Goal: Task Accomplishment & Management: Use online tool/utility

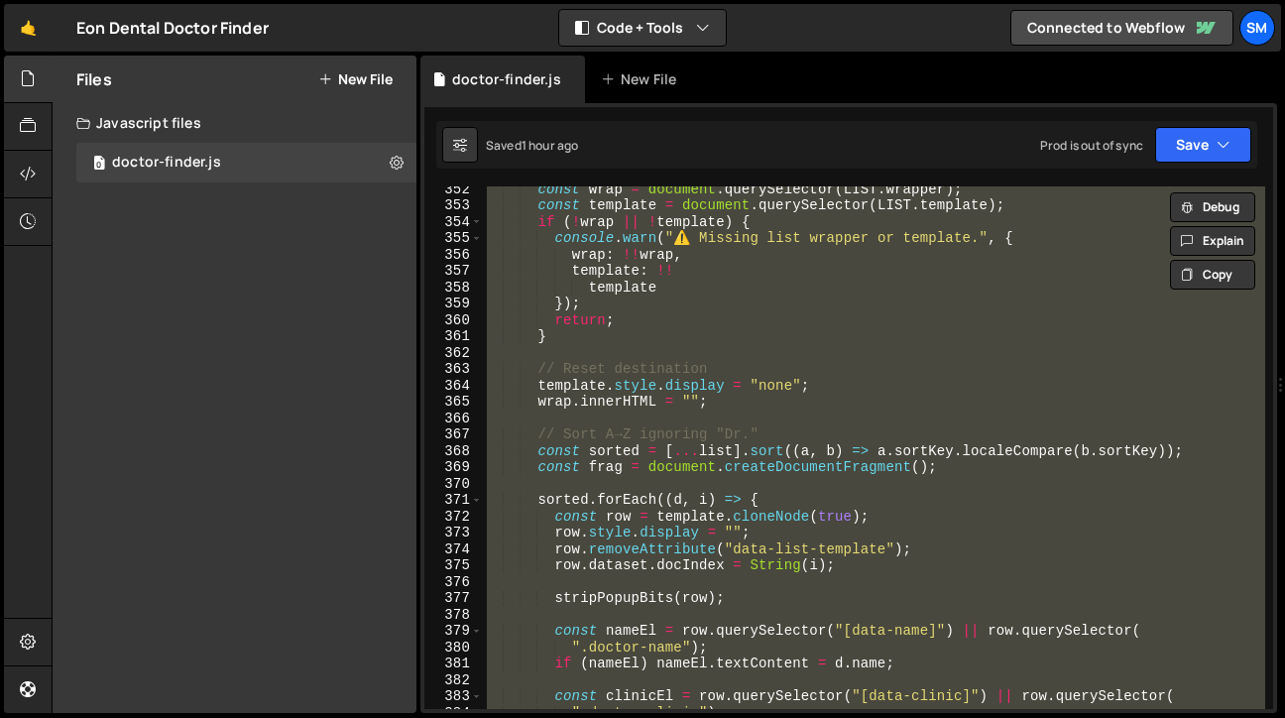
click at [835, 317] on div "const wrap = document . querySelector ( LIST . wrapper ) ; const template = doc…" at bounding box center [874, 447] width 782 height 522
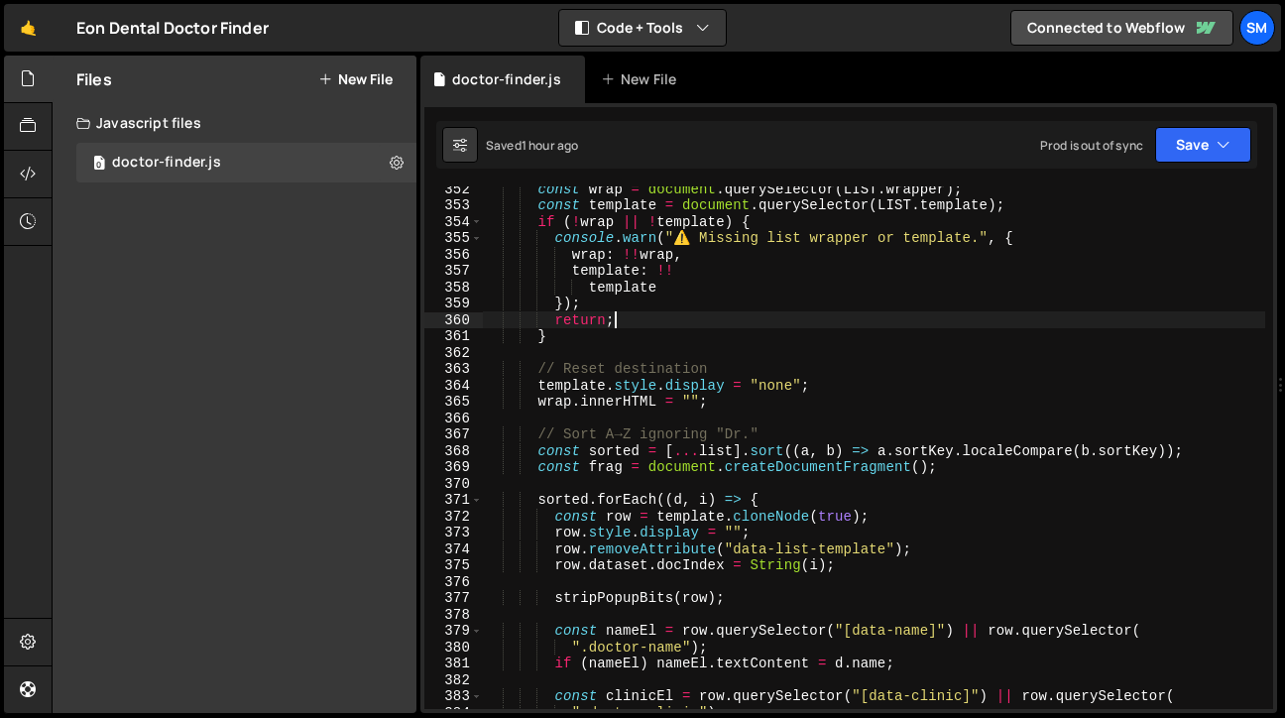
type textarea "})();"
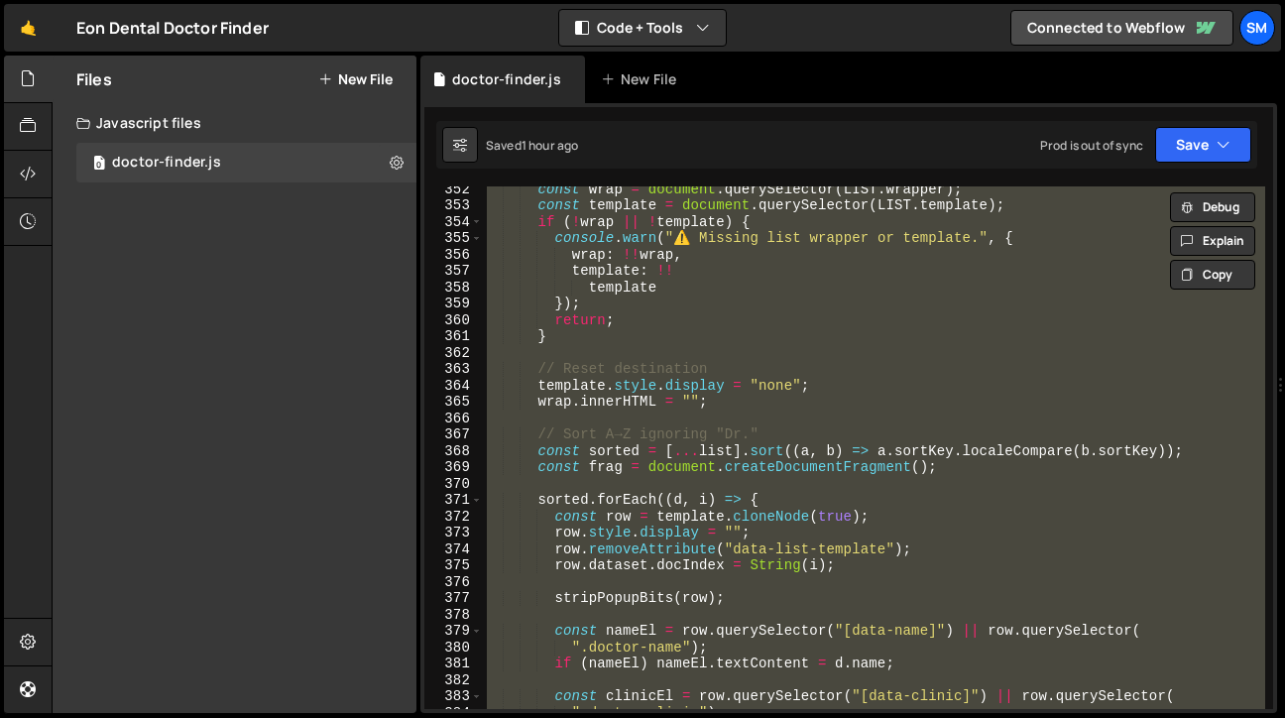
scroll to position [2, 0]
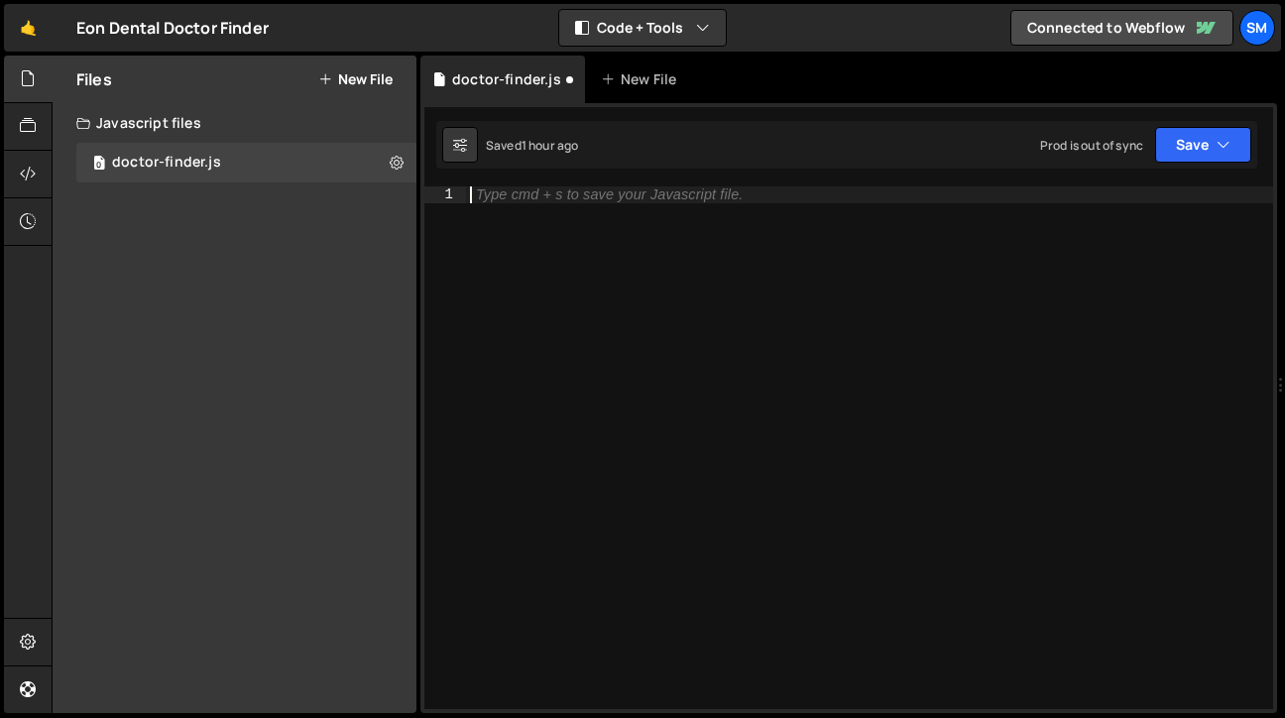
paste textarea "})();"
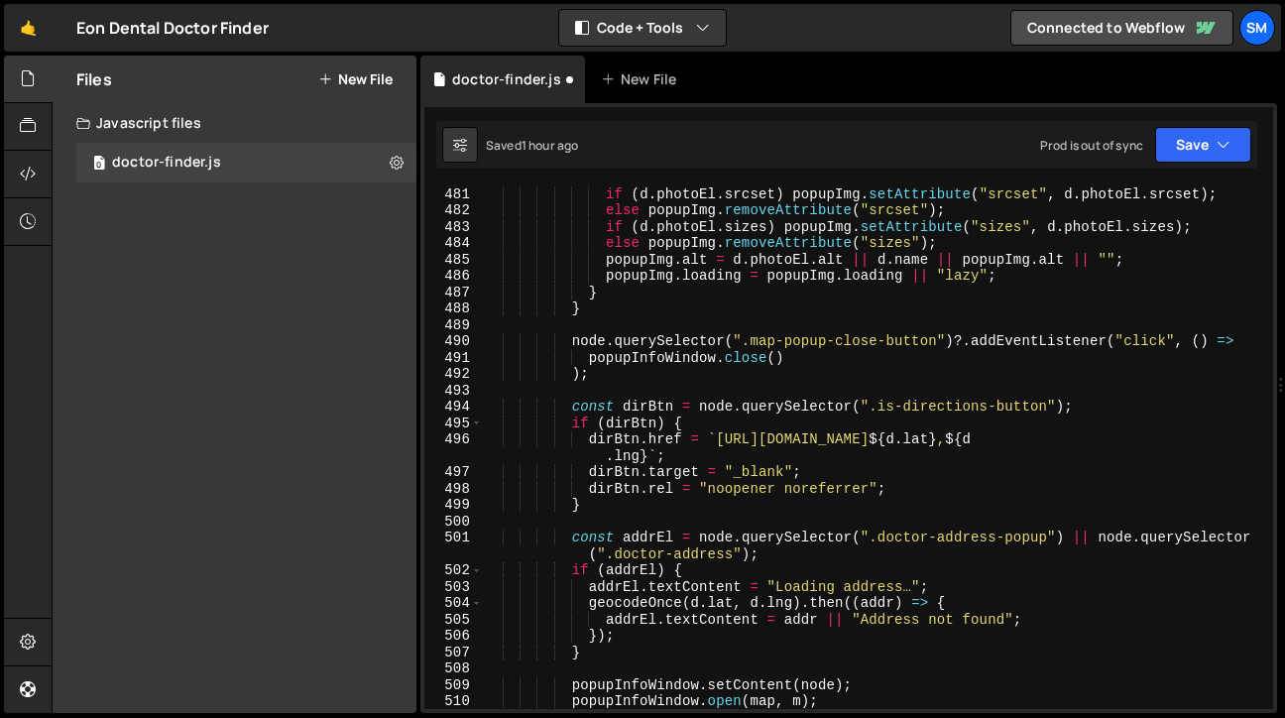
scroll to position [8065, 0]
click at [1229, 160] on button "Save" at bounding box center [1203, 145] width 96 height 36
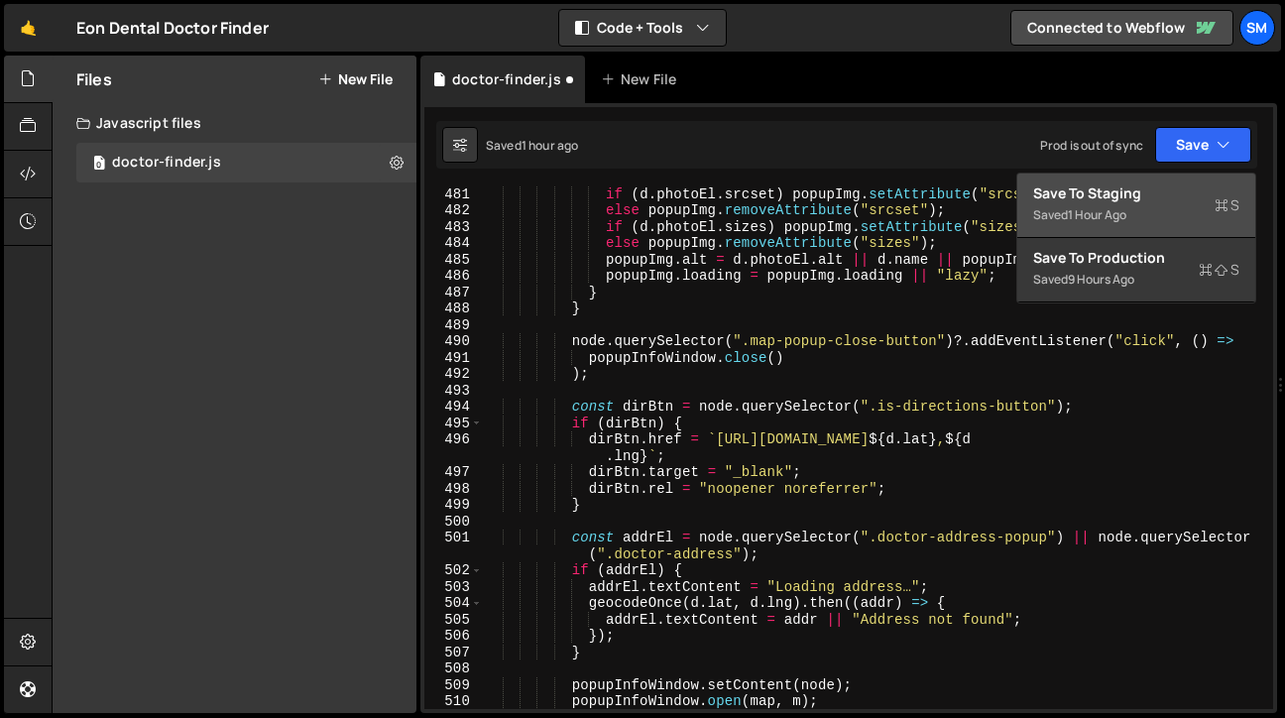
click at [1135, 203] on div "Saved 1 hour ago" at bounding box center [1136, 215] width 206 height 24
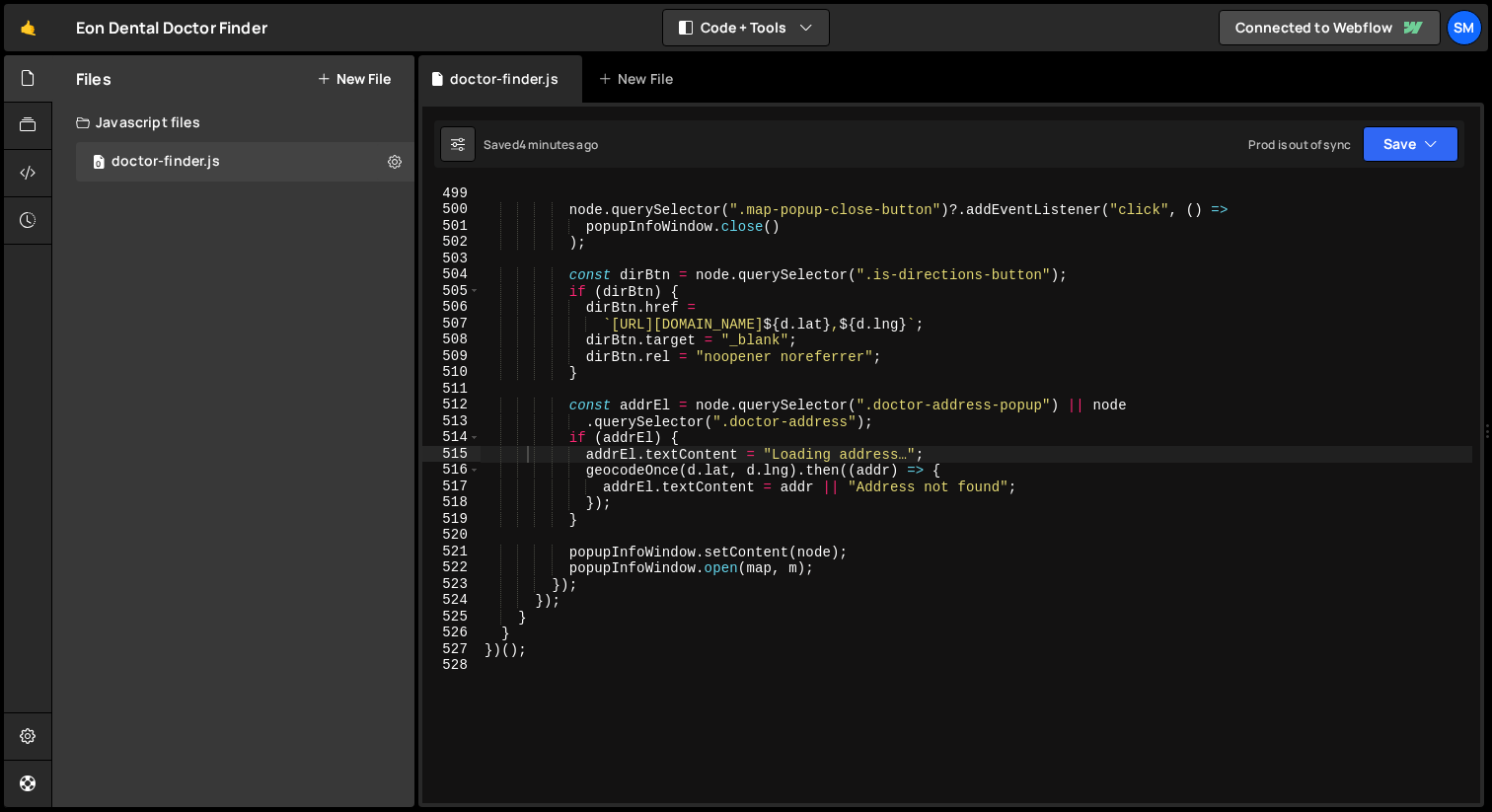
scroll to position [8123, 0]
click at [898, 564] on div "node . querySelector ( ".map-popup-close-button" ) ?. addEventListener ( "click…" at bounding box center [976, 509] width 991 height 650
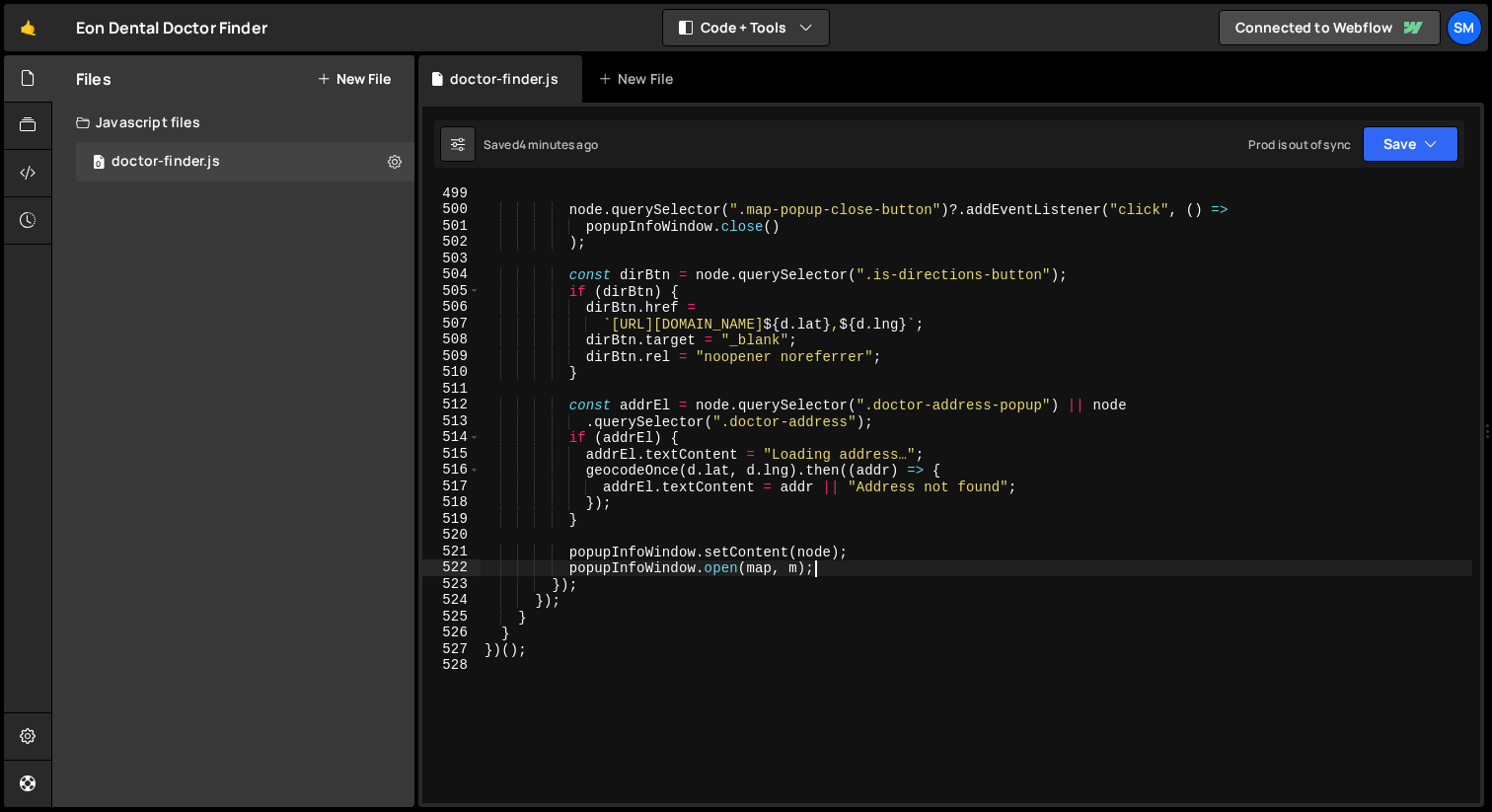
type textarea "})();"
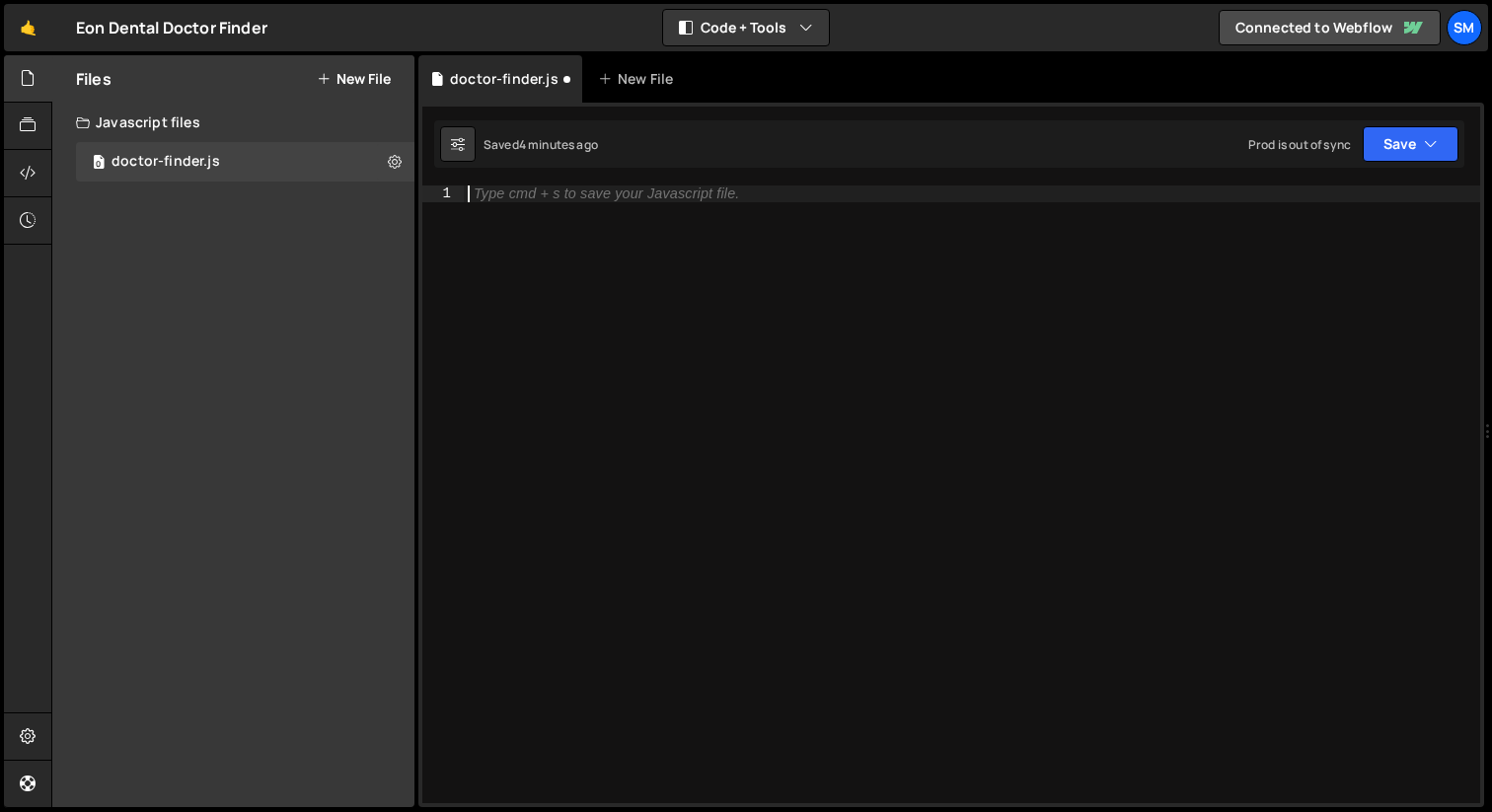
paste textarea "})();"
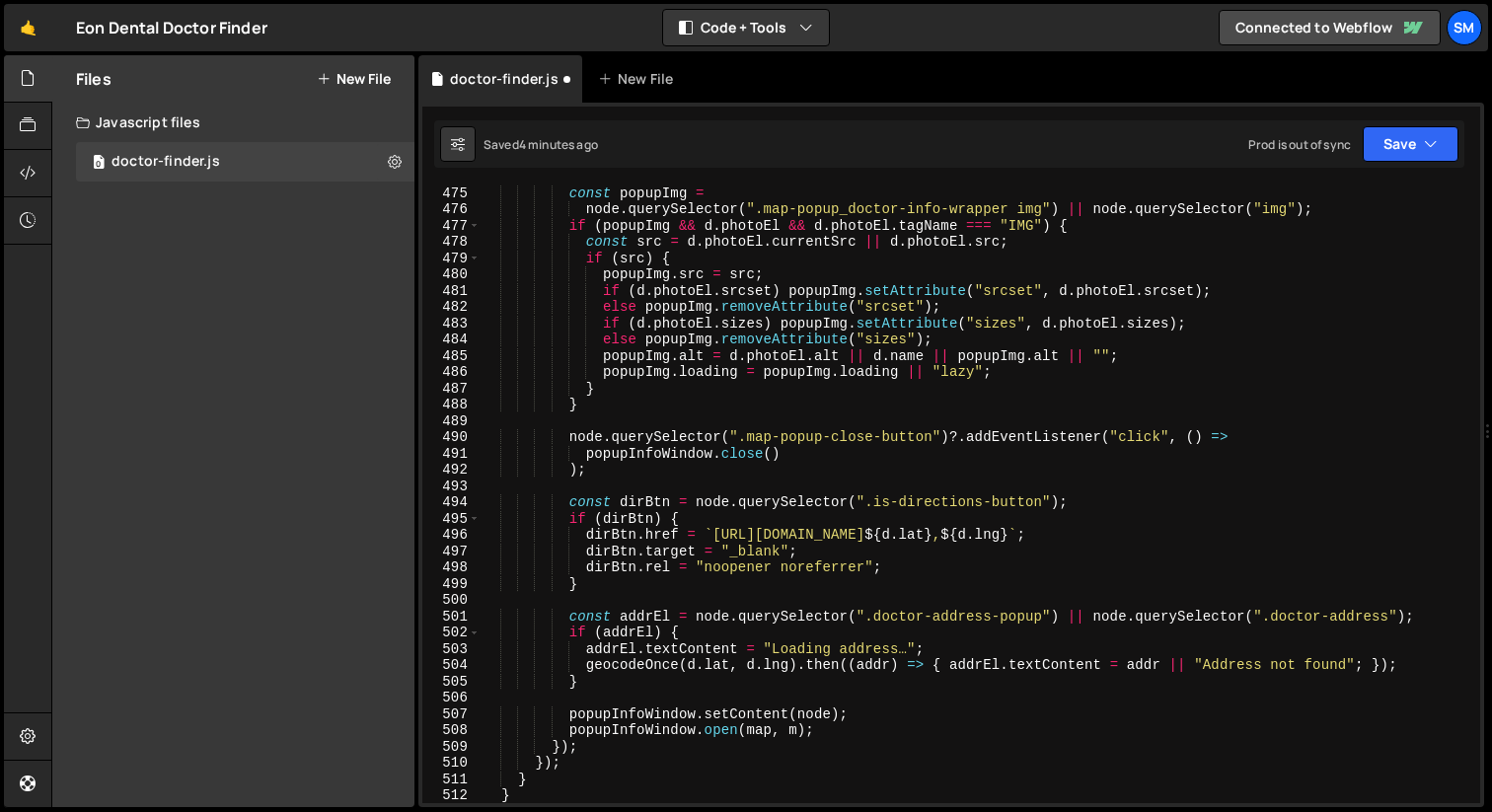
scroll to position [7732, 0]
click at [1278, 150] on icon "button" at bounding box center [1431, 144] width 14 height 20
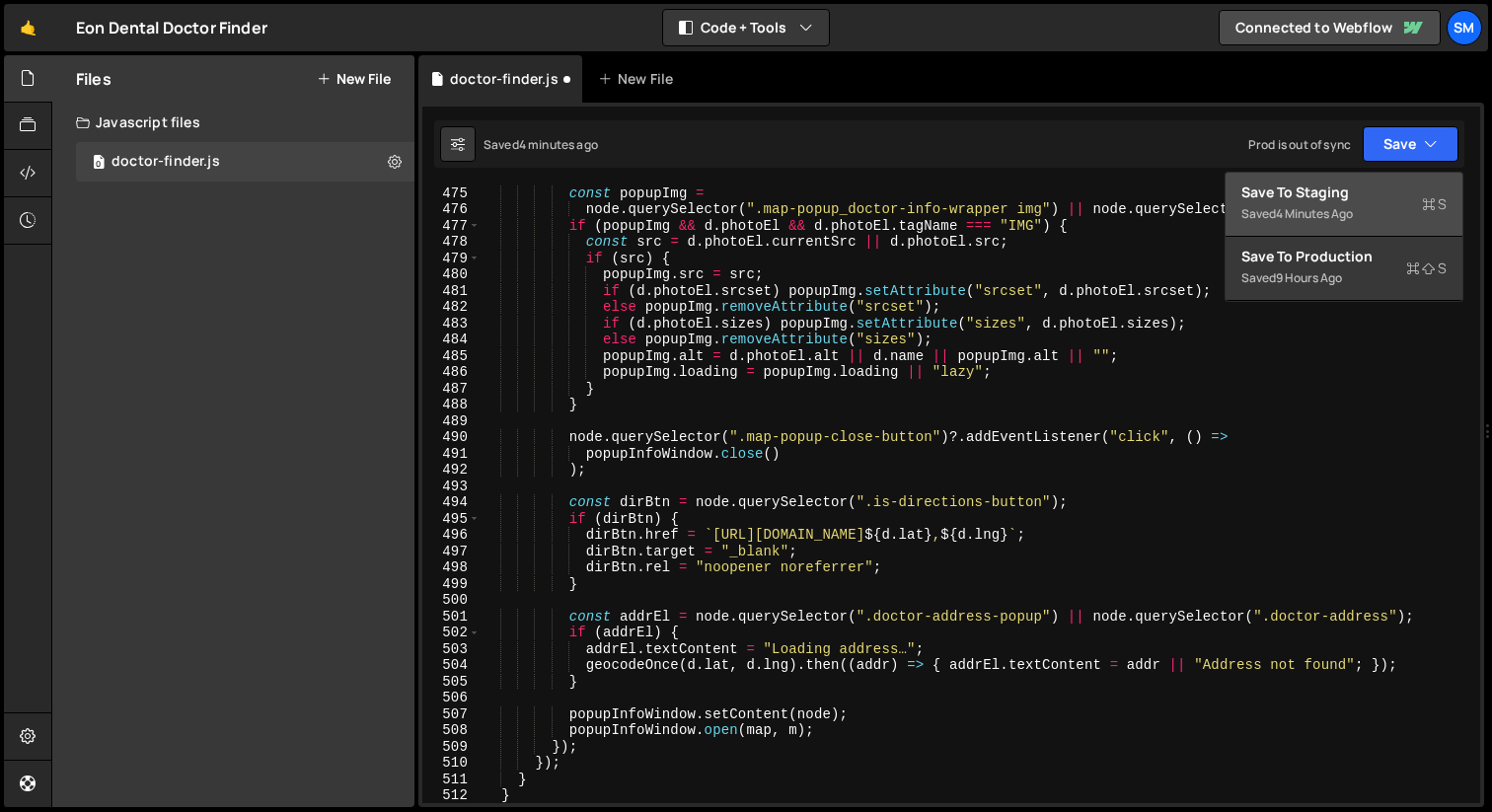
click at [1278, 181] on button "Save to Staging S Saved 4 minutes ago" at bounding box center [1344, 204] width 237 height 64
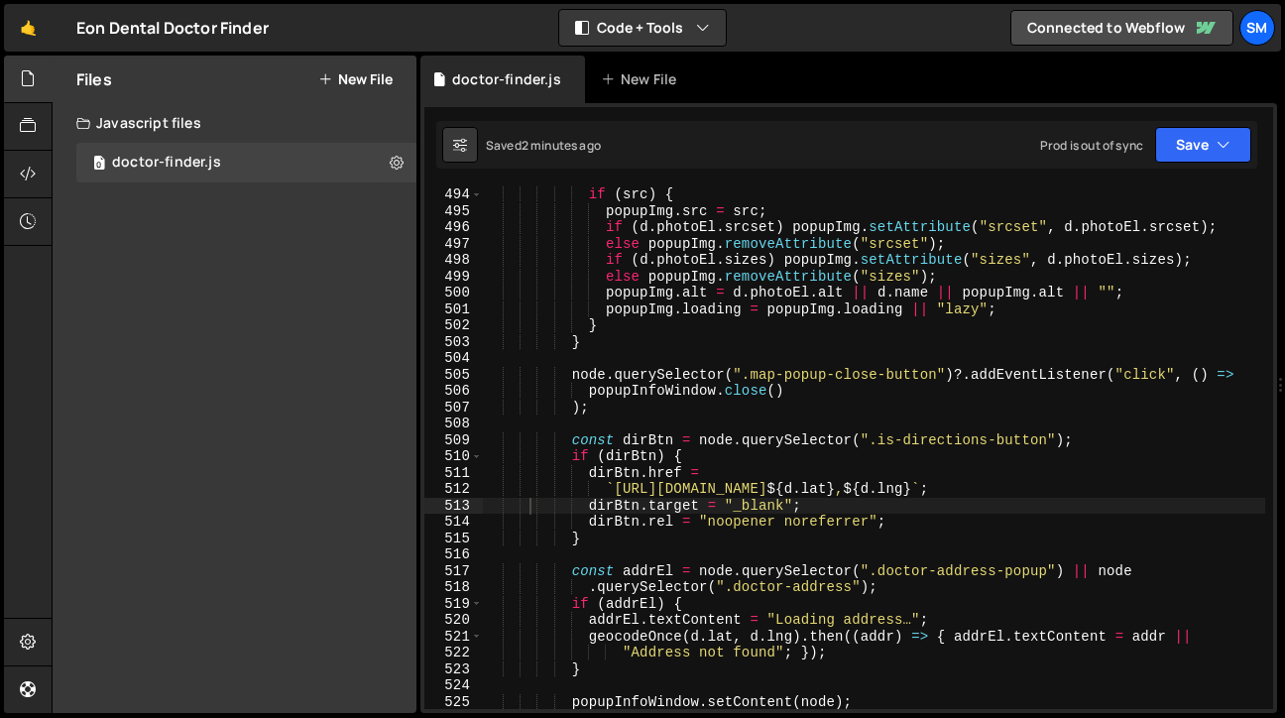
scroll to position [8098, 0]
type textarea ");"
click at [937, 402] on div "if ( src ) { popupImg . src = src ; if ( d . photoEl . srcset ) popupImg . setA…" at bounding box center [874, 463] width 782 height 555
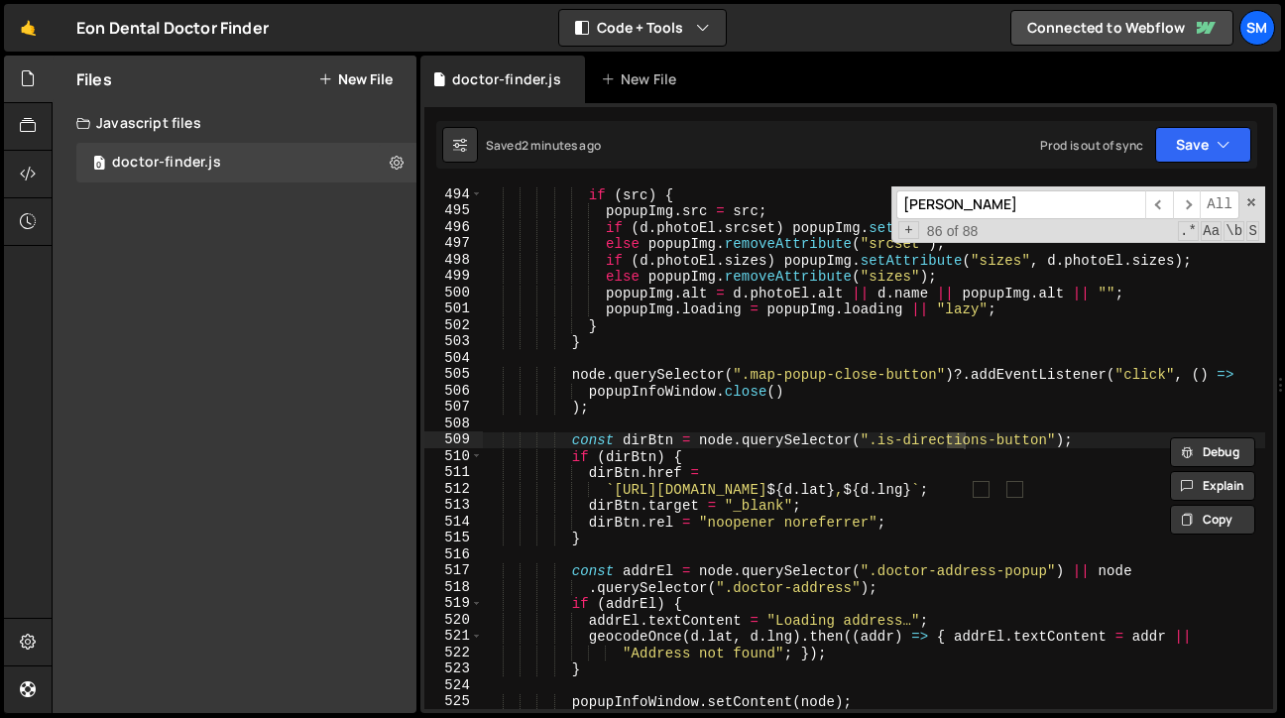
scroll to position [246, 0]
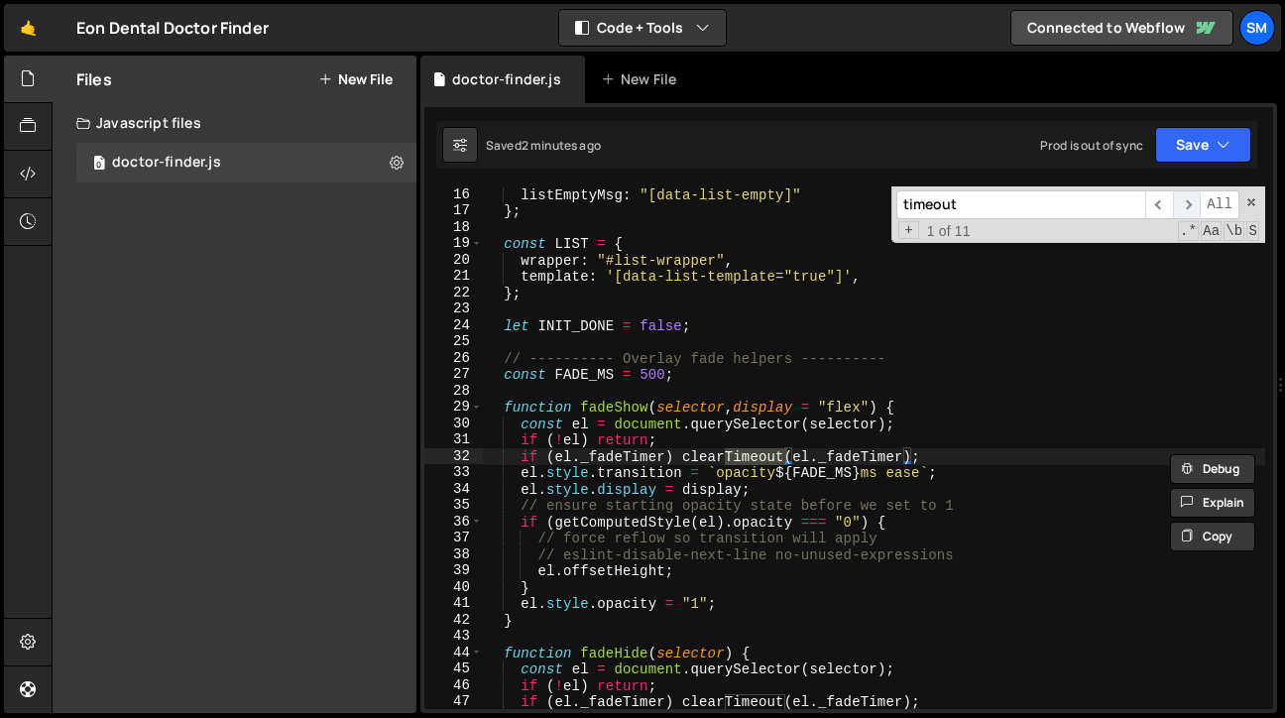
type input "timeout"
click at [1183, 202] on span "​" at bounding box center [1187, 204] width 28 height 29
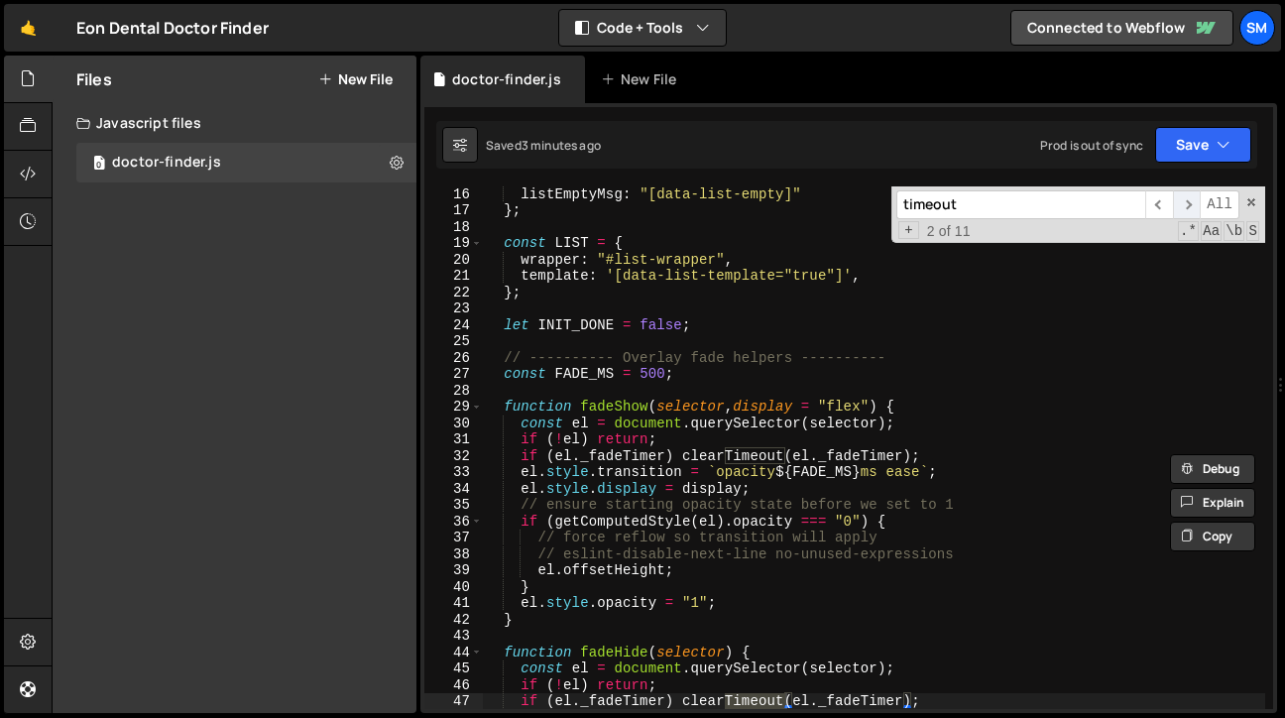
click at [1183, 202] on span "​" at bounding box center [1187, 204] width 28 height 29
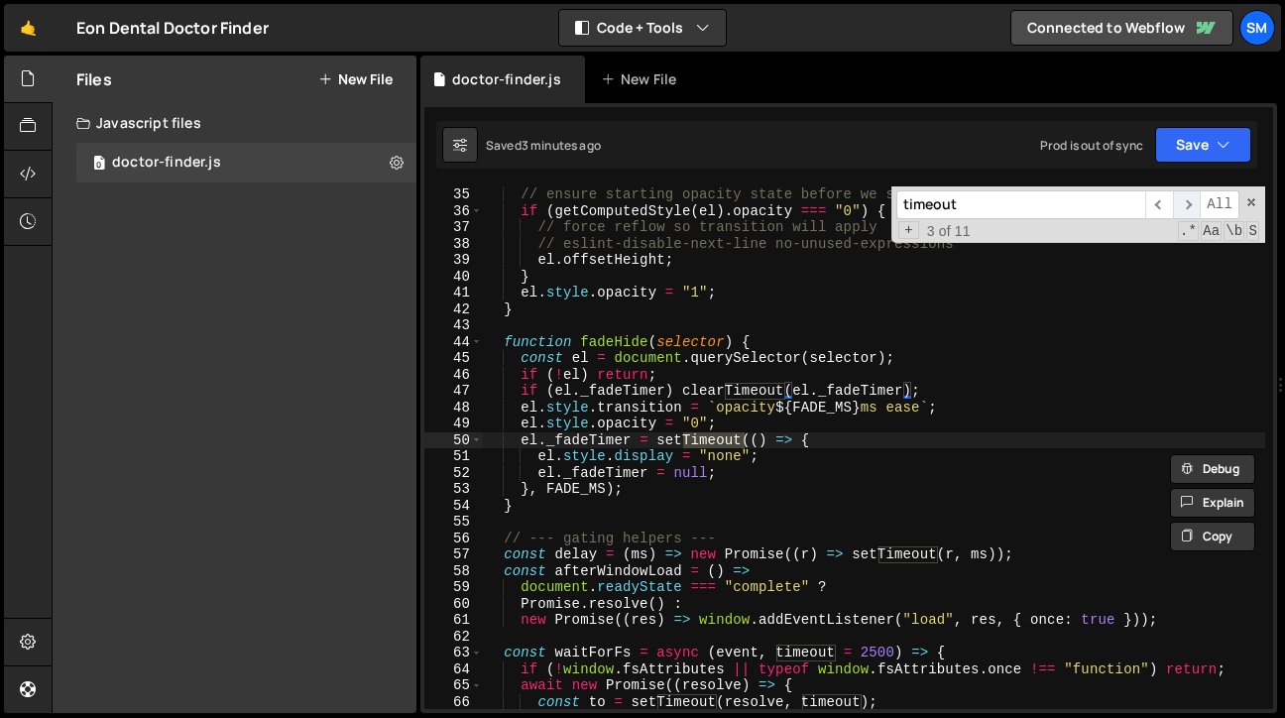
scroll to position [556, 0]
click at [1183, 202] on span "​" at bounding box center [1187, 204] width 28 height 29
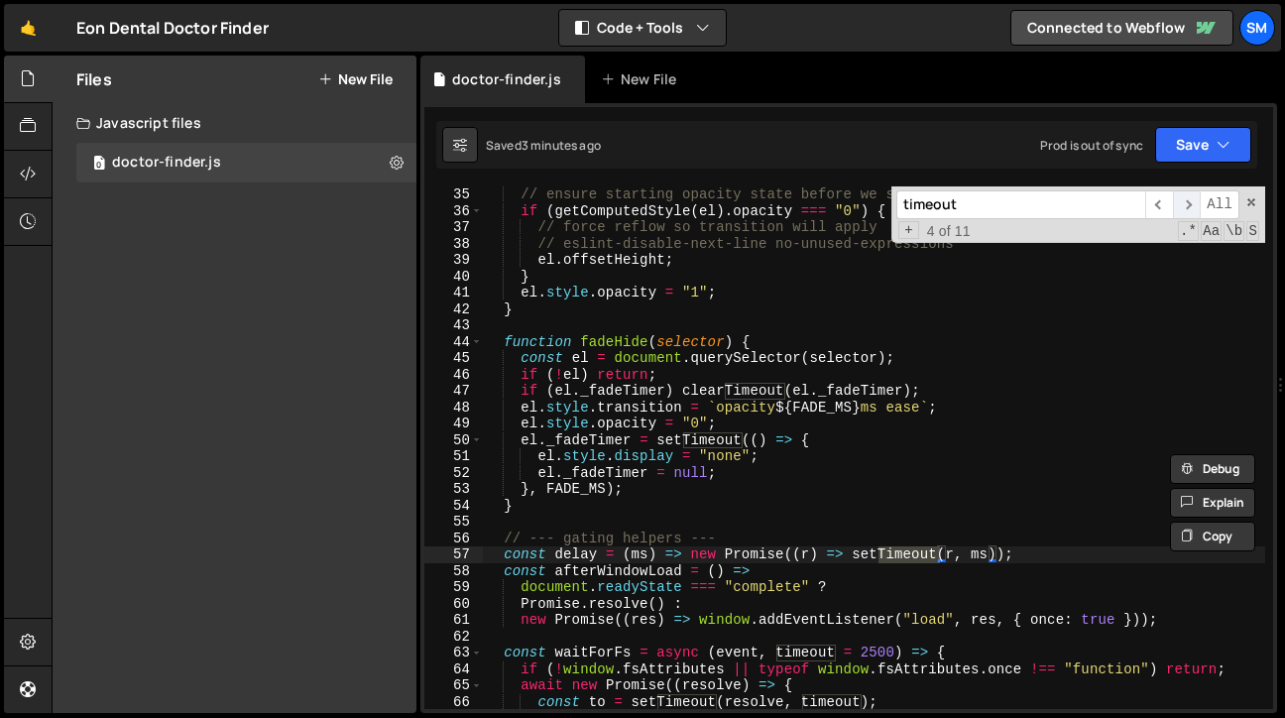
click at [1183, 202] on span "​" at bounding box center [1187, 204] width 28 height 29
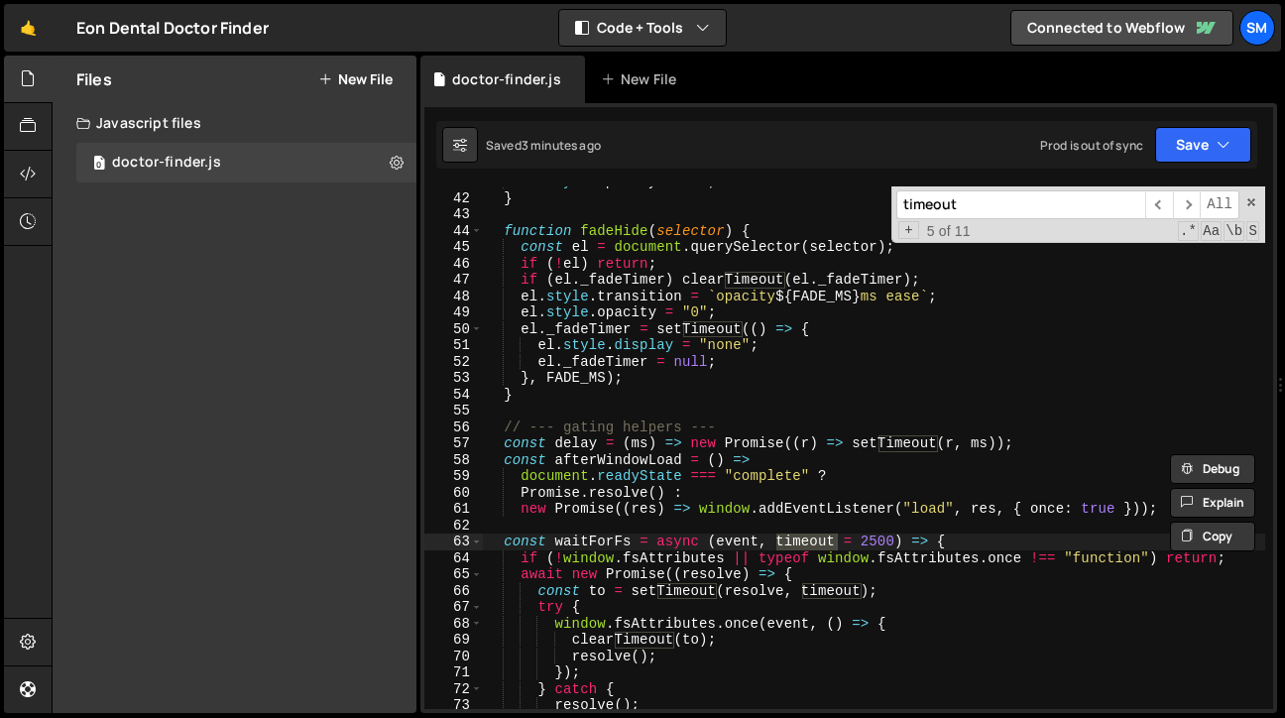
scroll to position [681, 0]
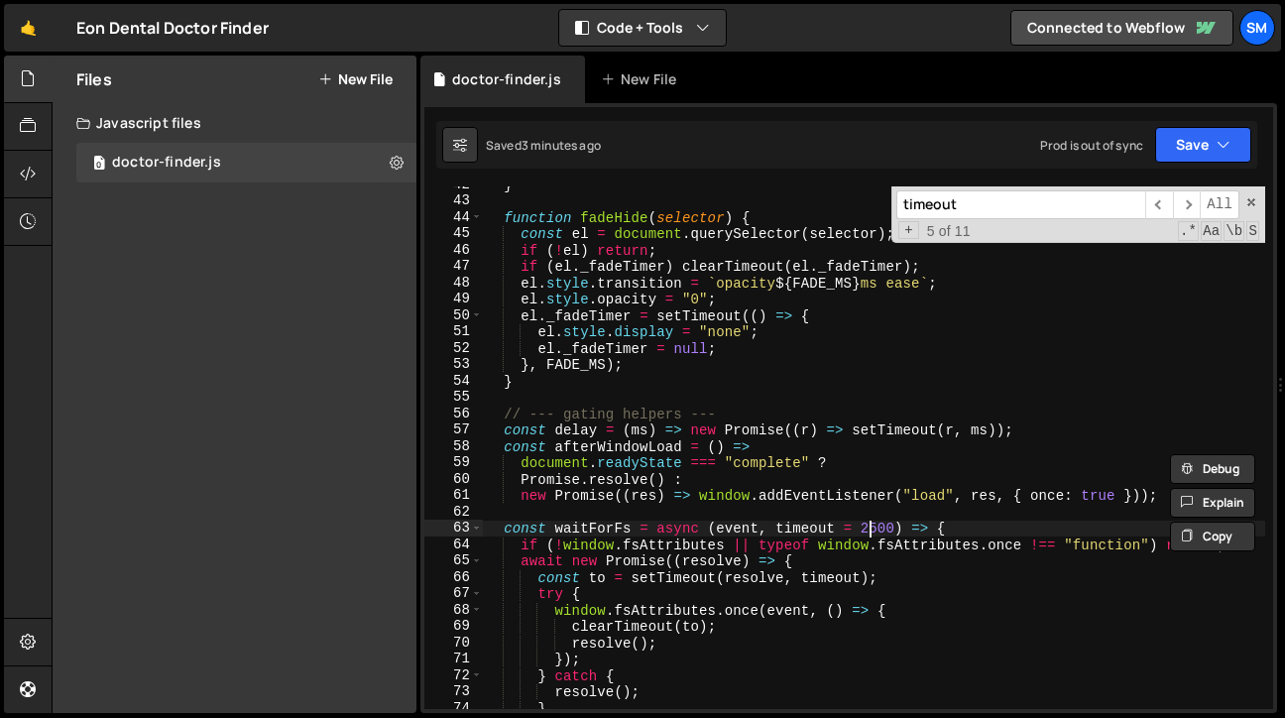
click at [872, 520] on div "} function fadeHide ( selector ) { const el = document . querySelector ( select…" at bounding box center [874, 453] width 782 height 555
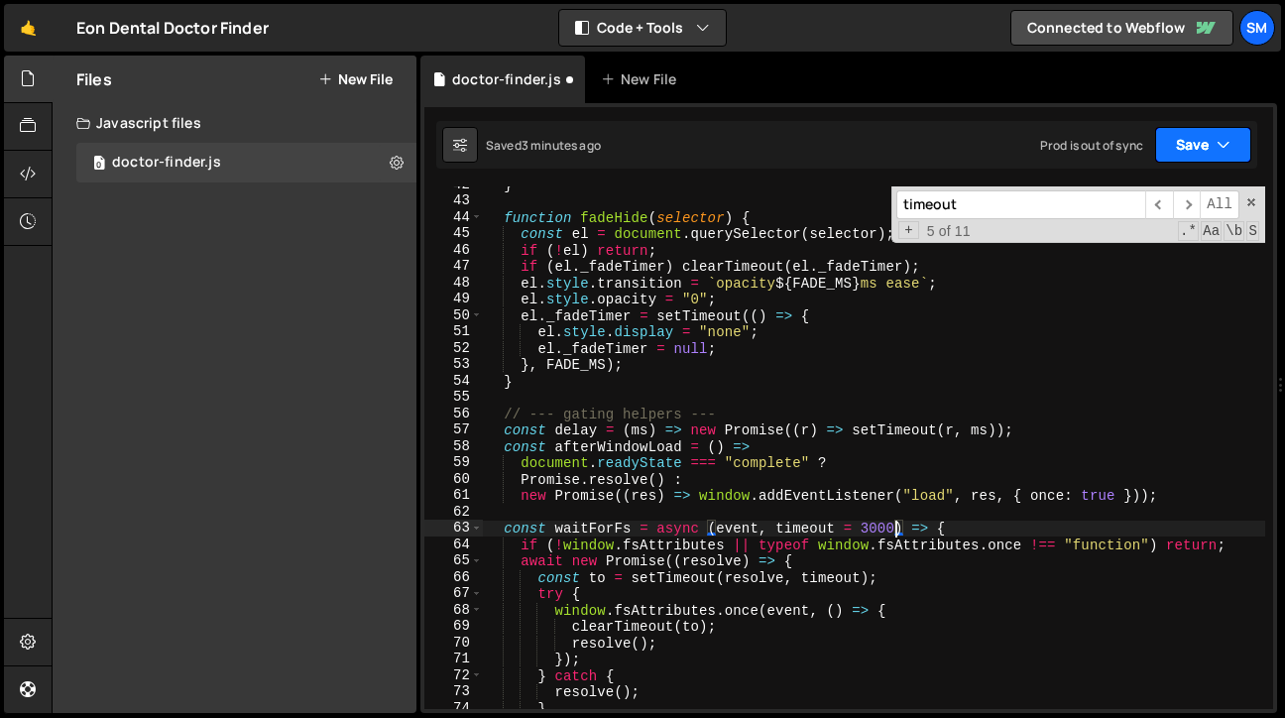
click at [1239, 146] on button "Save" at bounding box center [1203, 145] width 96 height 36
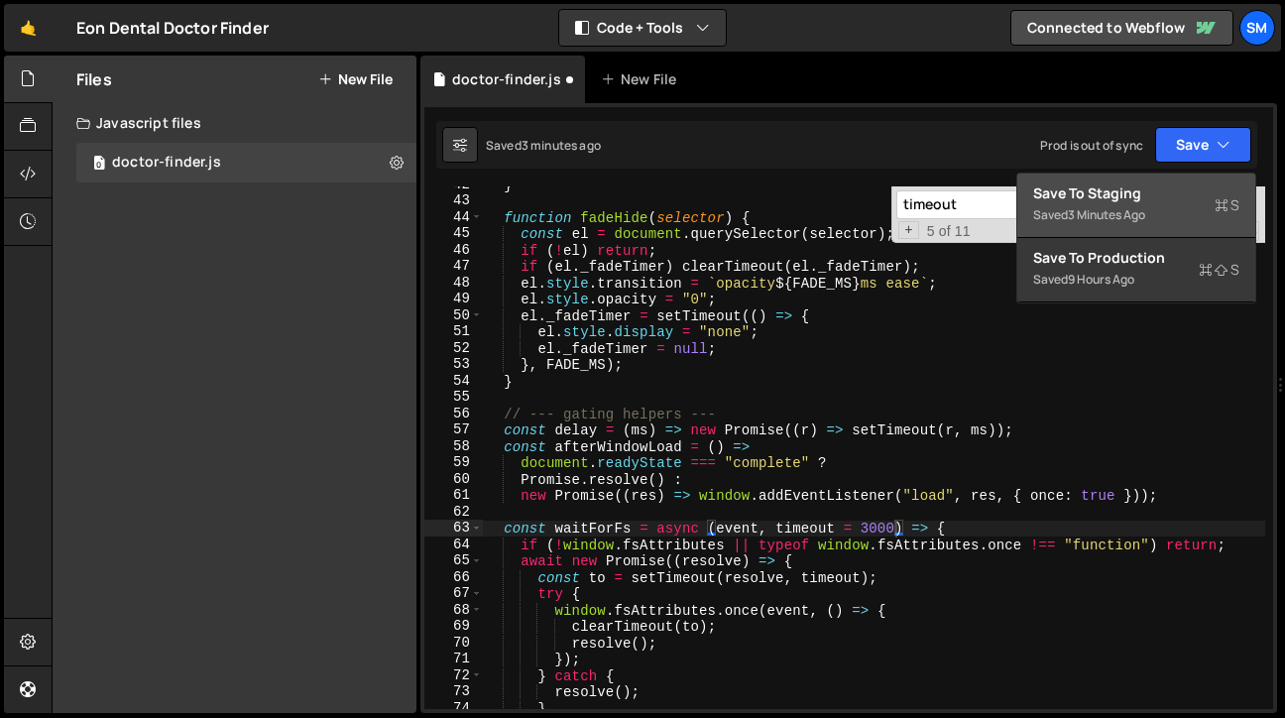
click at [1140, 192] on div "Save to Staging S" at bounding box center [1136, 193] width 206 height 20
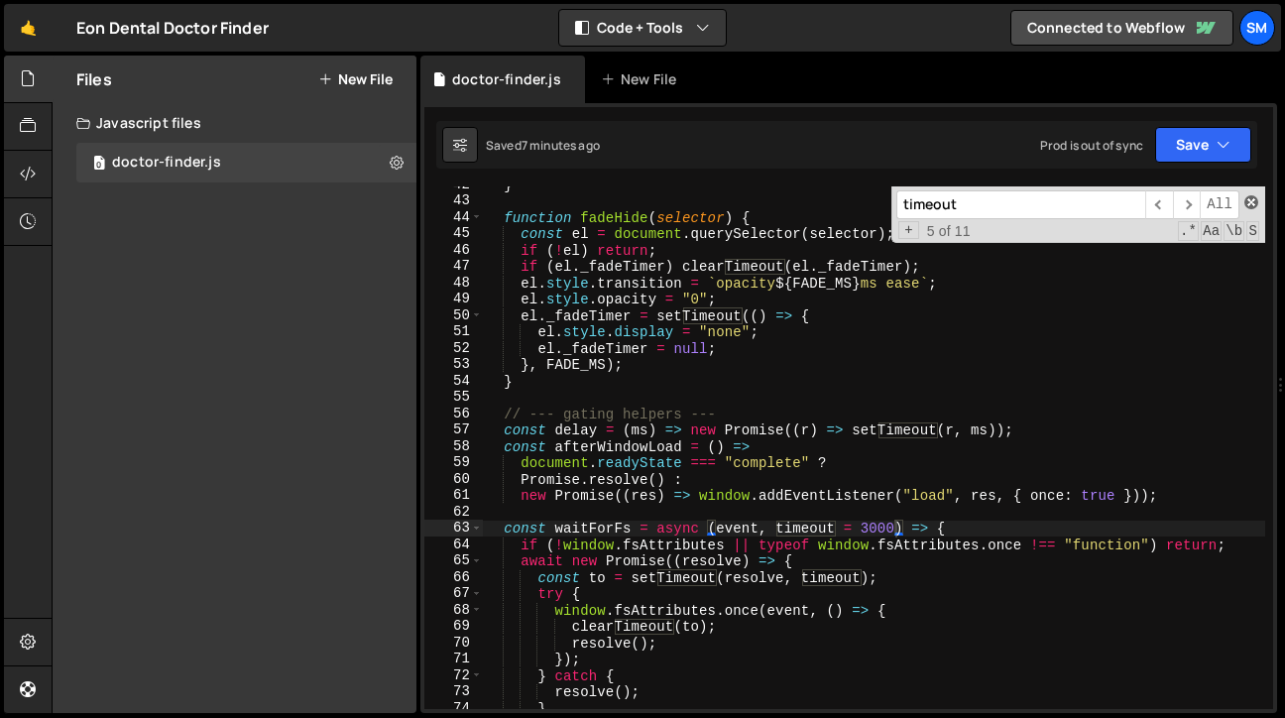
click at [1254, 205] on span at bounding box center [1251, 202] width 14 height 14
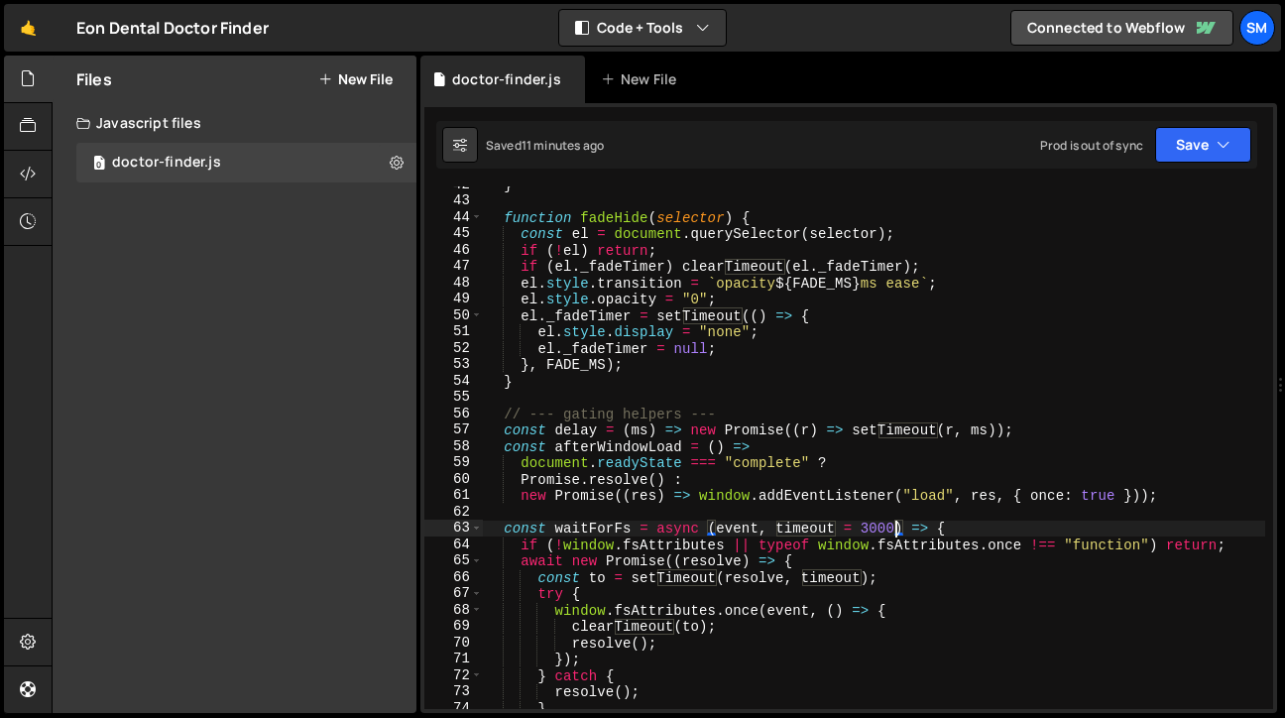
click at [884, 528] on div "} function fadeHide ( selector ) { const el = document . querySelector ( select…" at bounding box center [874, 453] width 782 height 555
click at [1008, 533] on div "} function fadeHide ( selector ) { const el = document . querySelector ( select…" at bounding box center [874, 453] width 782 height 555
click at [1238, 150] on button "Save" at bounding box center [1203, 145] width 96 height 36
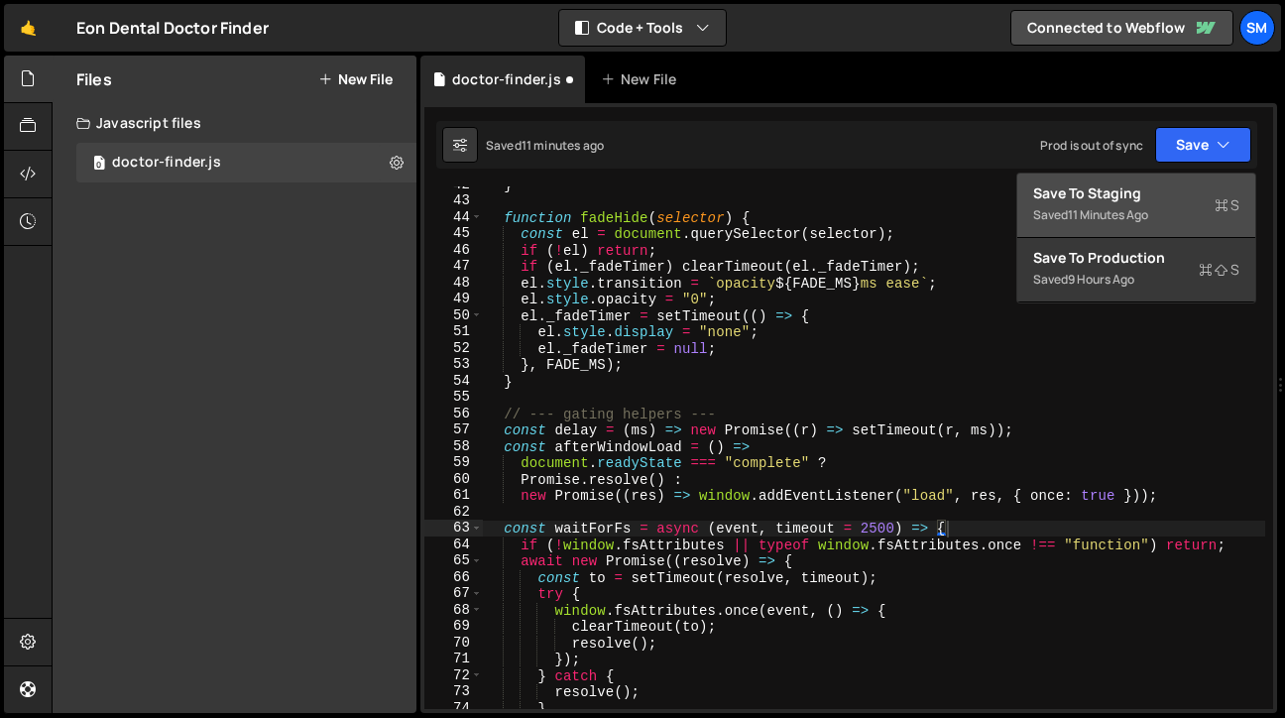
click at [1144, 186] on div "Save to Staging S" at bounding box center [1136, 193] width 206 height 20
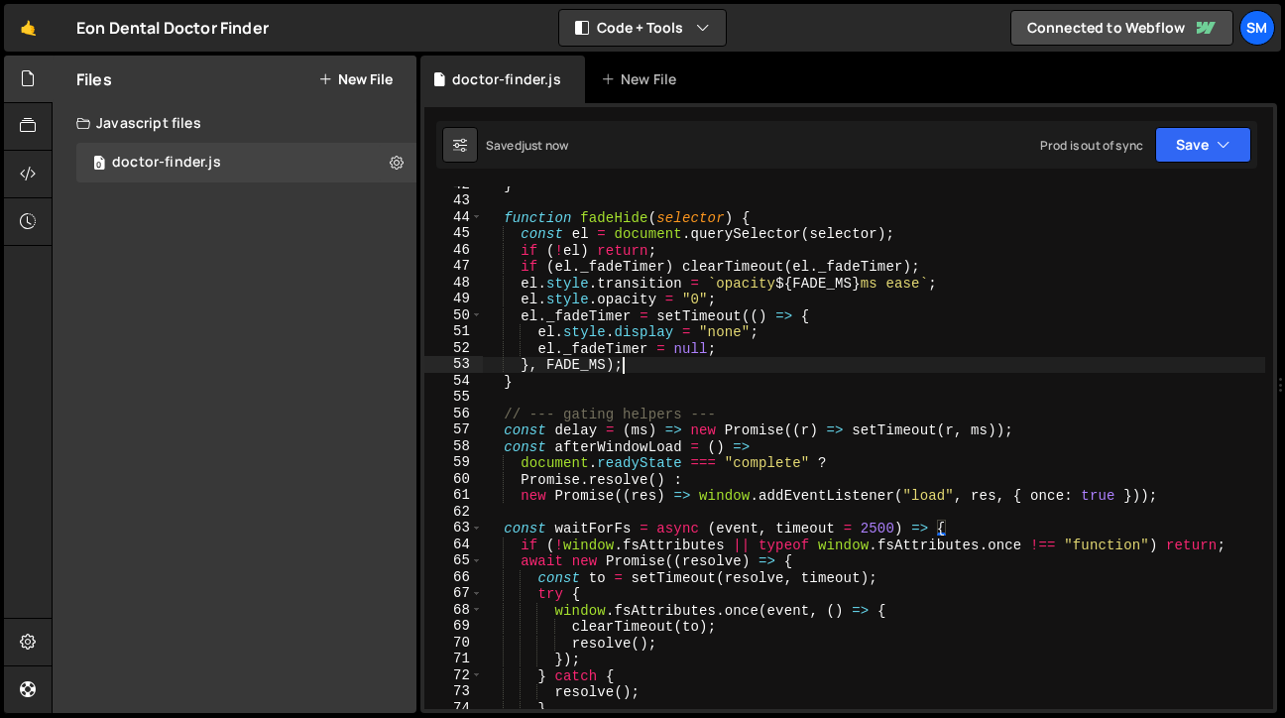
click at [1006, 358] on div "} function fadeHide ( selector ) { const el = document . querySelector ( select…" at bounding box center [874, 453] width 782 height 555
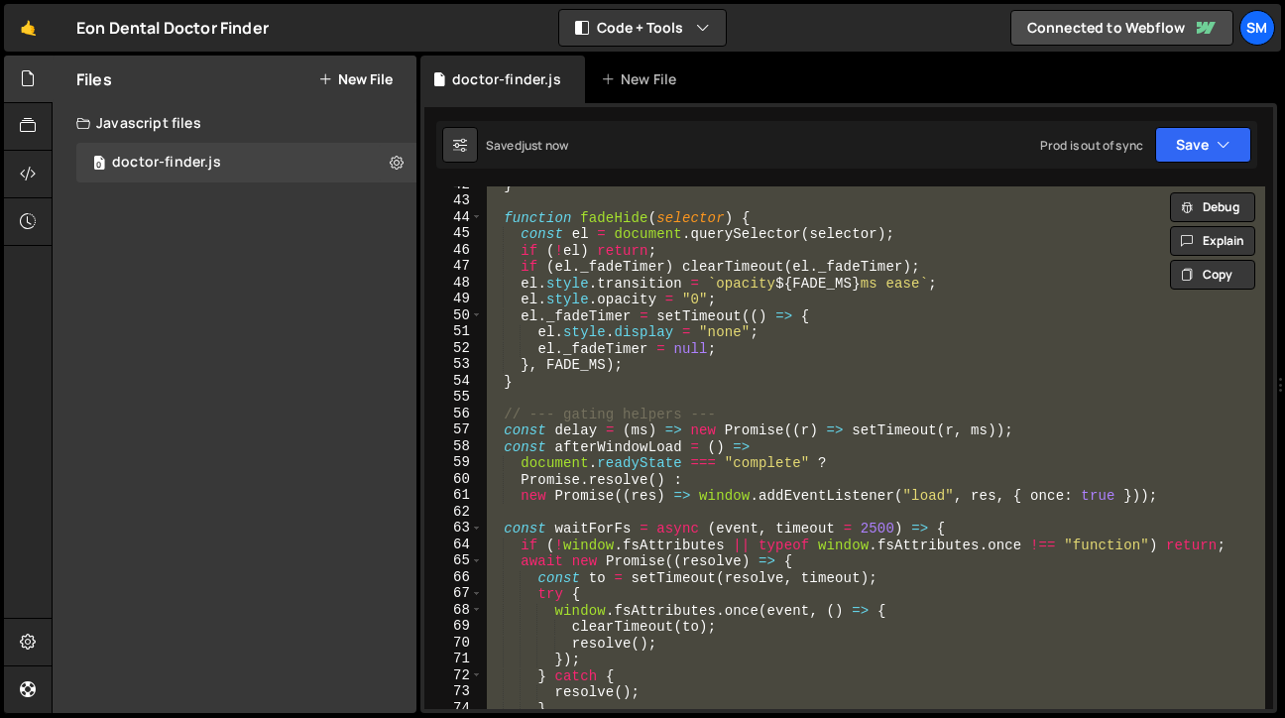
scroll to position [2, 17]
click at [898, 346] on div "} function fadeHide ( selector ) { const el = document . querySelector ( select…" at bounding box center [874, 447] width 782 height 522
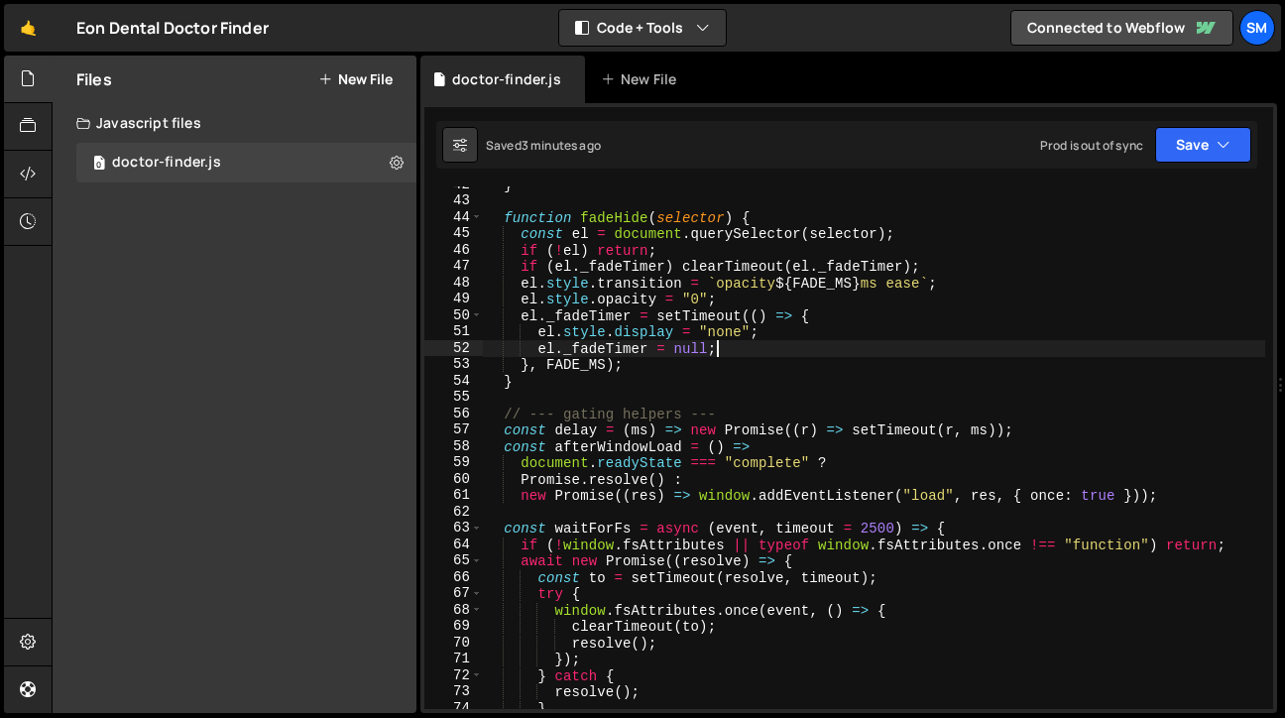
type textarea "})();"
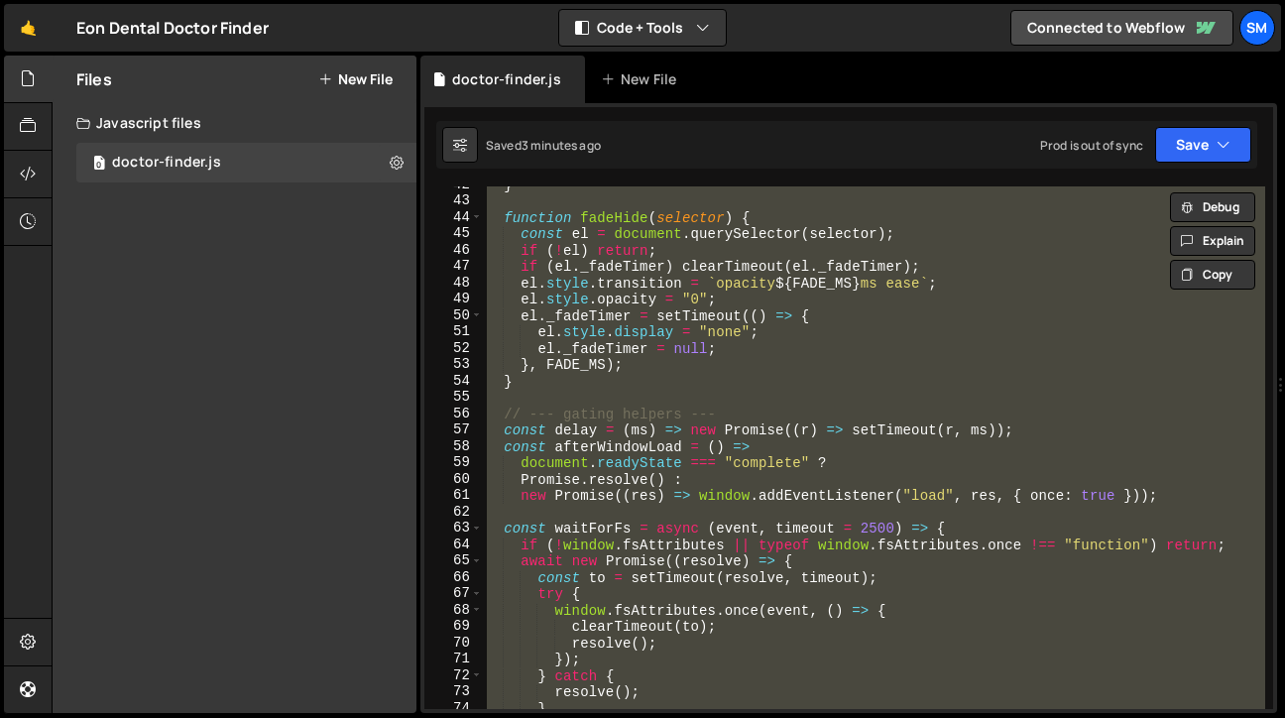
scroll to position [2, 0]
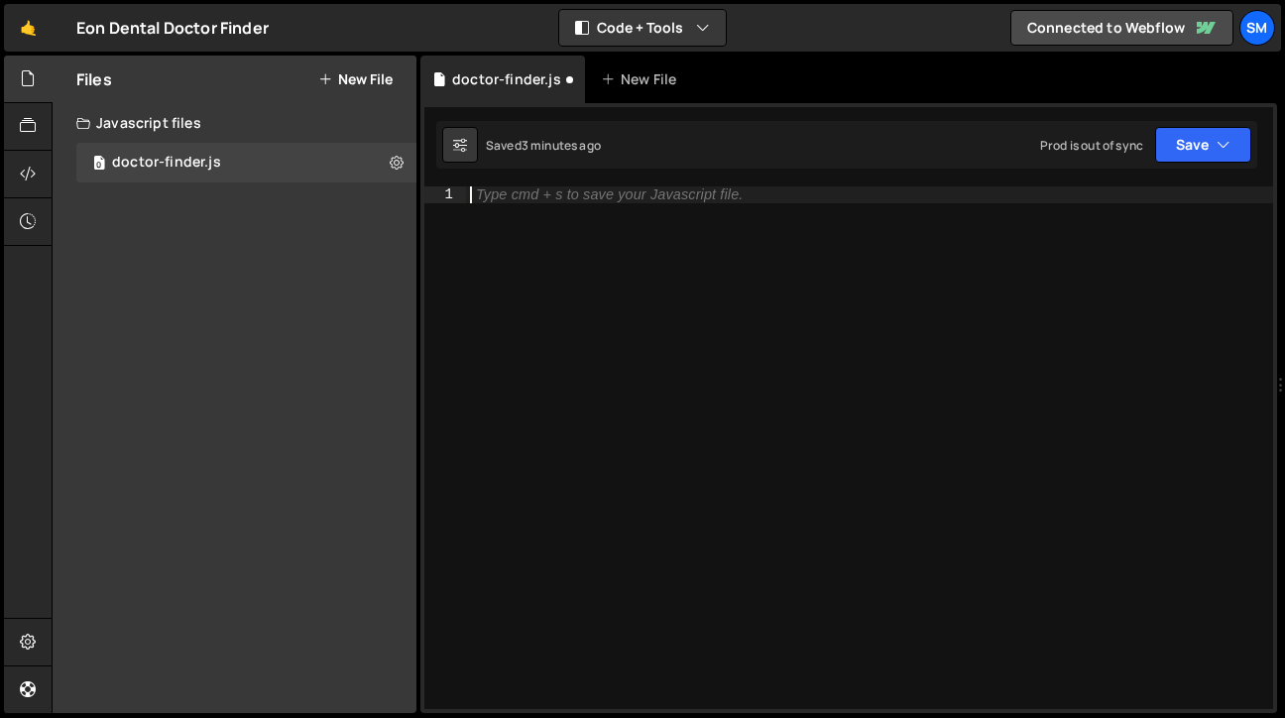
paste textarea "})();"
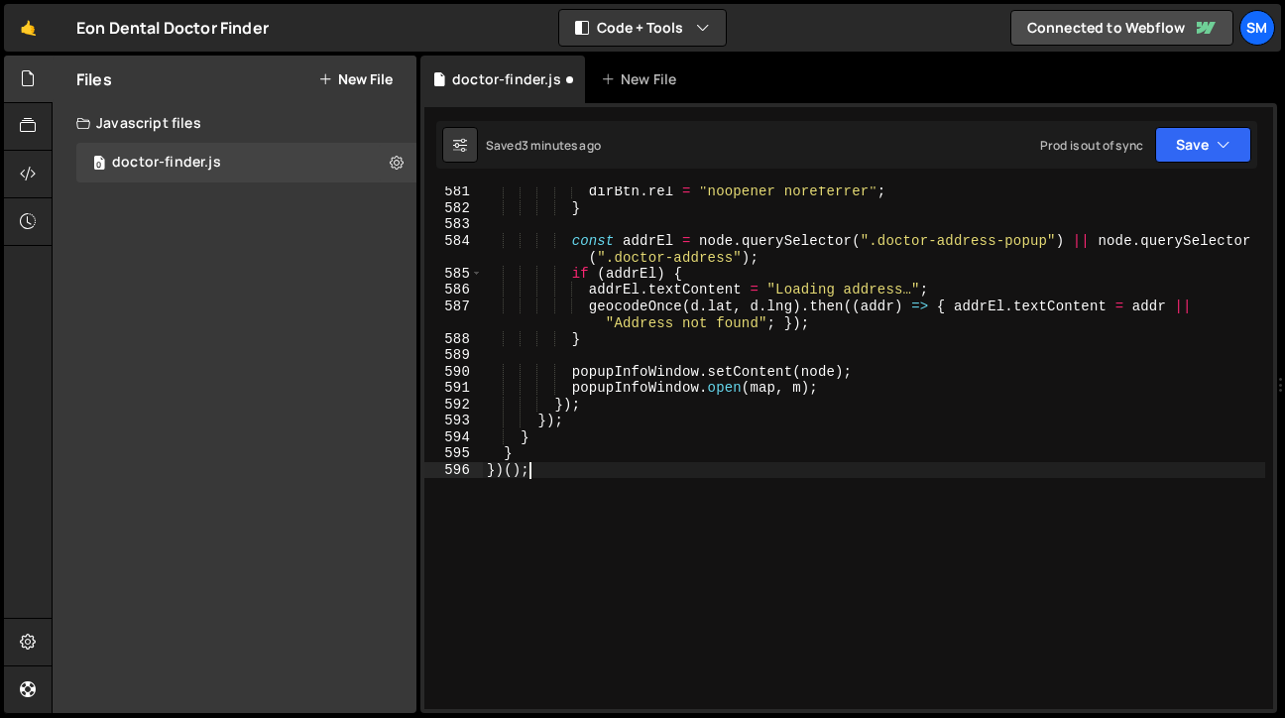
scroll to position [9732, 0]
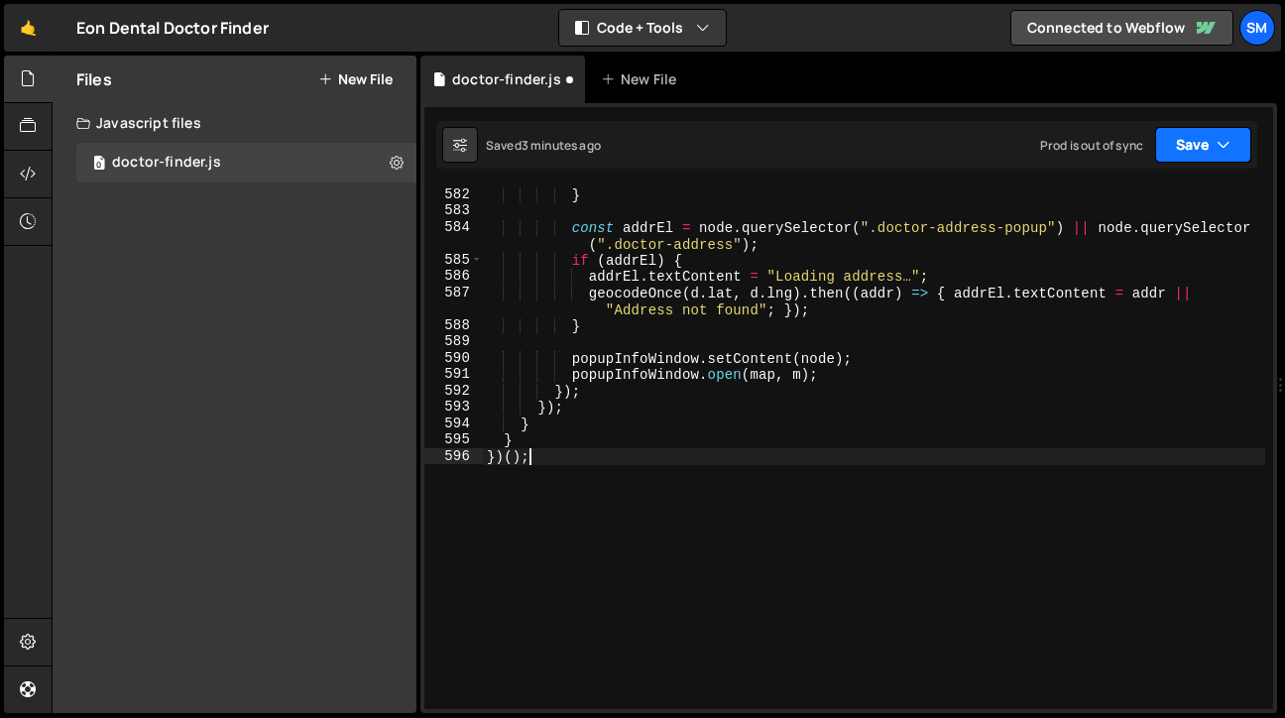
click at [1230, 151] on button "Save" at bounding box center [1203, 145] width 96 height 36
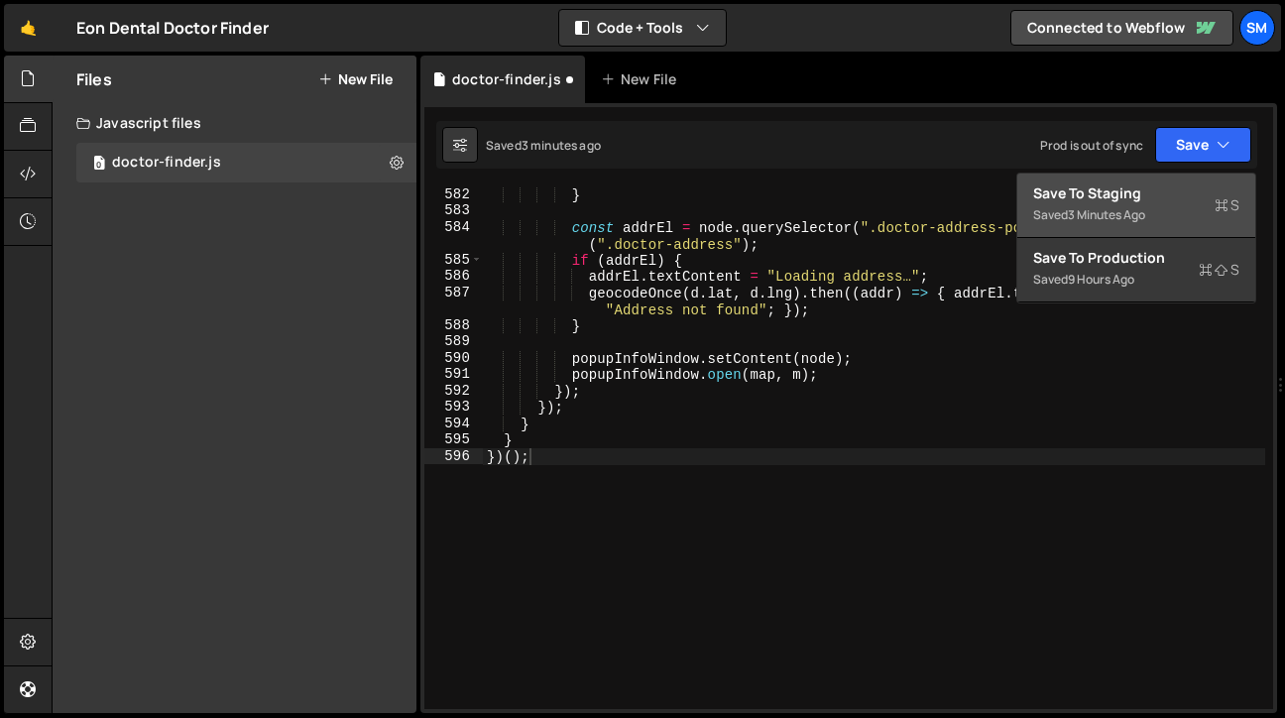
click at [1145, 207] on div "3 minutes ago" at bounding box center [1106, 214] width 77 height 17
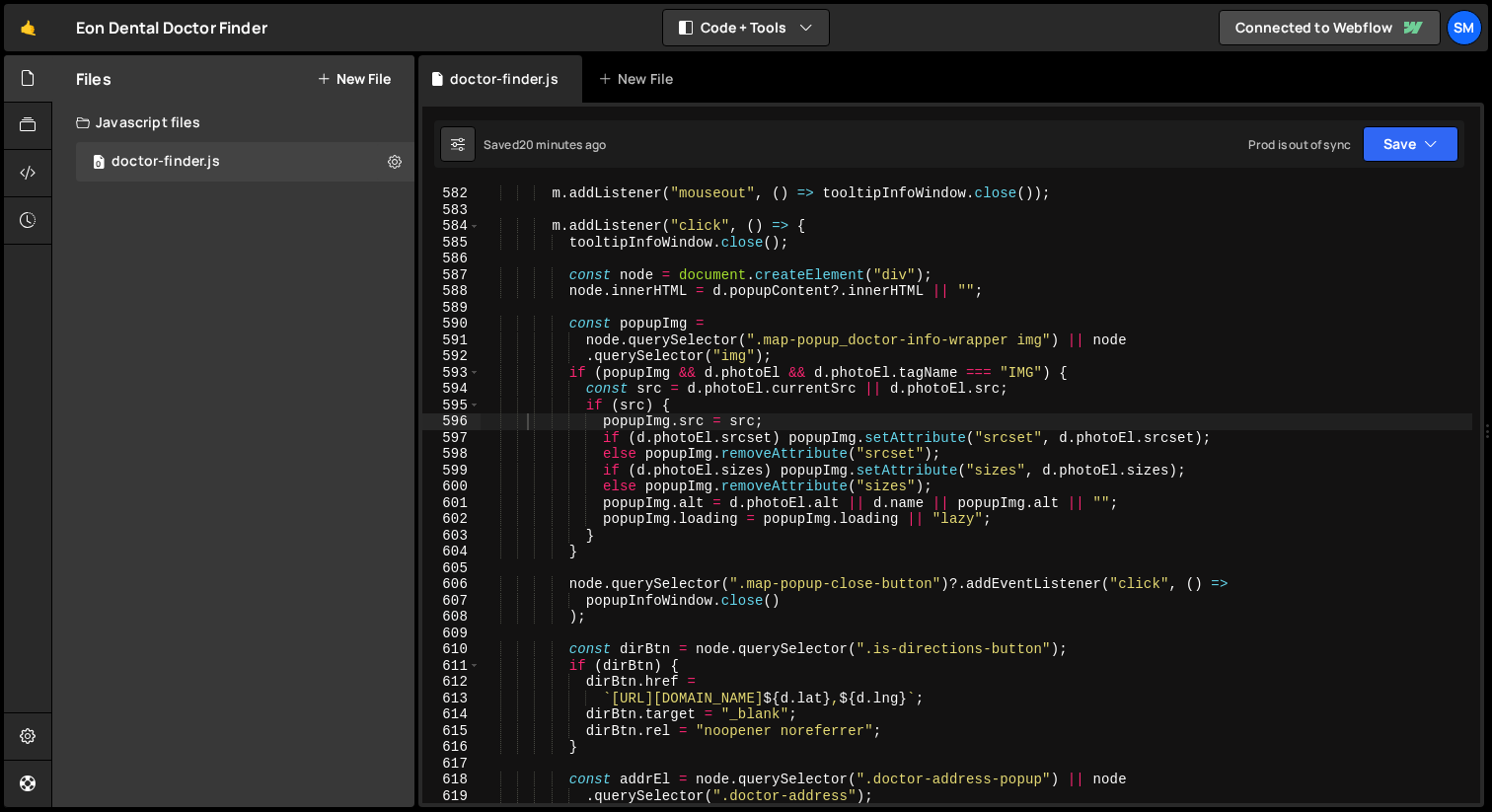
scroll to position [9473, 0]
click at [1248, 334] on div "m . addListener ( "mouseout" , ( ) => tooltipInfoWindow . close ( )) ; m . addL…" at bounding box center [976, 509] width 991 height 650
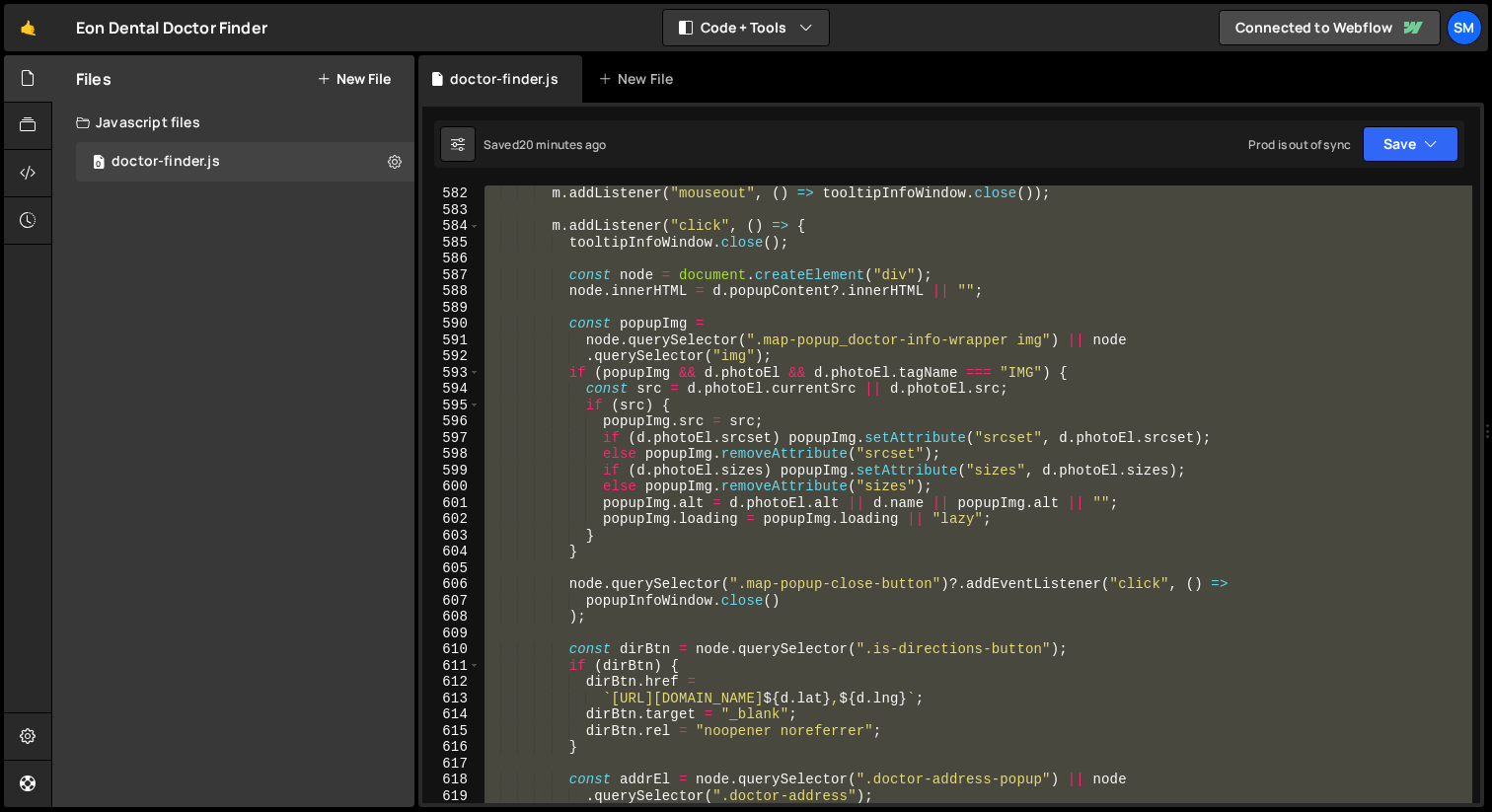
type textarea "})();"
click at [336, 71] on button "New File" at bounding box center [353, 79] width 74 height 16
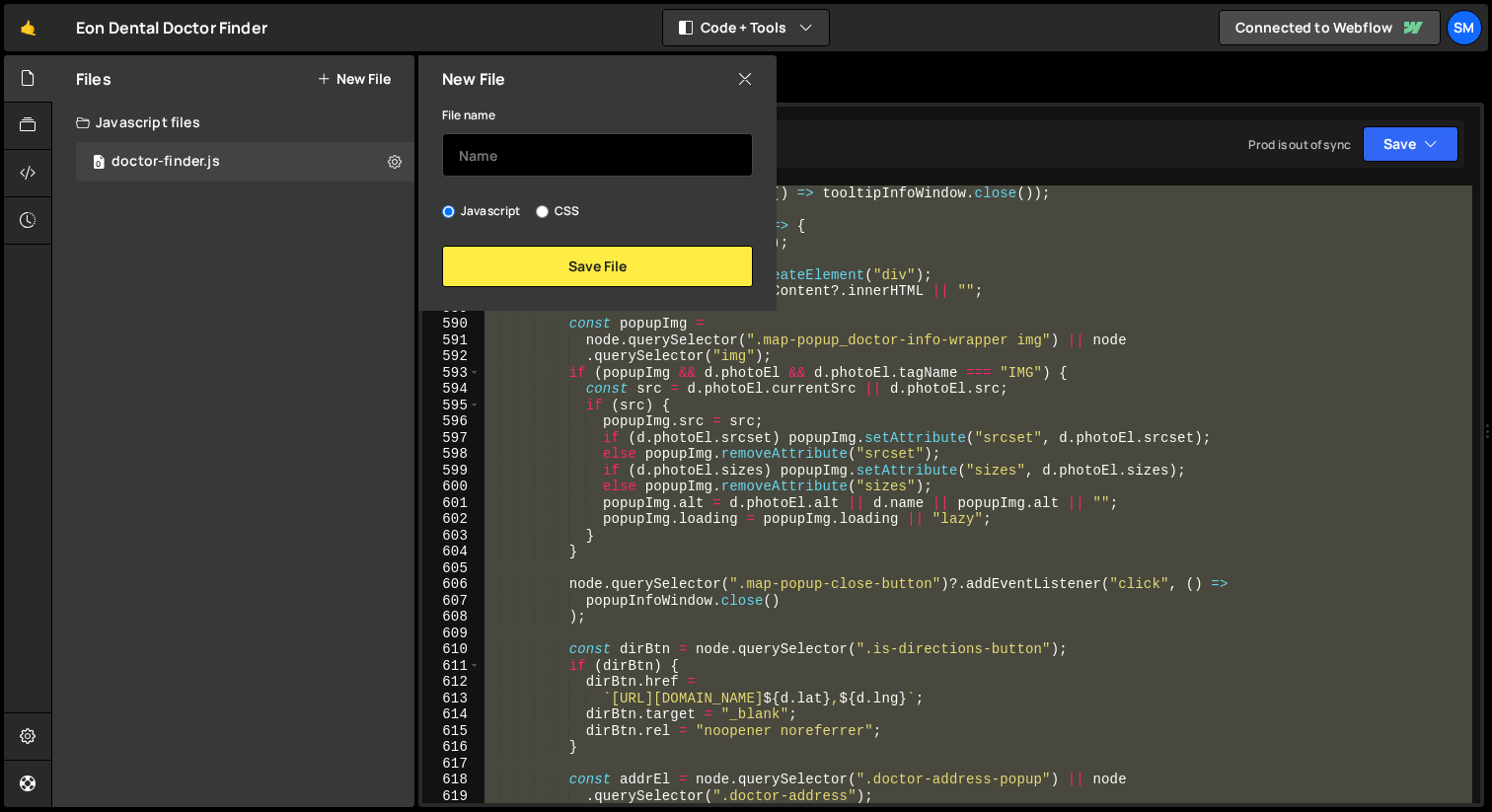
click at [527, 167] on input "text" at bounding box center [597, 155] width 311 height 44
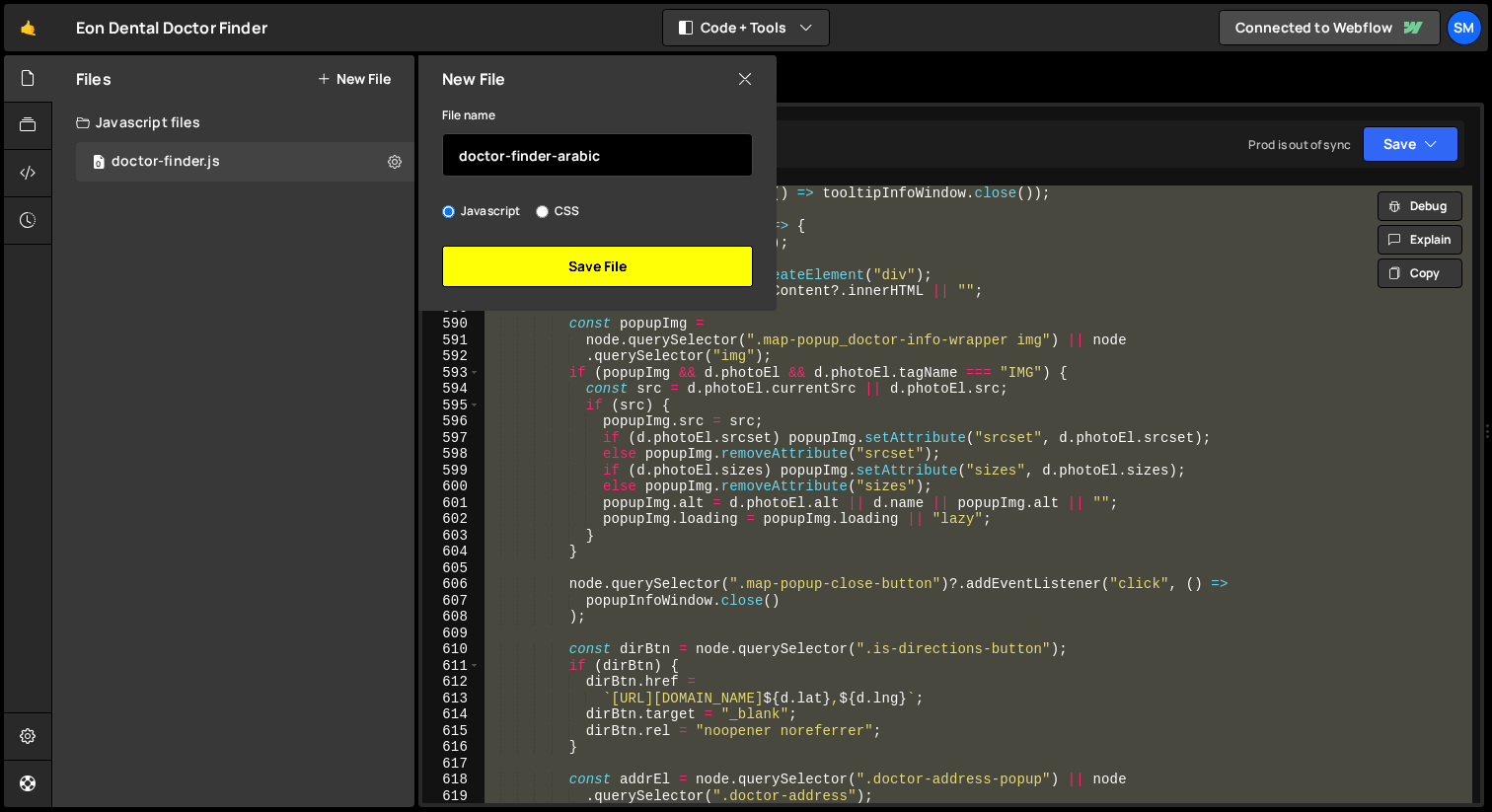
type input "doctor-finder-arabic"
click at [544, 275] on button "Save File" at bounding box center [597, 267] width 311 height 42
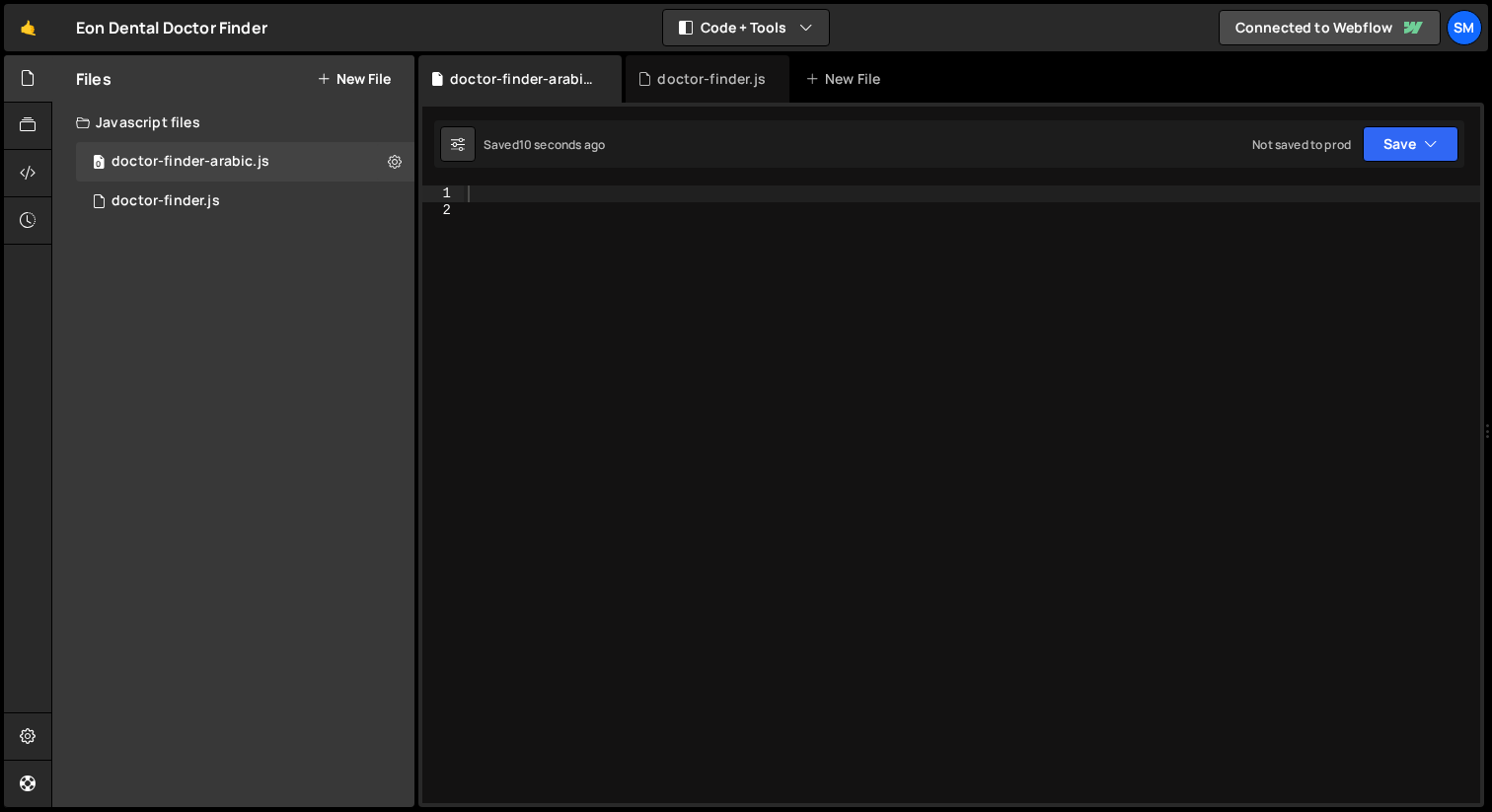
click at [672, 252] on div at bounding box center [971, 509] width 1016 height 650
click at [559, 191] on div at bounding box center [971, 509] width 1016 height 650
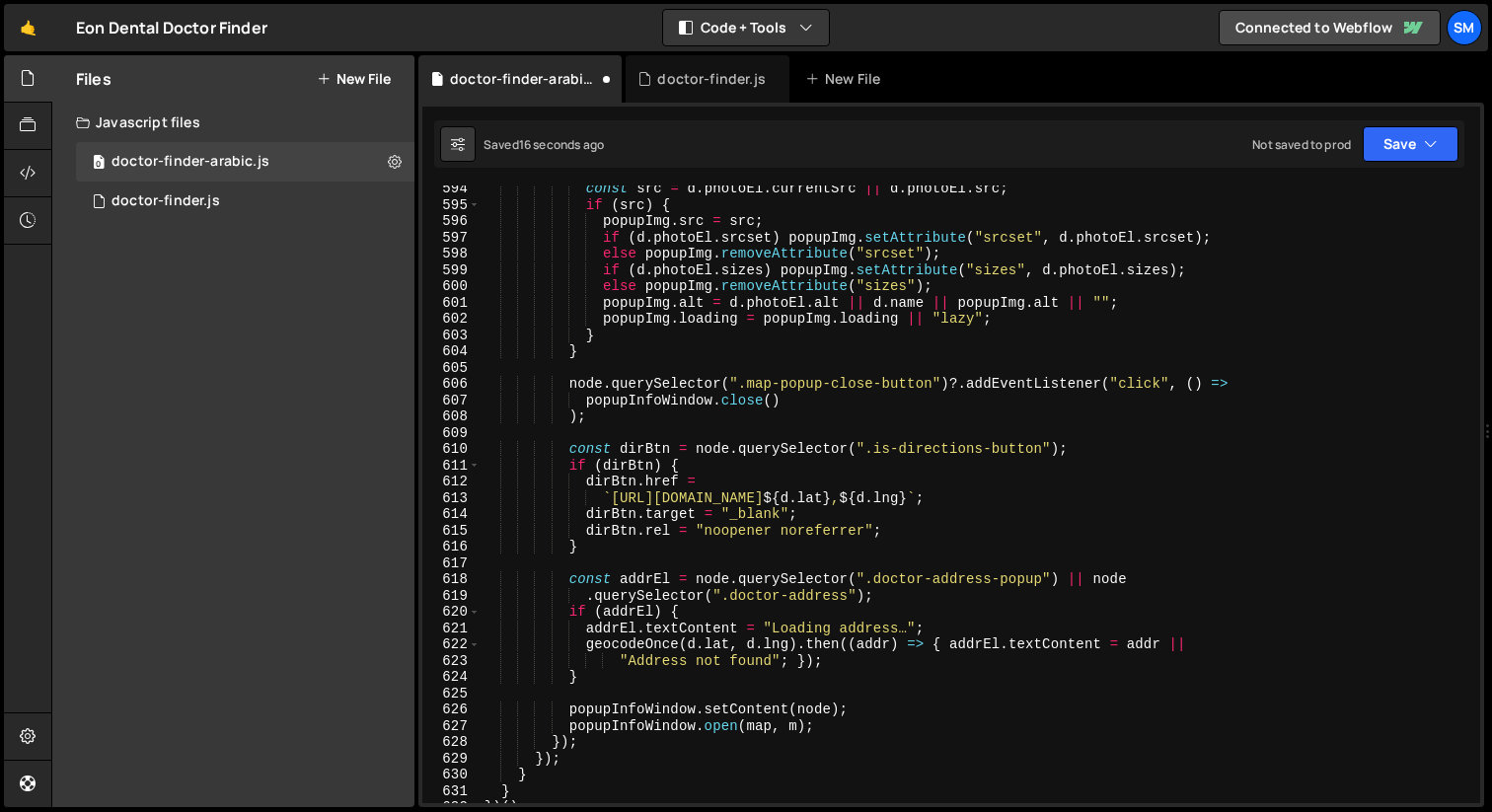
scroll to position [9661, 0]
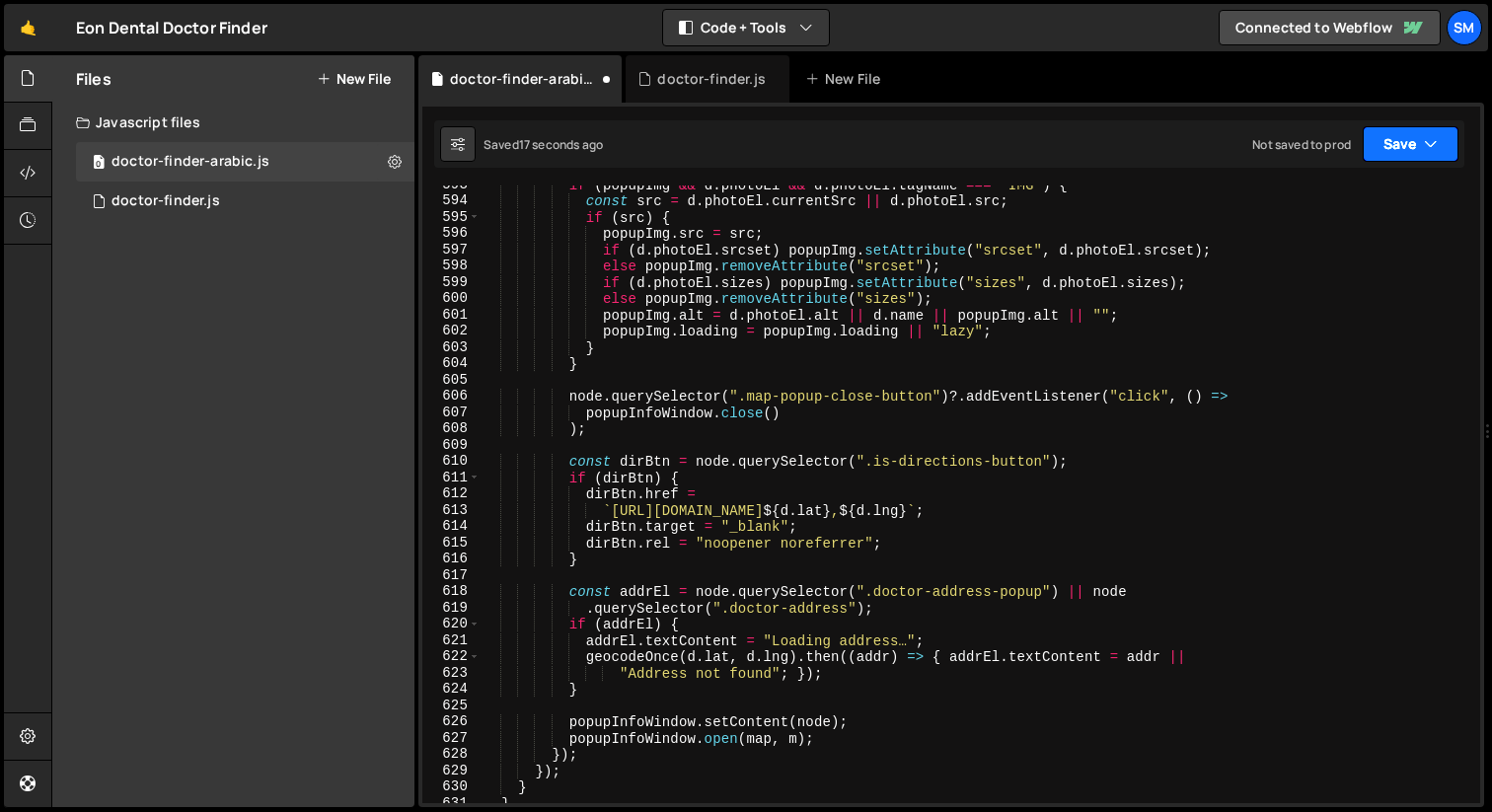
click at [1278, 143] on button "Save" at bounding box center [1410, 144] width 96 height 36
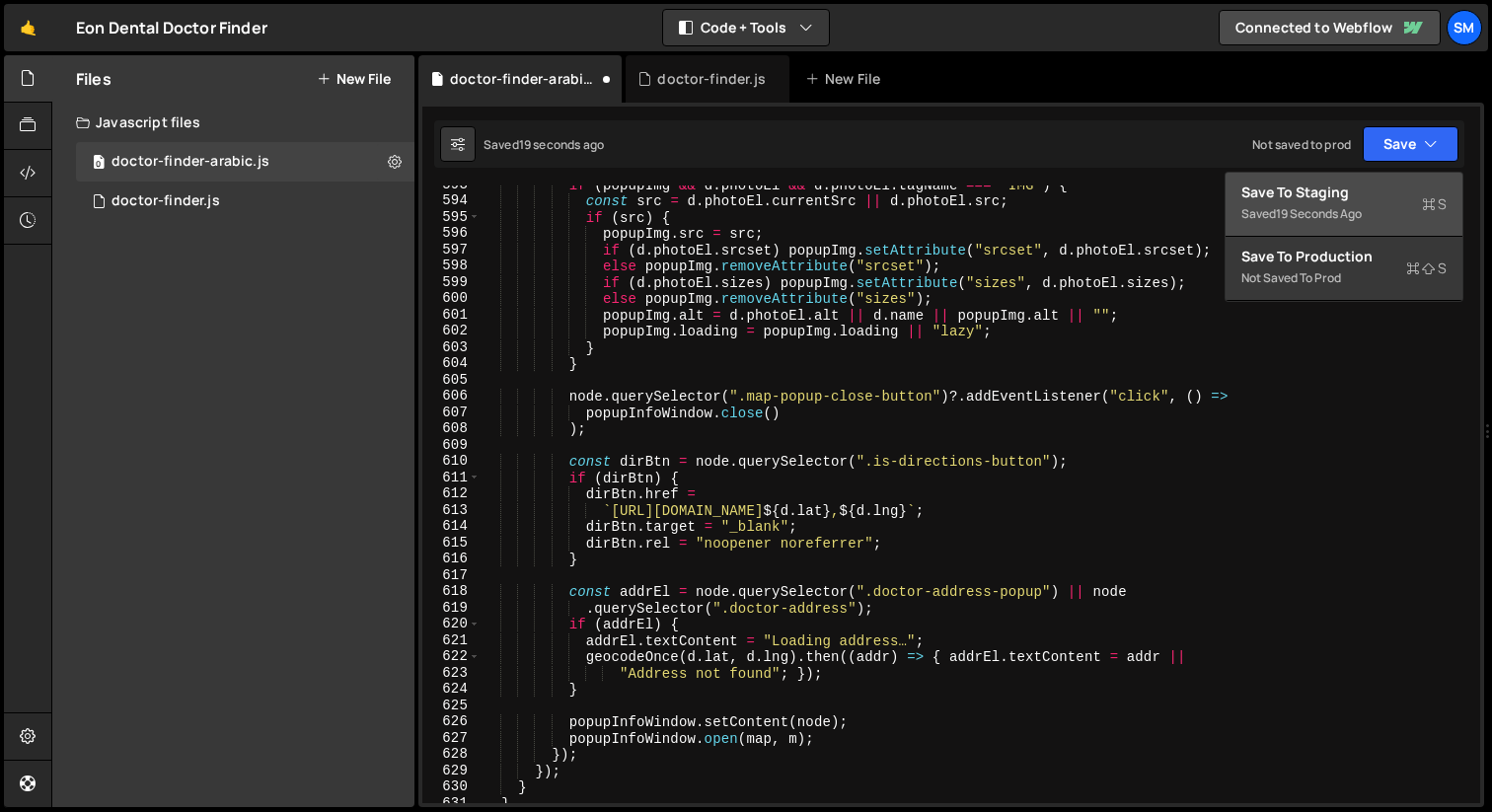
click at [1278, 195] on div "Save to Staging S" at bounding box center [1344, 192] width 205 height 20
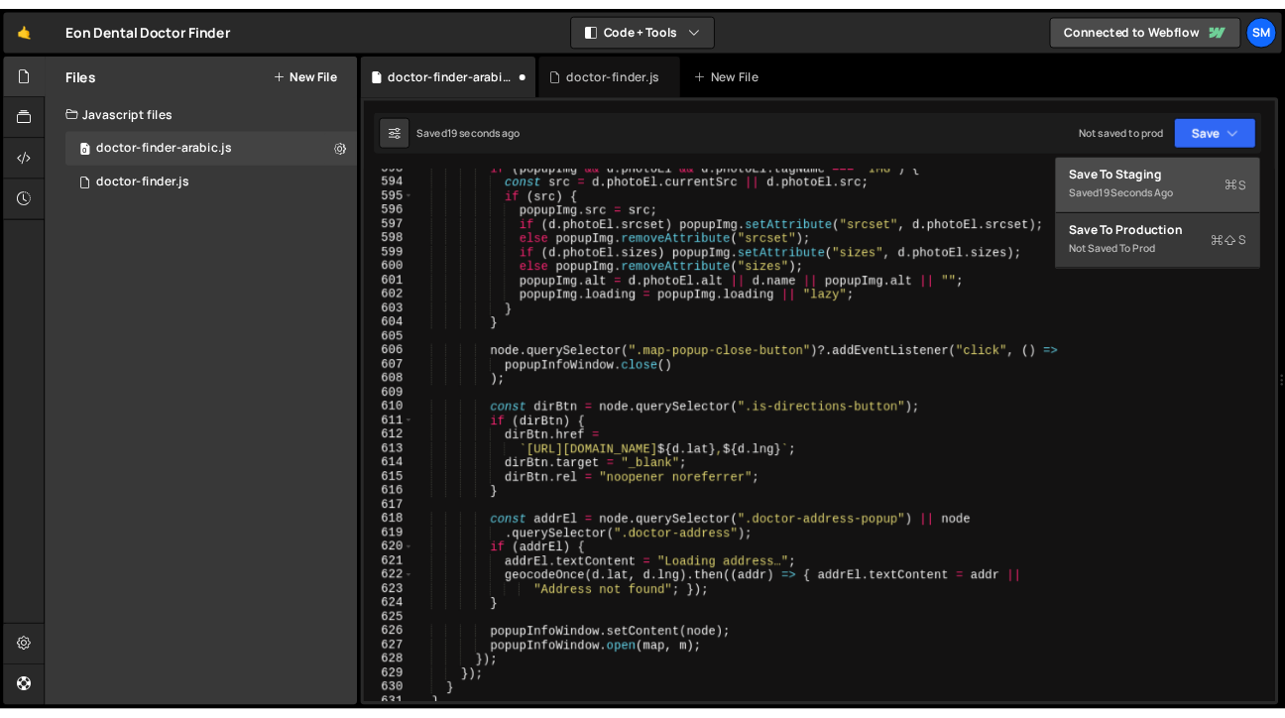
scroll to position [10044, 0]
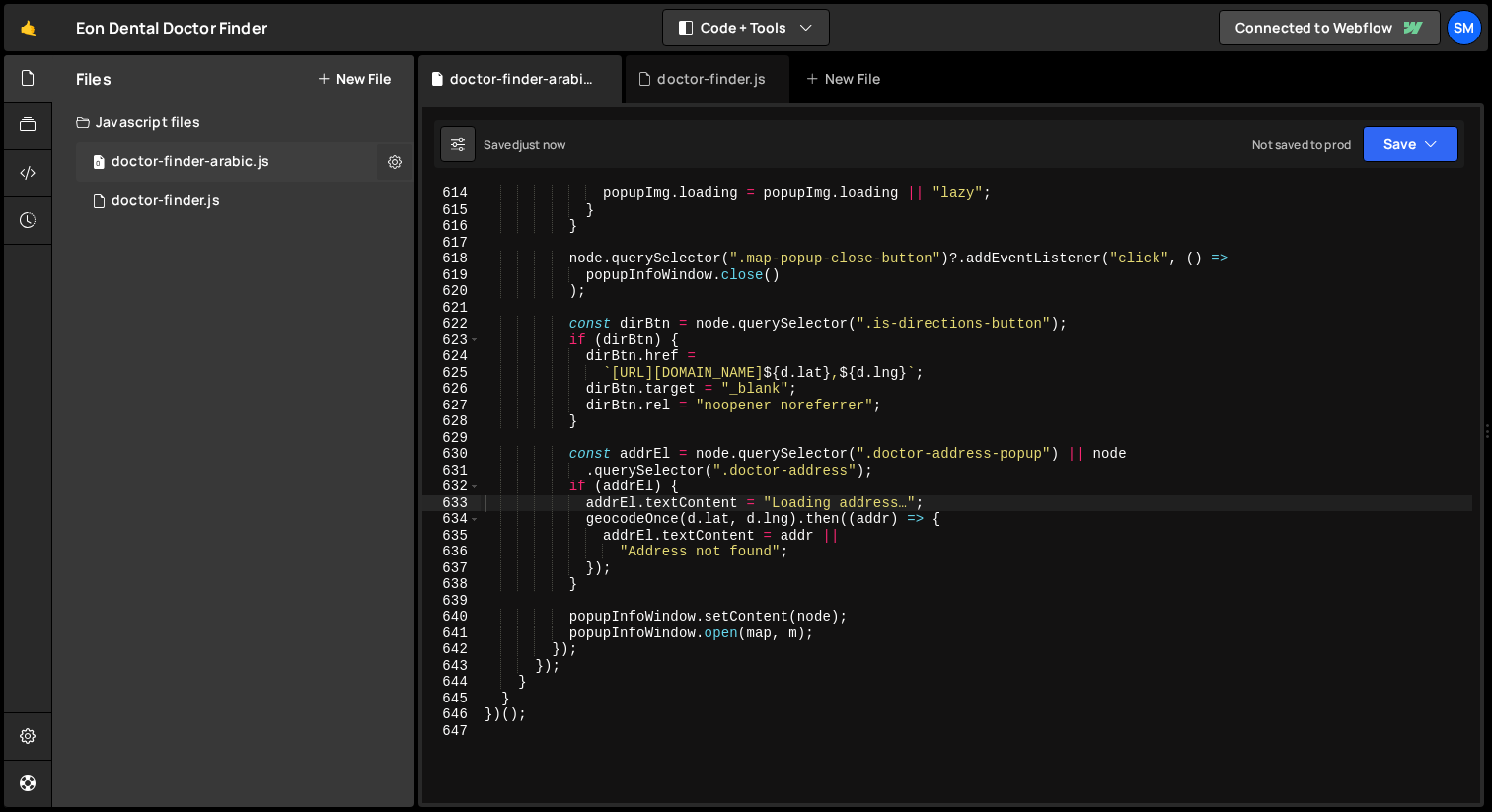
click at [394, 164] on icon at bounding box center [395, 161] width 14 height 19
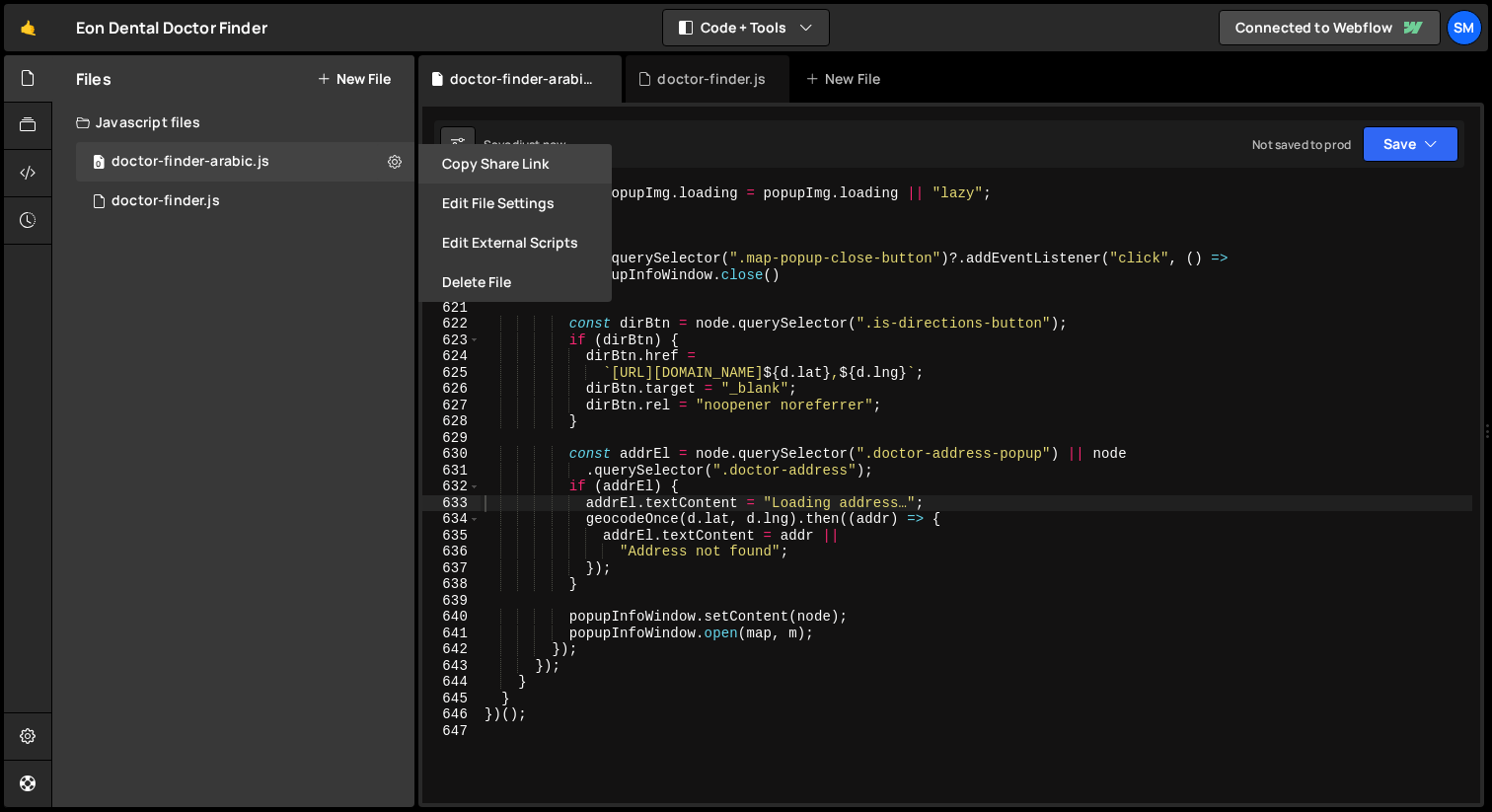
click at [521, 165] on button "Copy share link" at bounding box center [515, 164] width 193 height 40
click at [241, 408] on div "Files New File Javascript files 0 doctor-finder-arabic.js 0 0 doctor-finder.js …" at bounding box center [234, 431] width 362 height 751
click at [292, 312] on div "Files New File Javascript files 0 doctor-finder-arabic.js 0 0 doctor-finder.js …" at bounding box center [234, 431] width 362 height 751
click at [341, 163] on div "0 doctor-finder-arabic.js 0" at bounding box center [245, 162] width 338 height 40
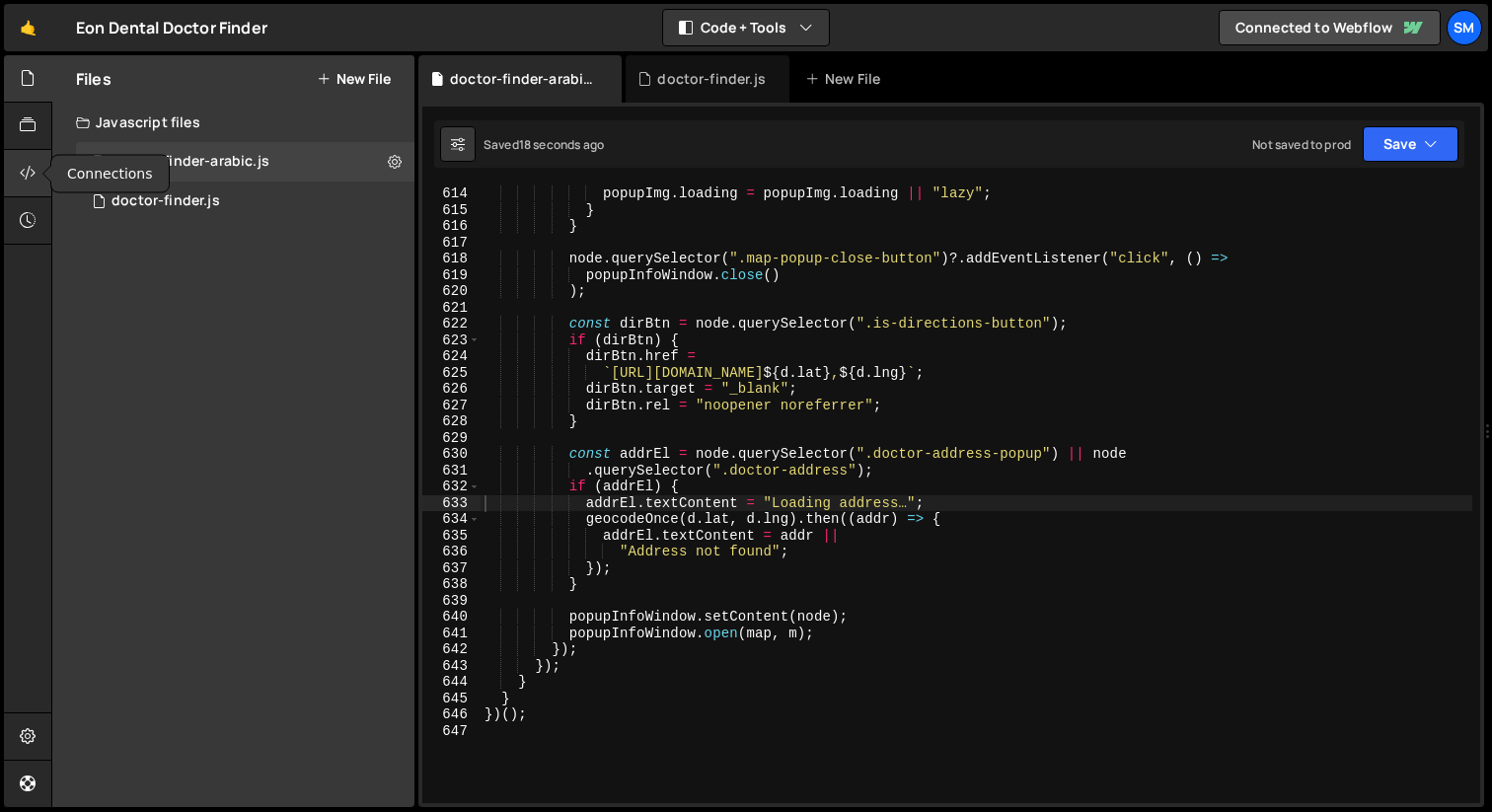
click at [22, 176] on icon at bounding box center [28, 173] width 16 height 22
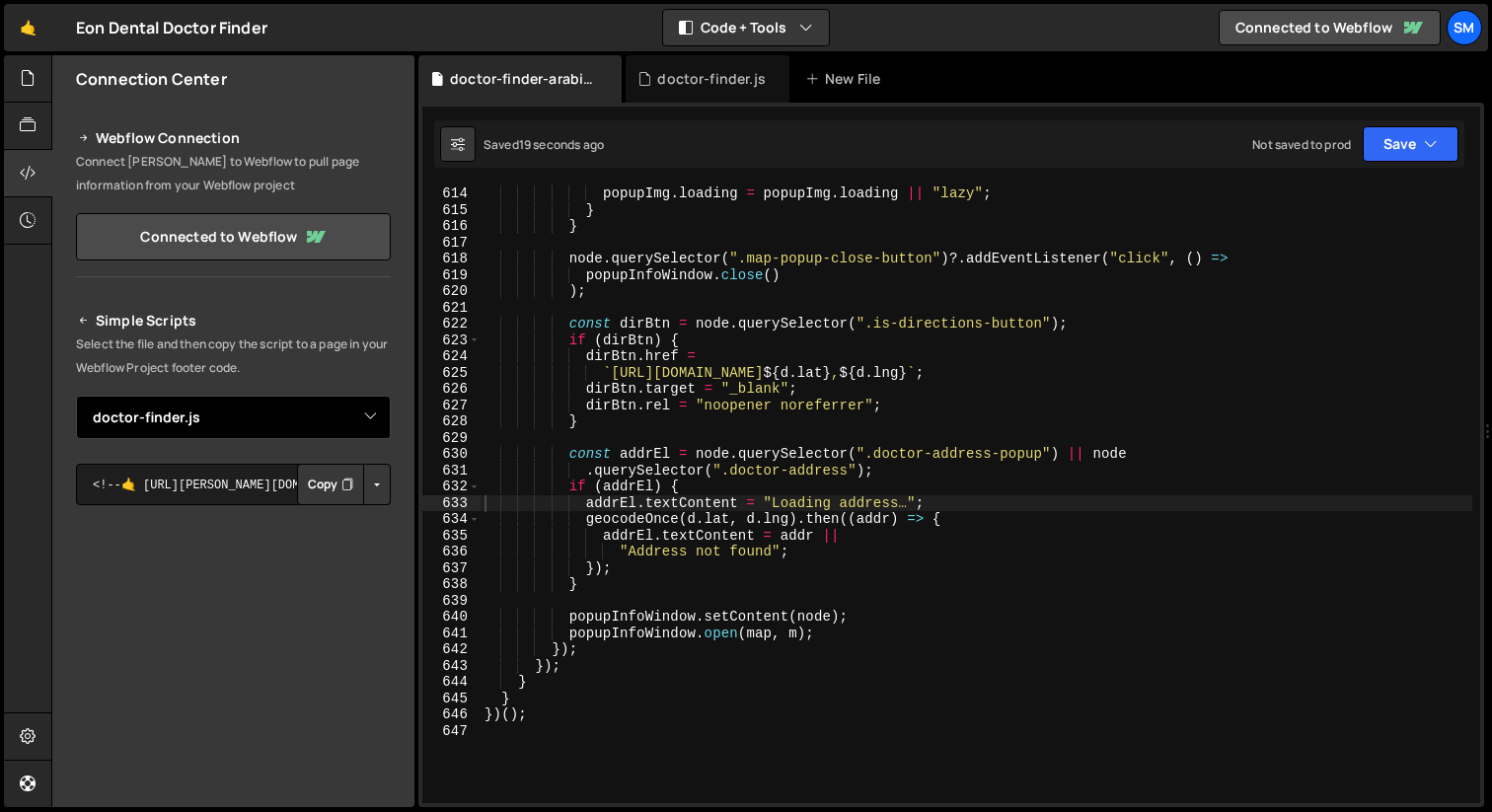
click at [168, 396] on select "Select File doctor-finder.js doctor-finder-prod.js doctor-finder-production.js …" at bounding box center [233, 418] width 315 height 44
select select "45018"
click at [313, 464] on button "Copy" at bounding box center [329, 485] width 67 height 42
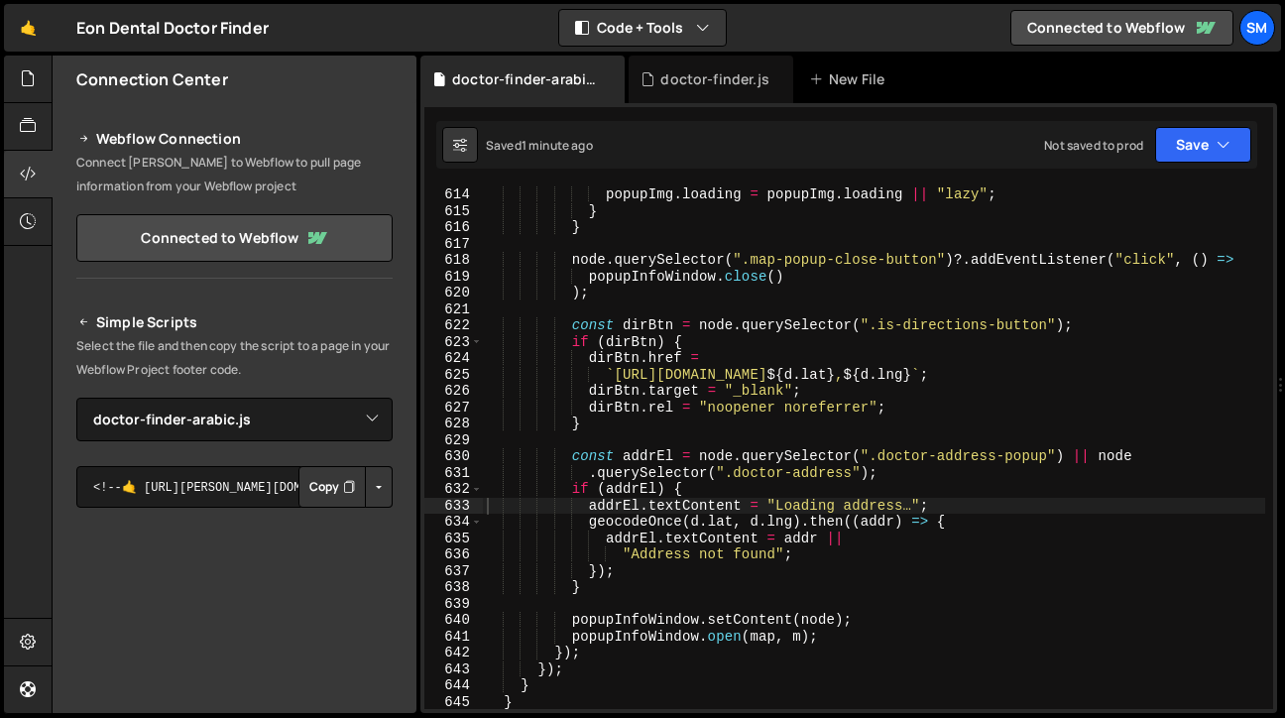
scroll to position [10093, 0]
click at [29, 92] on div at bounding box center [28, 80] width 49 height 48
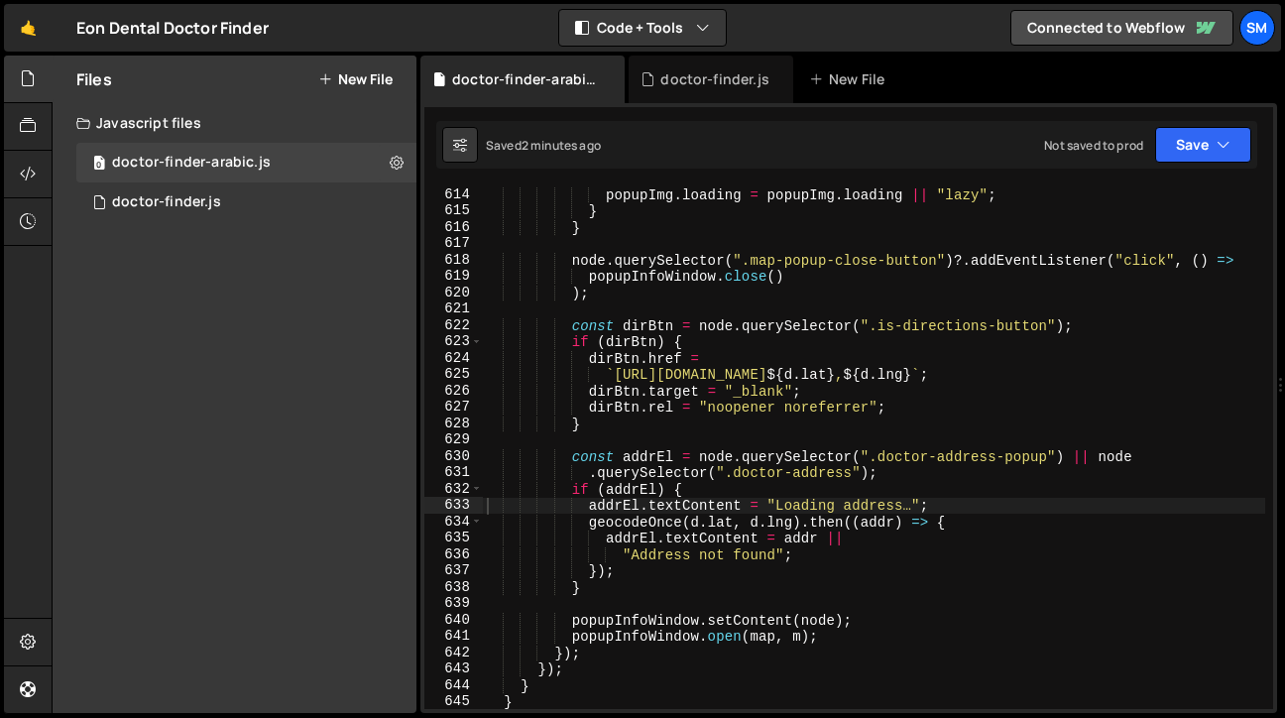
click at [860, 396] on div "popupImg . loading = popupImg . loading || "lazy" ; } } node . querySelector ( …" at bounding box center [874, 463] width 782 height 555
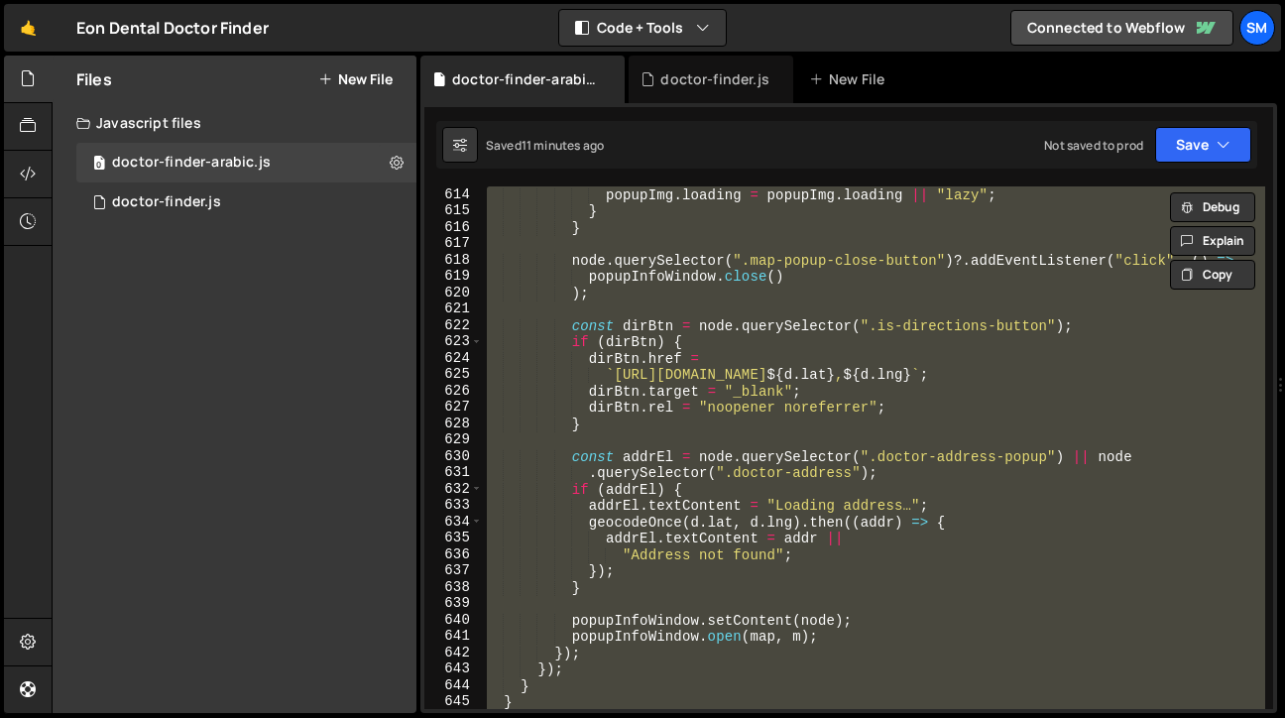
click at [897, 382] on div "popupImg . loading = popupImg . loading || "lazy" ; } } node . querySelector ( …" at bounding box center [874, 447] width 782 height 522
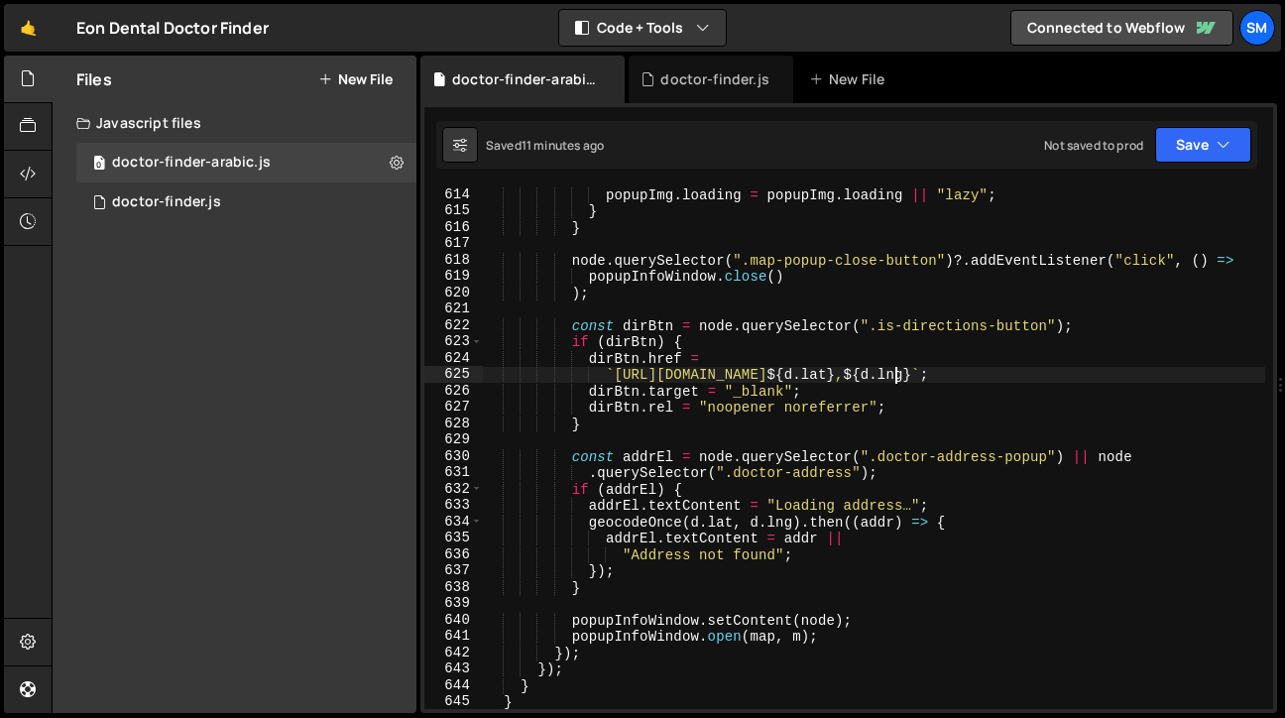
type textarea "})();"
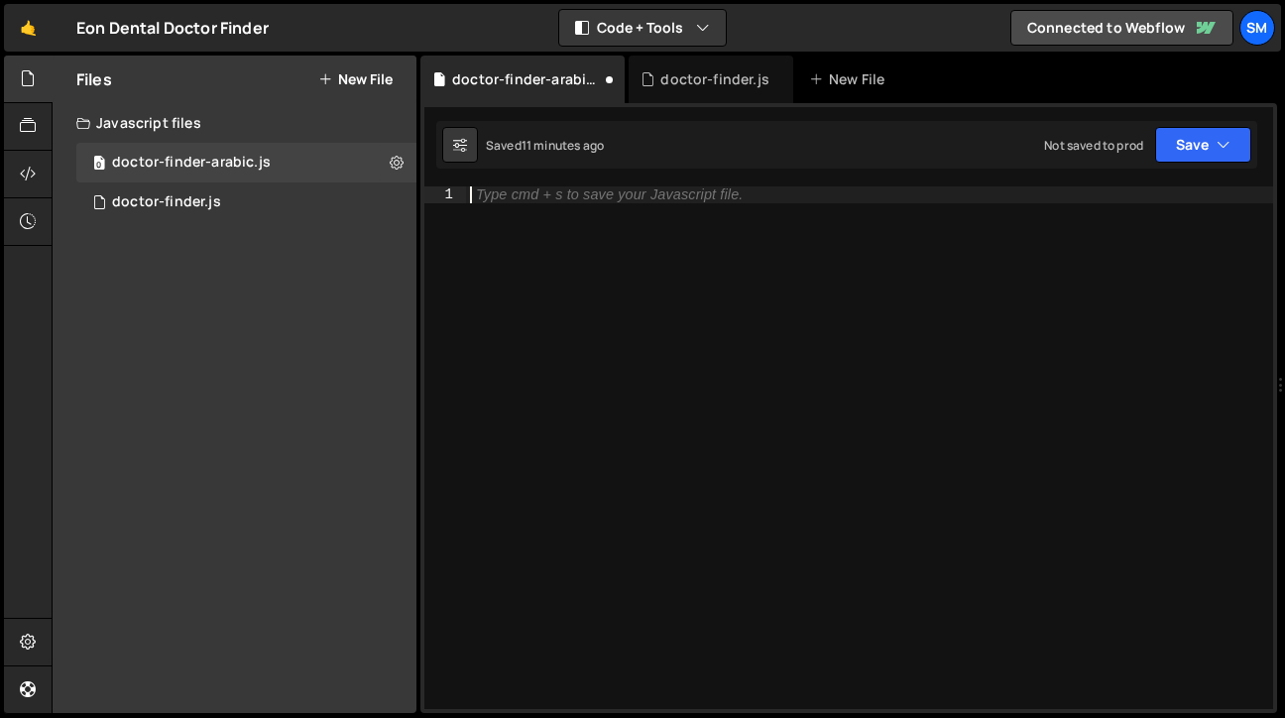
paste textarea "})();"
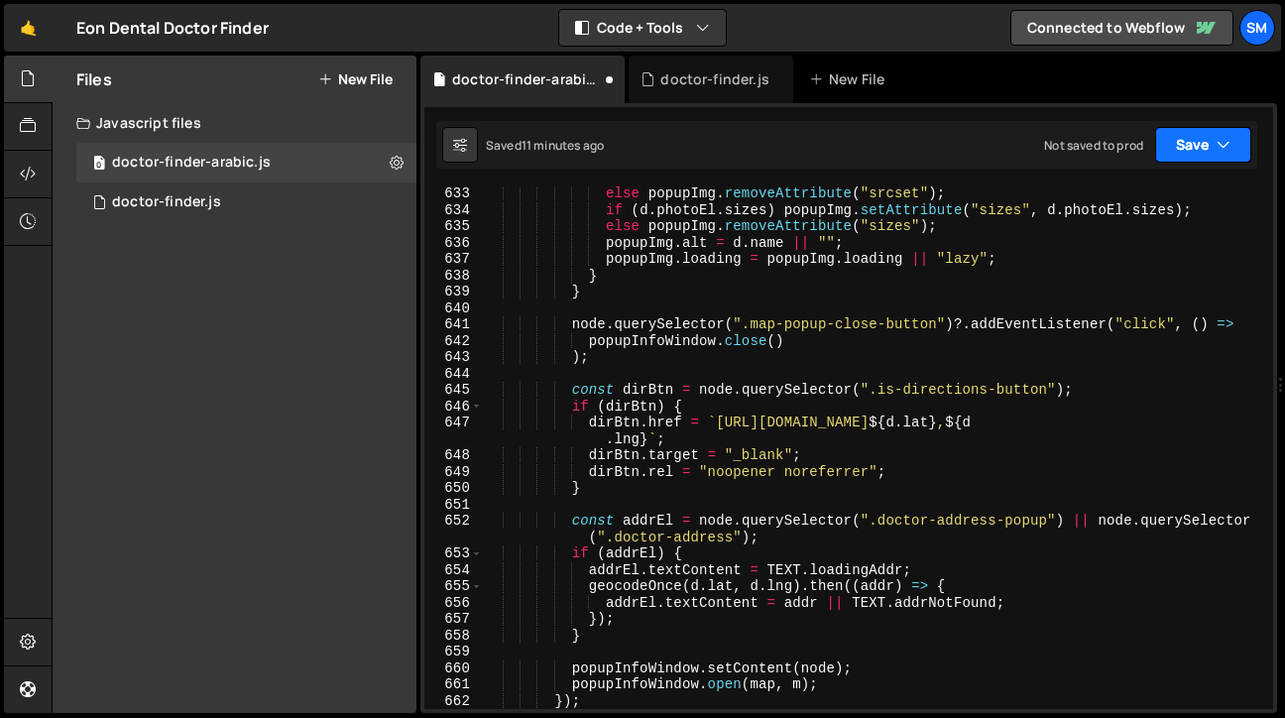
click at [1237, 139] on button "Save" at bounding box center [1203, 145] width 96 height 36
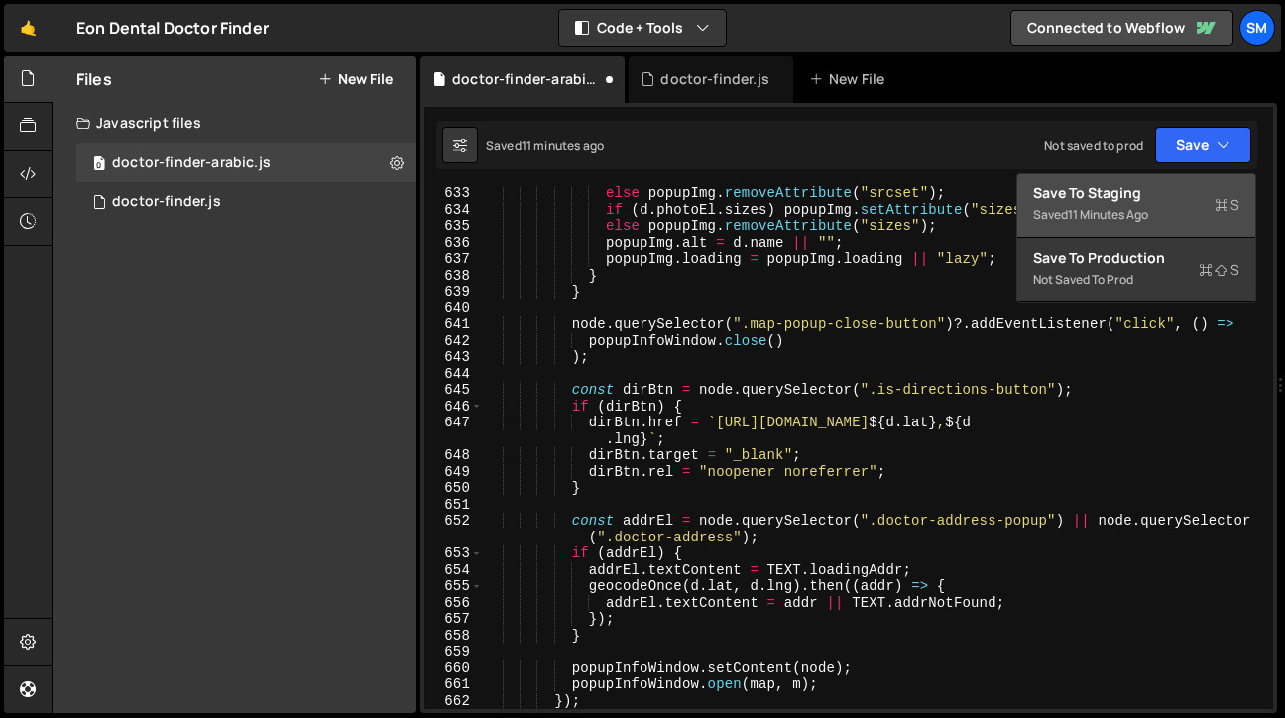
click at [1135, 200] on div "Save to Staging S" at bounding box center [1136, 193] width 206 height 20
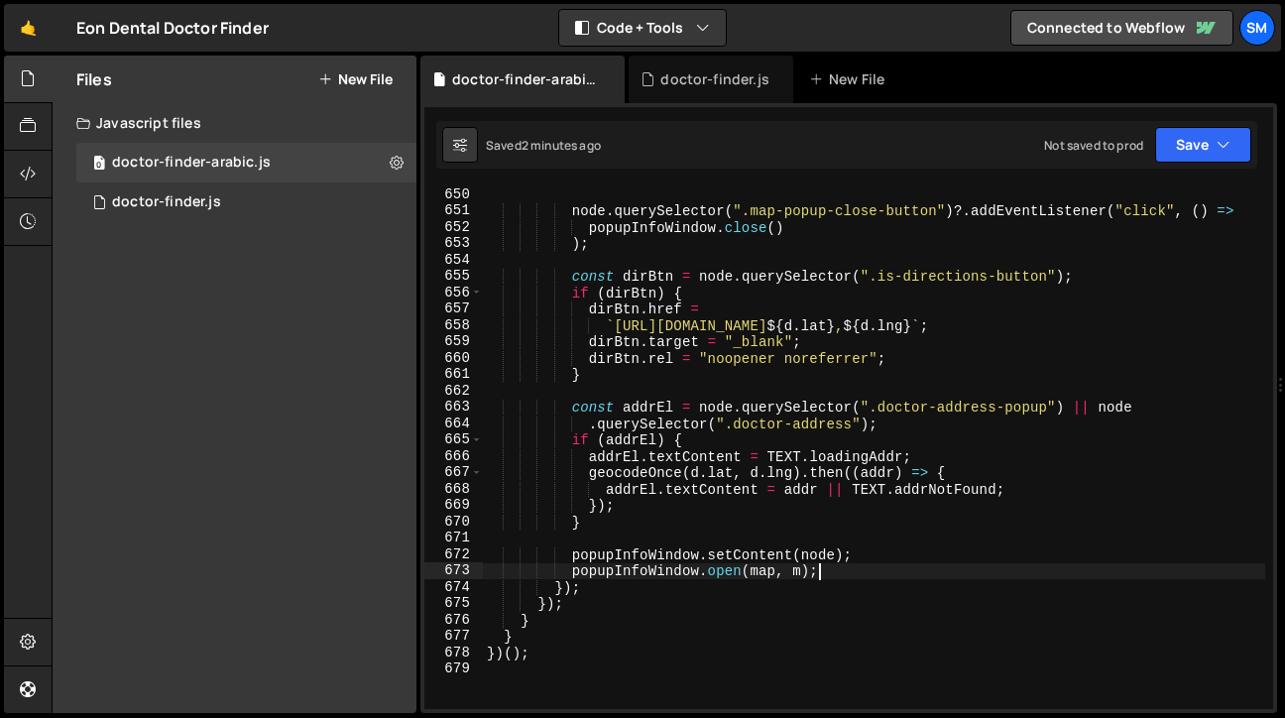
click at [968, 578] on div "node . querySelector ( ".map-popup-close-button" ) ?. addEventListener ( "click…" at bounding box center [874, 463] width 782 height 555
type textarea "} })();"
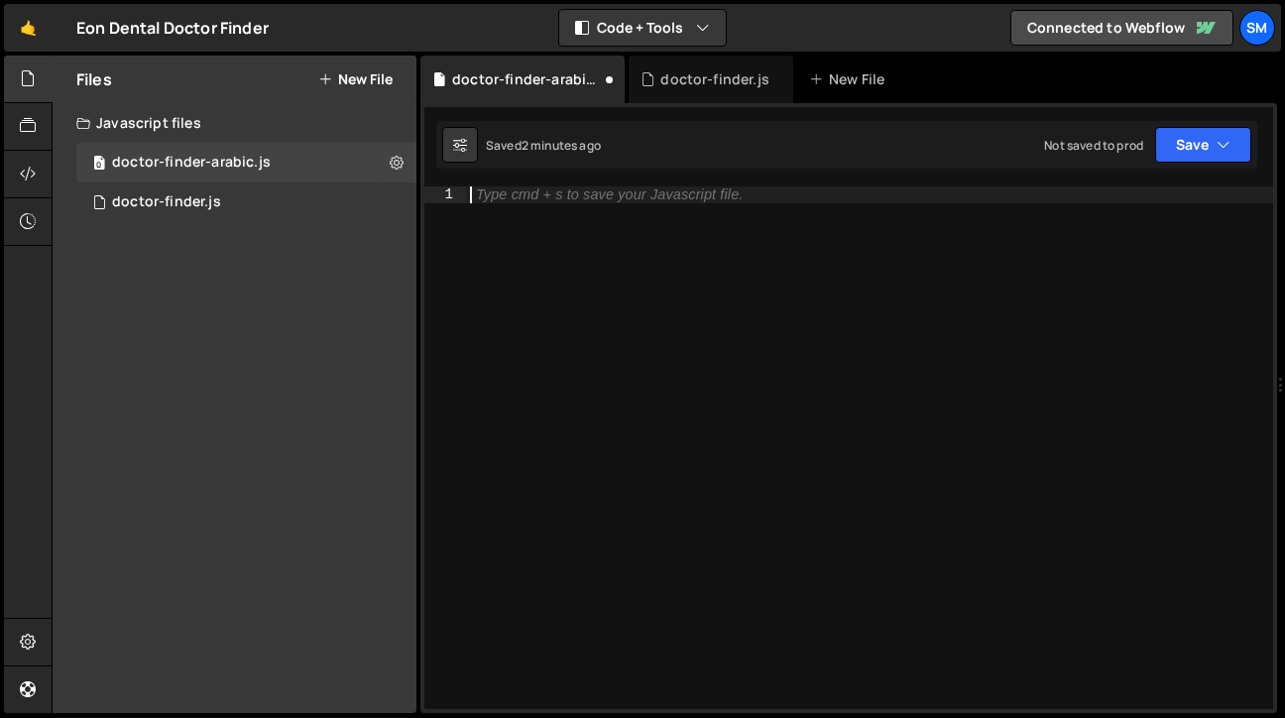
type textarea "})();"
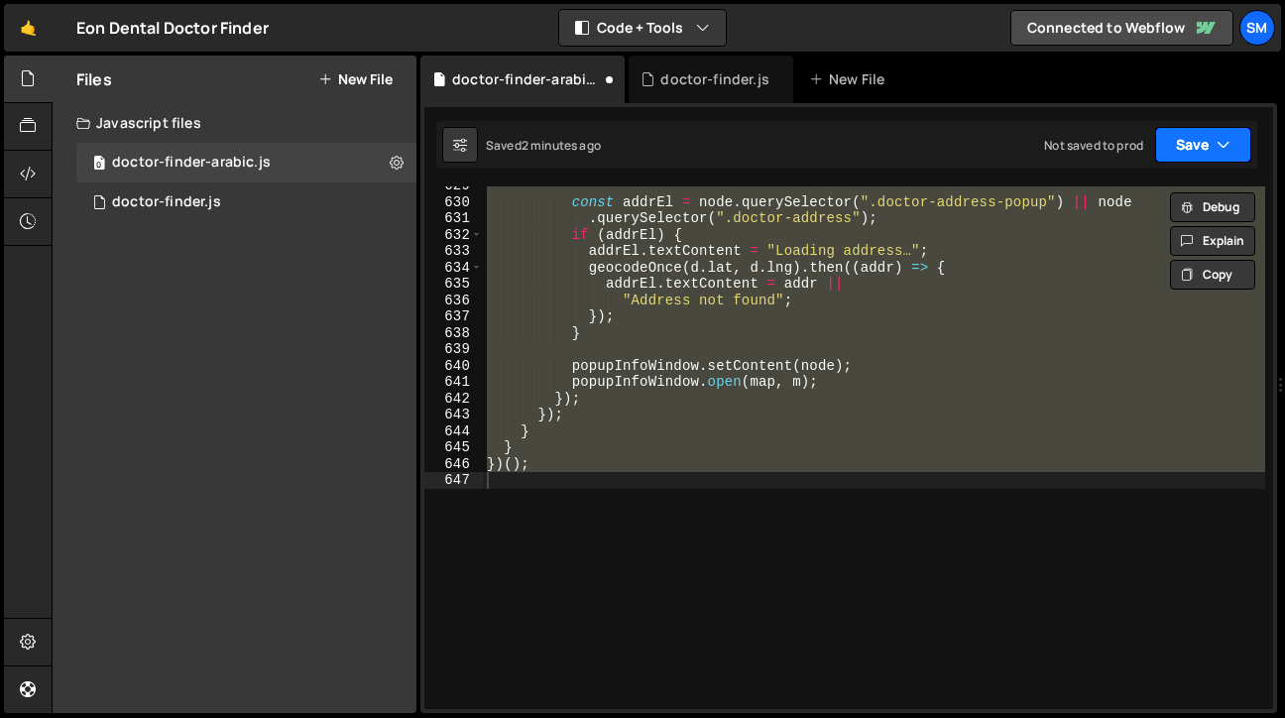
click at [1233, 148] on button "Save" at bounding box center [1203, 145] width 96 height 36
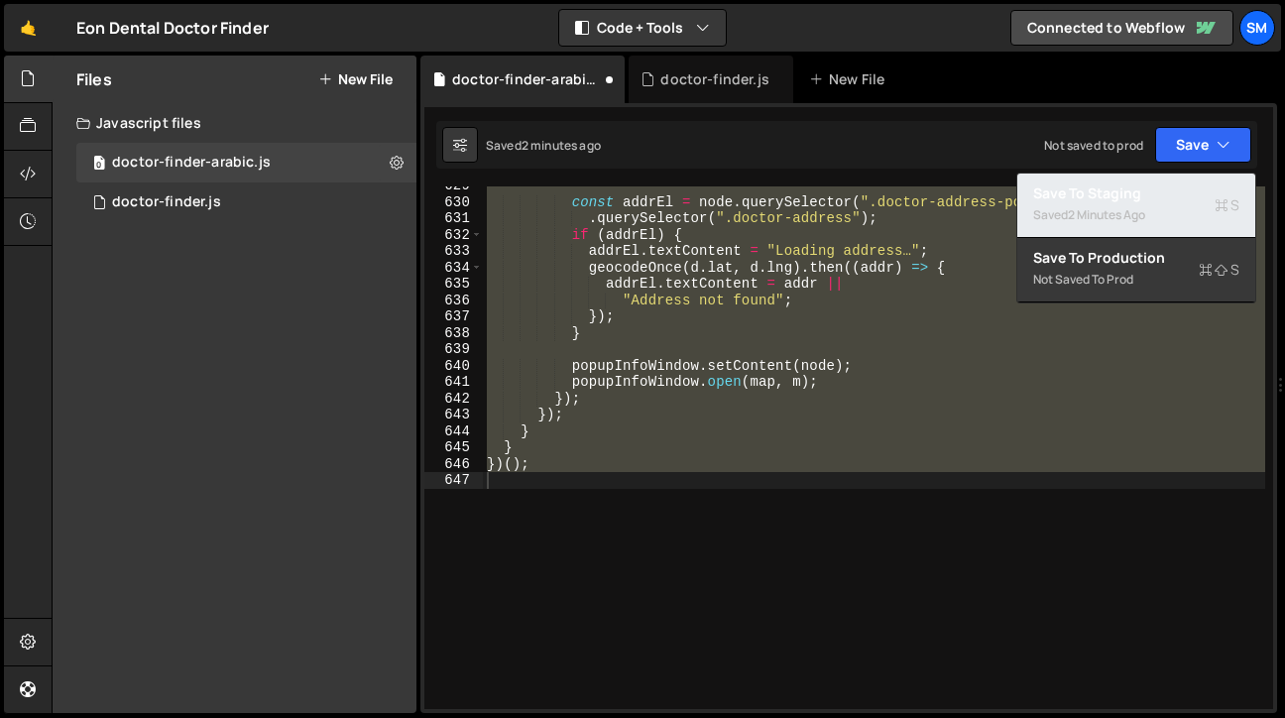
click at [1167, 203] on div "Saved 2 minutes ago" at bounding box center [1136, 215] width 206 height 24
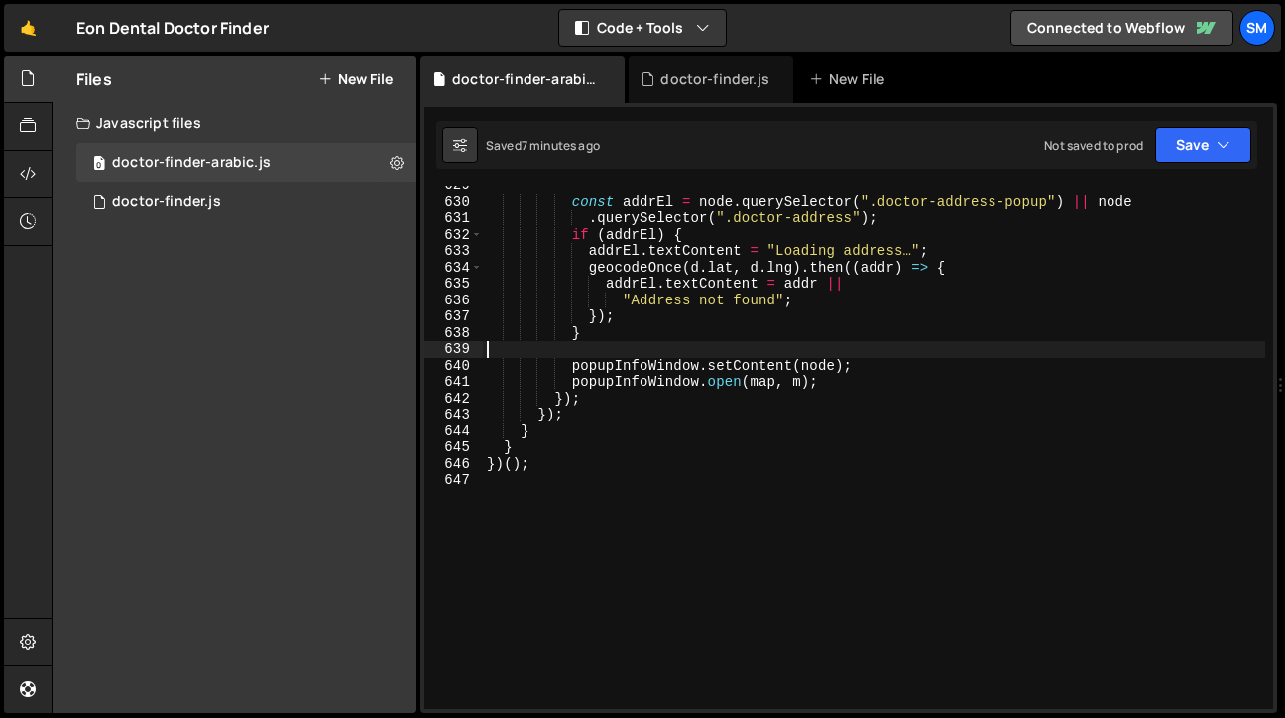
click at [956, 347] on div "const addrEl = node . querySelector ( ".doctor-address-popup" ) || node . query…" at bounding box center [874, 454] width 782 height 555
click at [598, 485] on div "const addrEl = node . querySelector ( ".doctor-address-popup" ) || node . query…" at bounding box center [874, 454] width 782 height 555
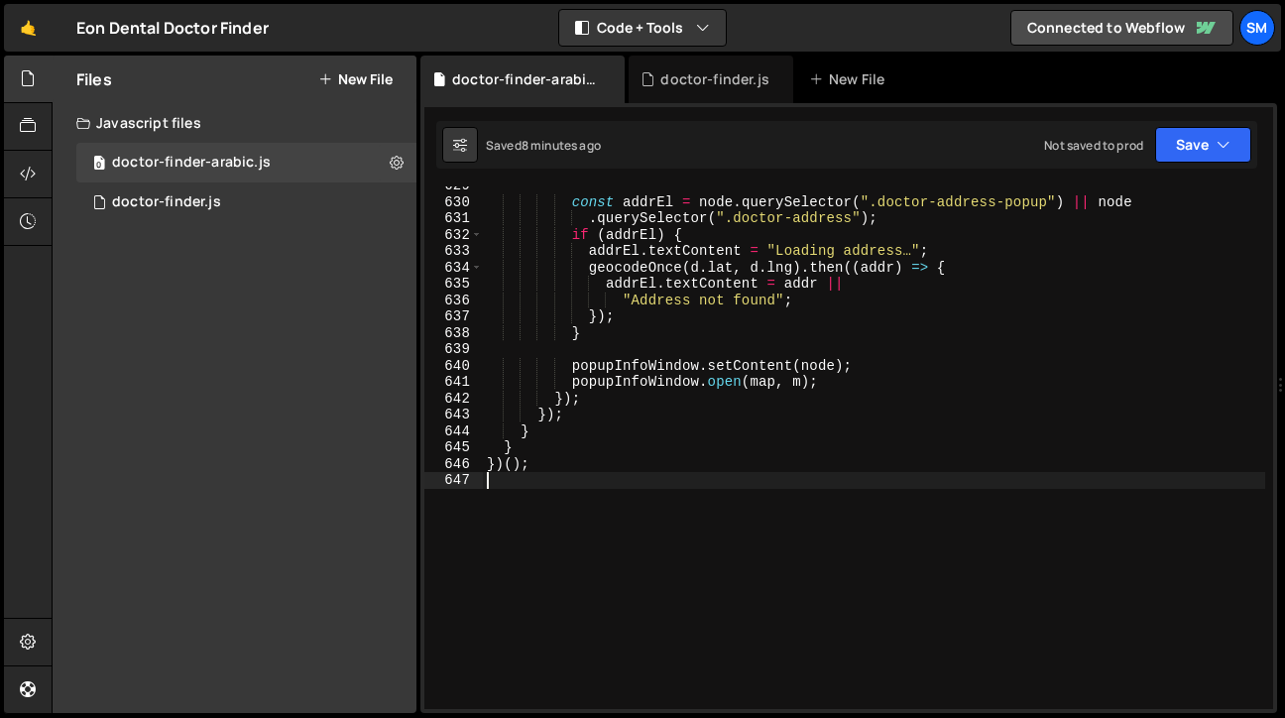
type textarea "})();"
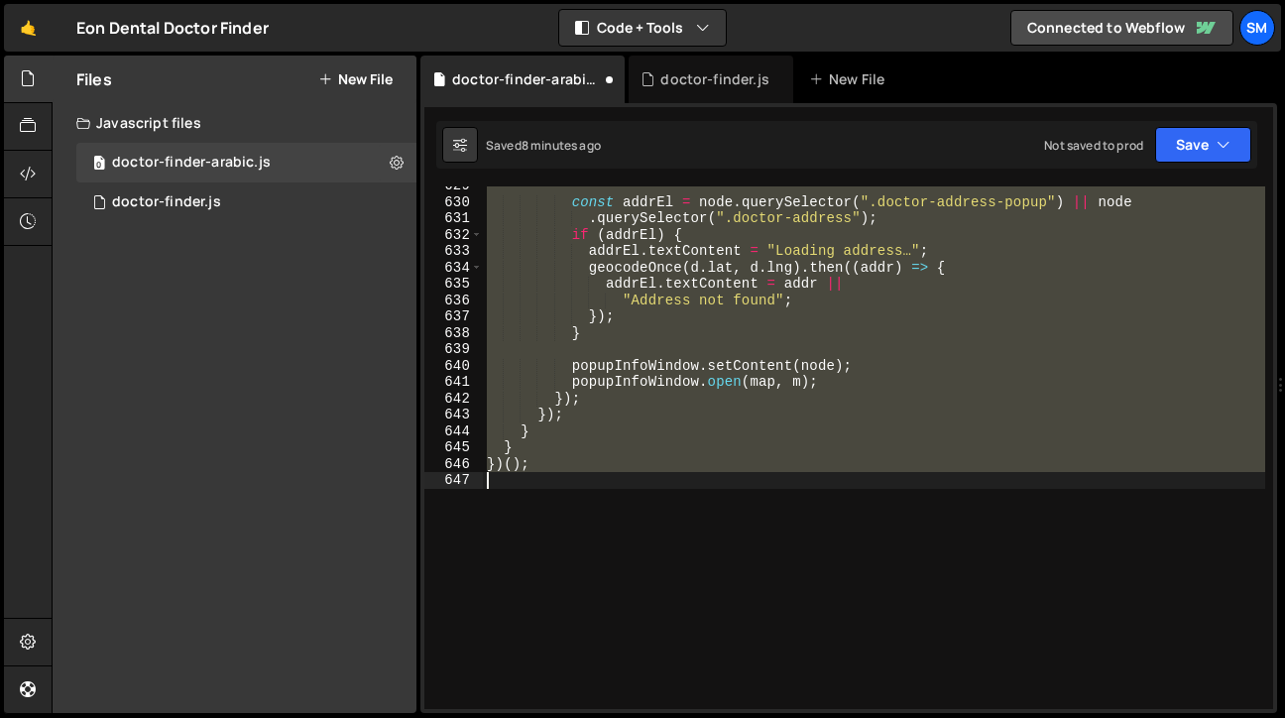
click at [589, 488] on div "const addrEl = node . querySelector ( ".doctor-address-popup" ) || node . query…" at bounding box center [874, 447] width 782 height 522
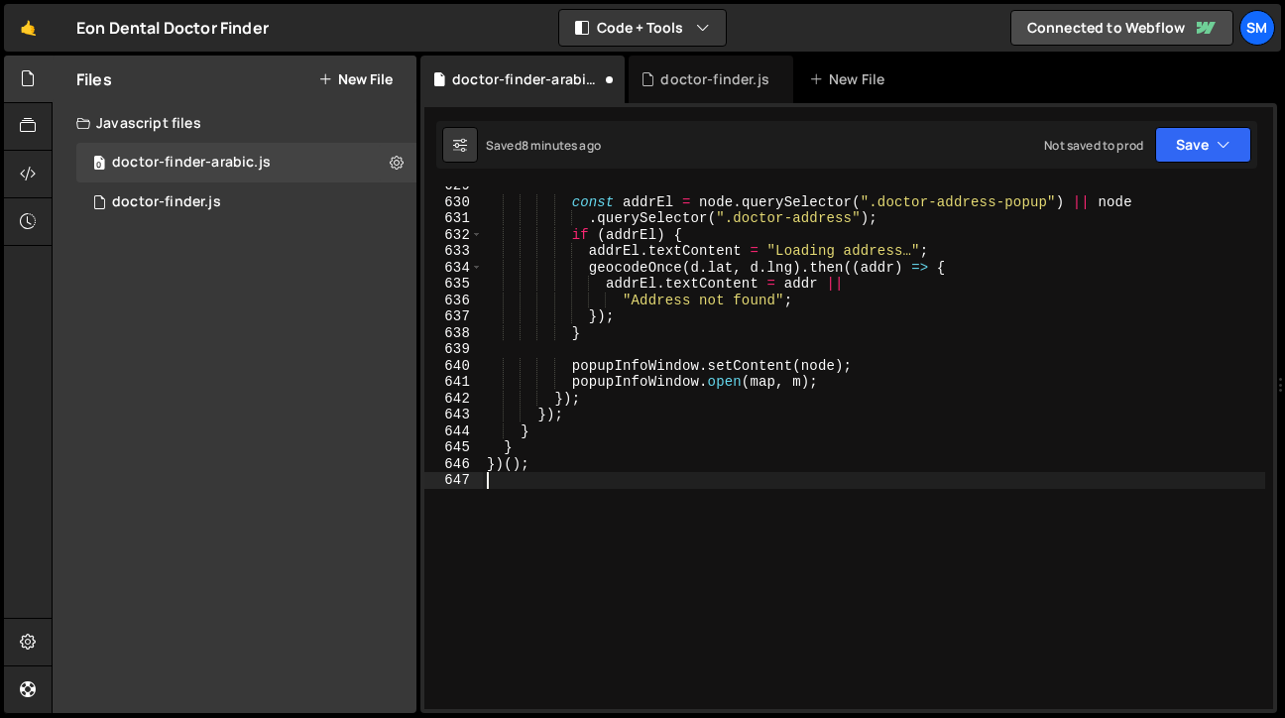
click at [622, 455] on div "const addrEl = node . querySelector ( ".doctor-address-popup" ) || node . query…" at bounding box center [874, 454] width 782 height 555
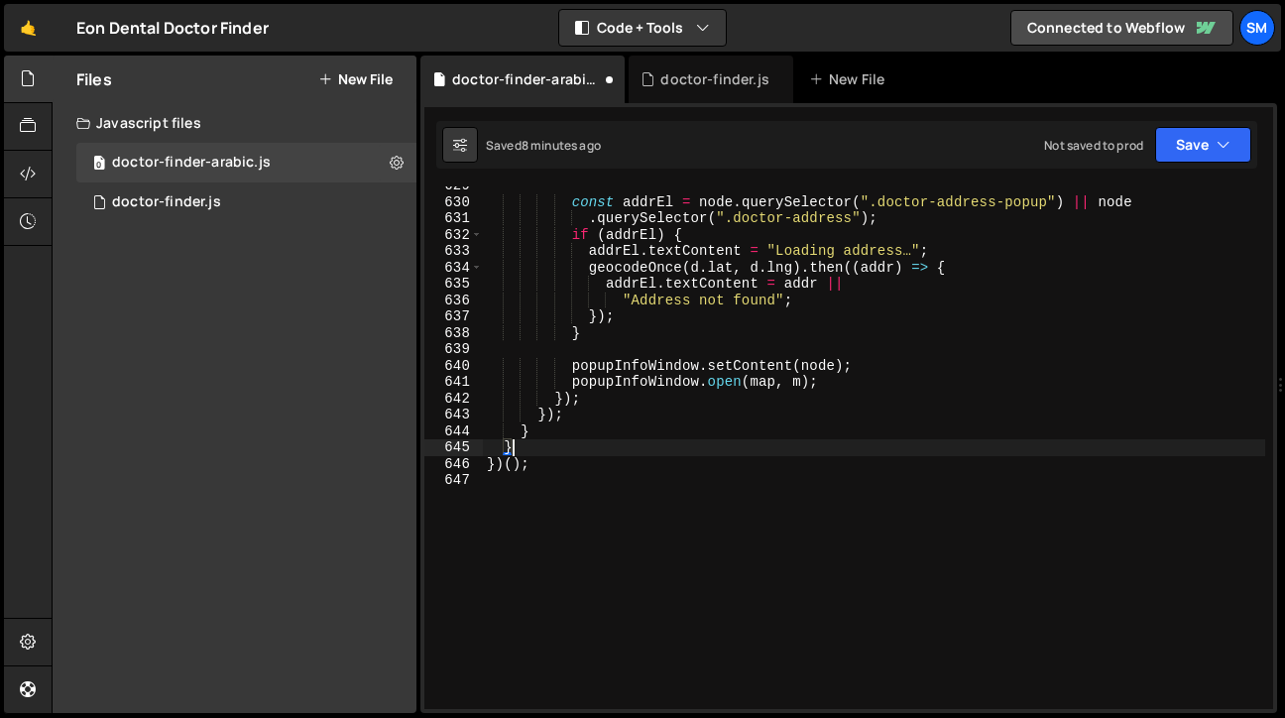
type textarea "})();"
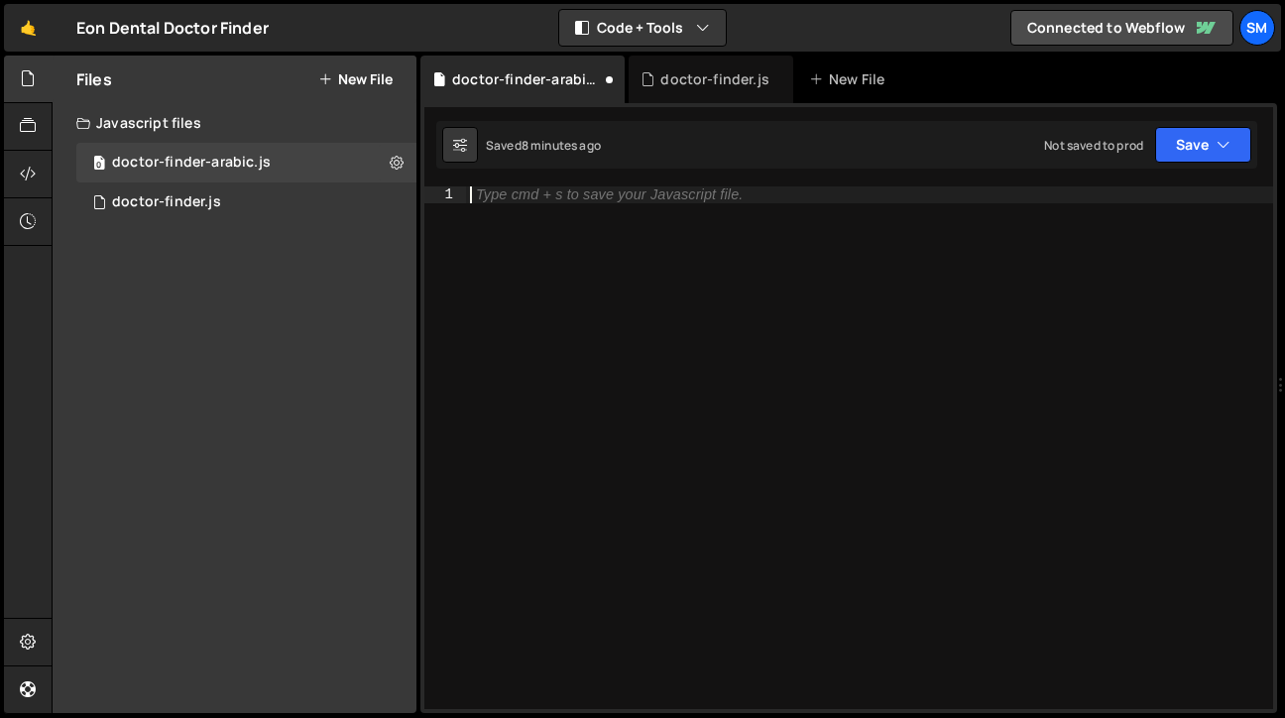
paste textarea "})();"
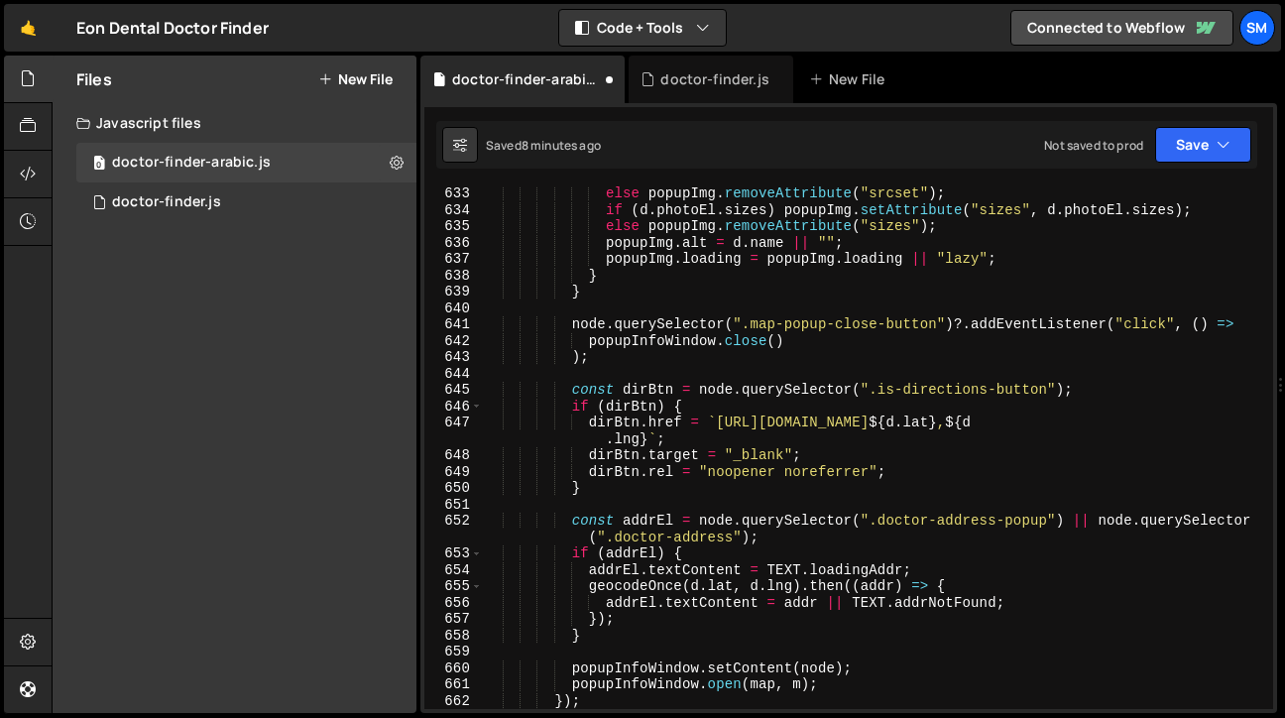
scroll to position [10535, 0]
click at [1226, 135] on icon "button" at bounding box center [1223, 145] width 14 height 20
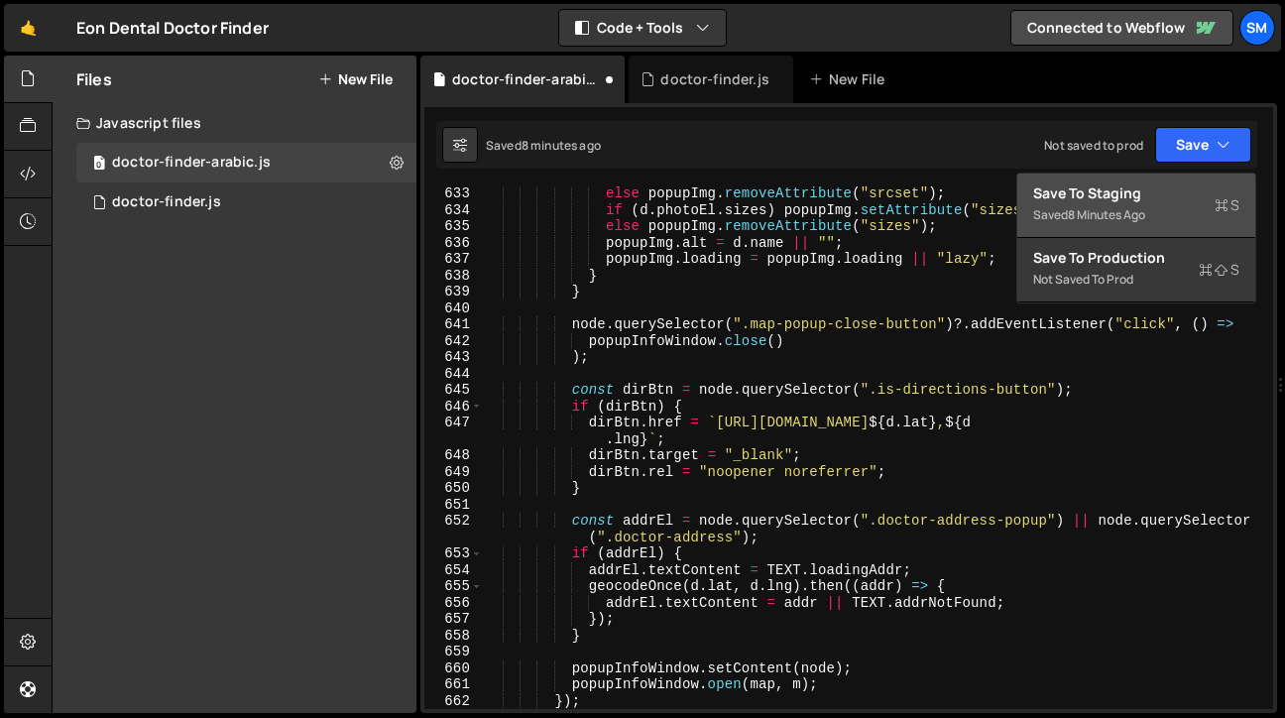
click at [1144, 191] on div "Save to Staging S" at bounding box center [1136, 193] width 206 height 20
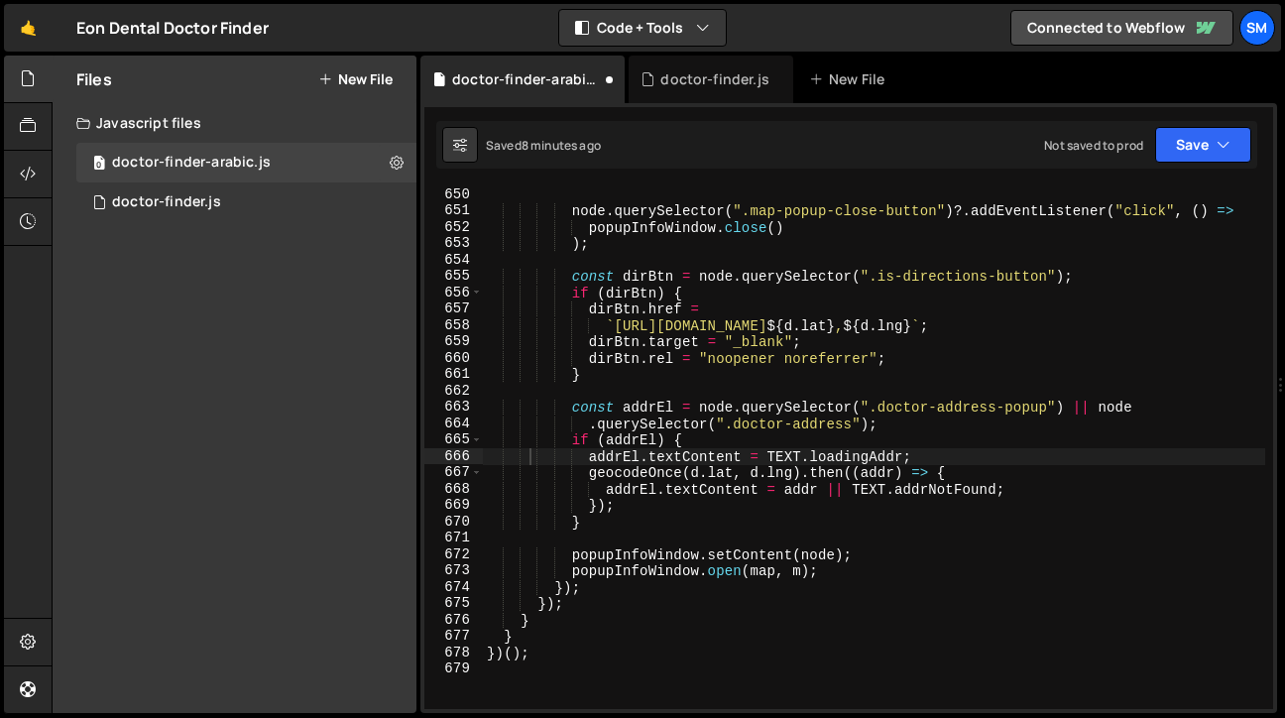
scroll to position [10682, 0]
click at [986, 415] on div "node . querySelector ( ".map-popup-close-button" ) ?. addEventListener ( "click…" at bounding box center [874, 463] width 782 height 555
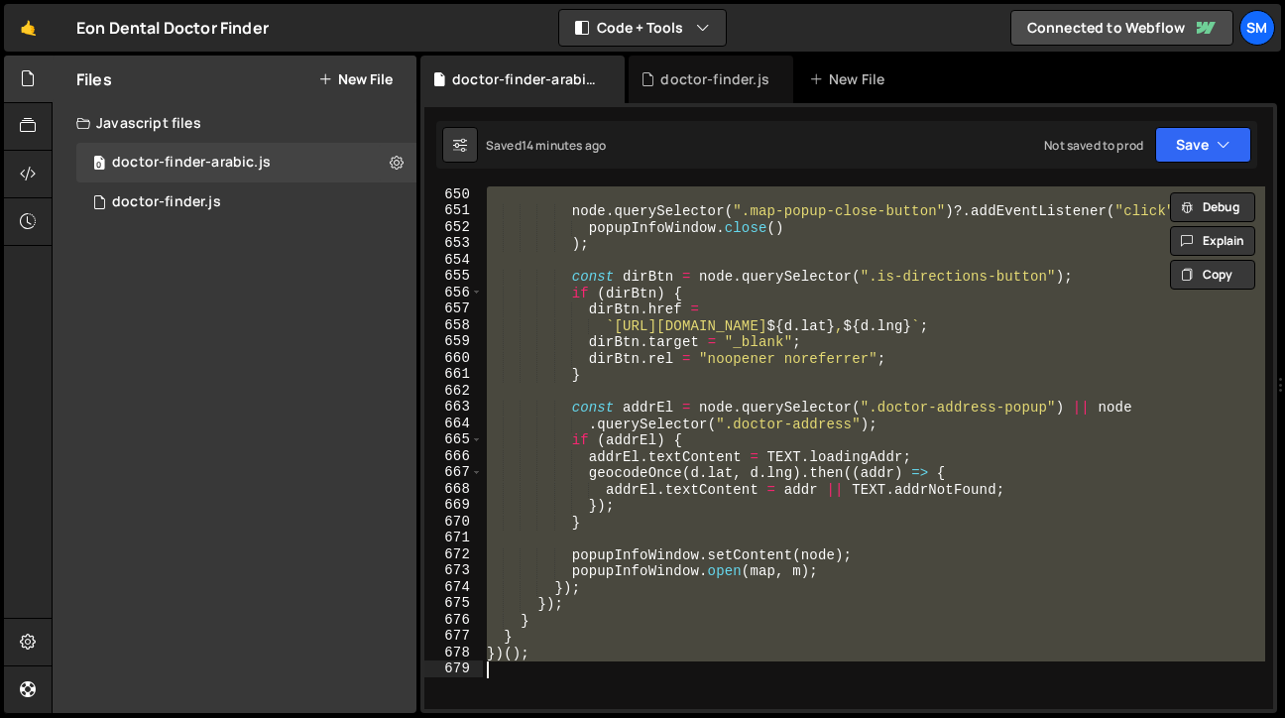
click at [970, 437] on div "node . querySelector ( ".map-popup-close-button" ) ?. addEventListener ( "click…" at bounding box center [874, 447] width 782 height 522
type textarea "if (addrEl) {"
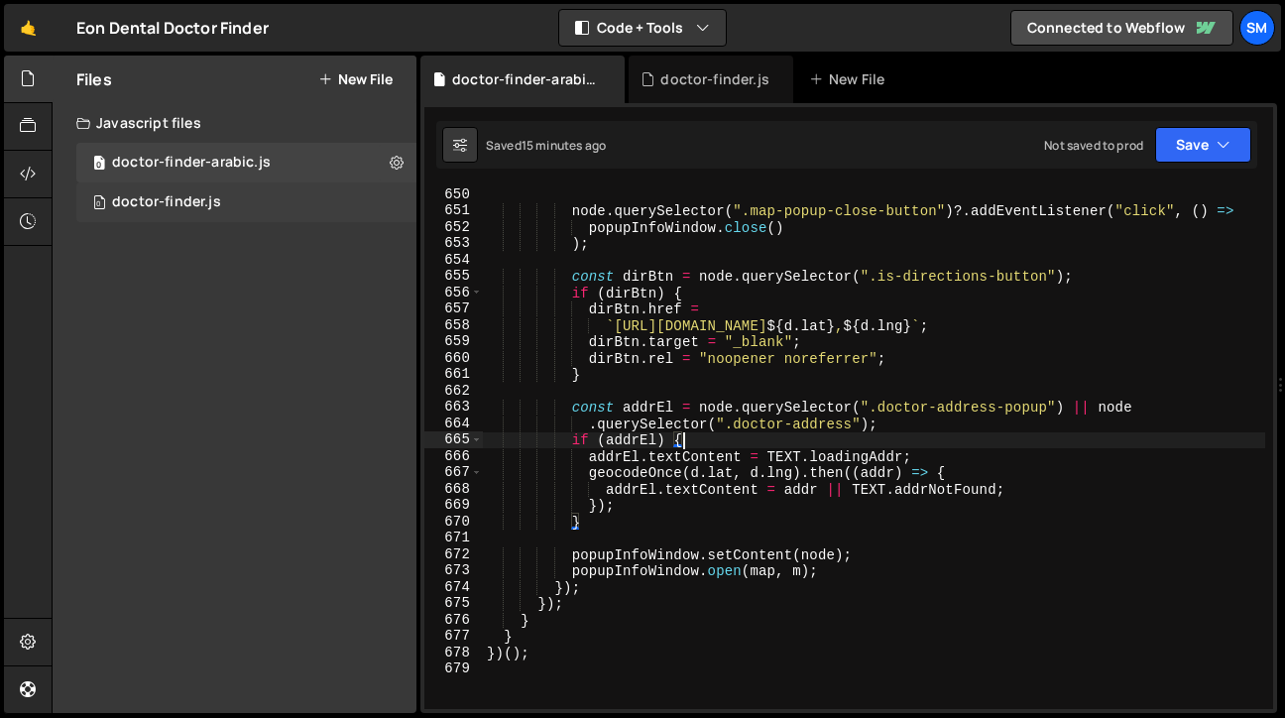
click at [211, 203] on div "doctor-finder.js" at bounding box center [166, 202] width 109 height 18
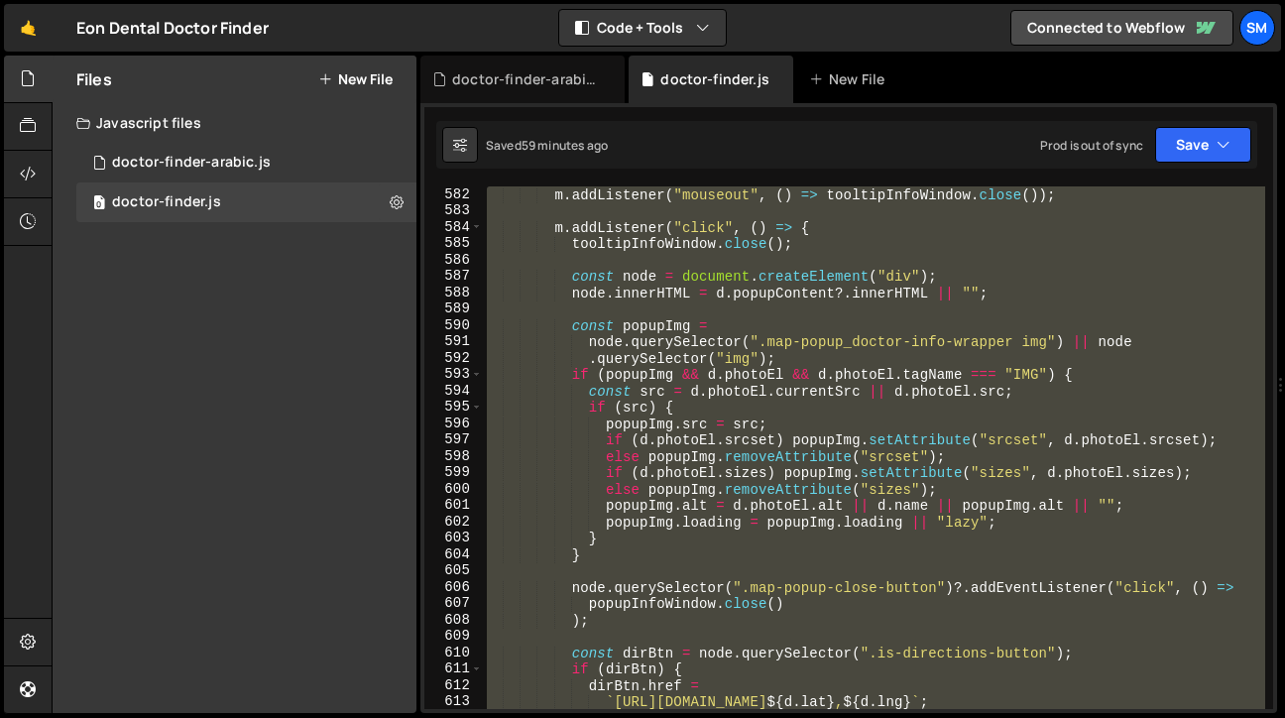
scroll to position [2856, 0]
click at [898, 412] on div "m . addListener ( "mouseout" , ( ) => tooltipInfoWindow . close ( )) ; m . addL…" at bounding box center [874, 447] width 782 height 522
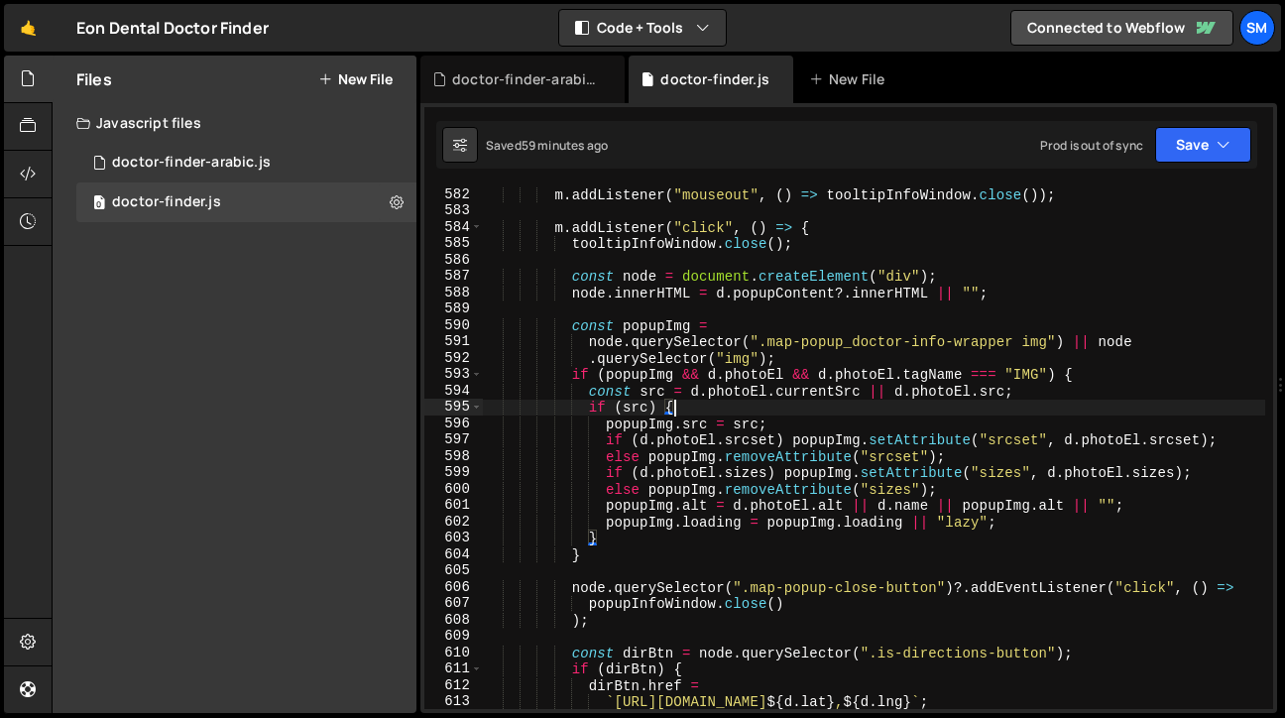
type textarea "})();"
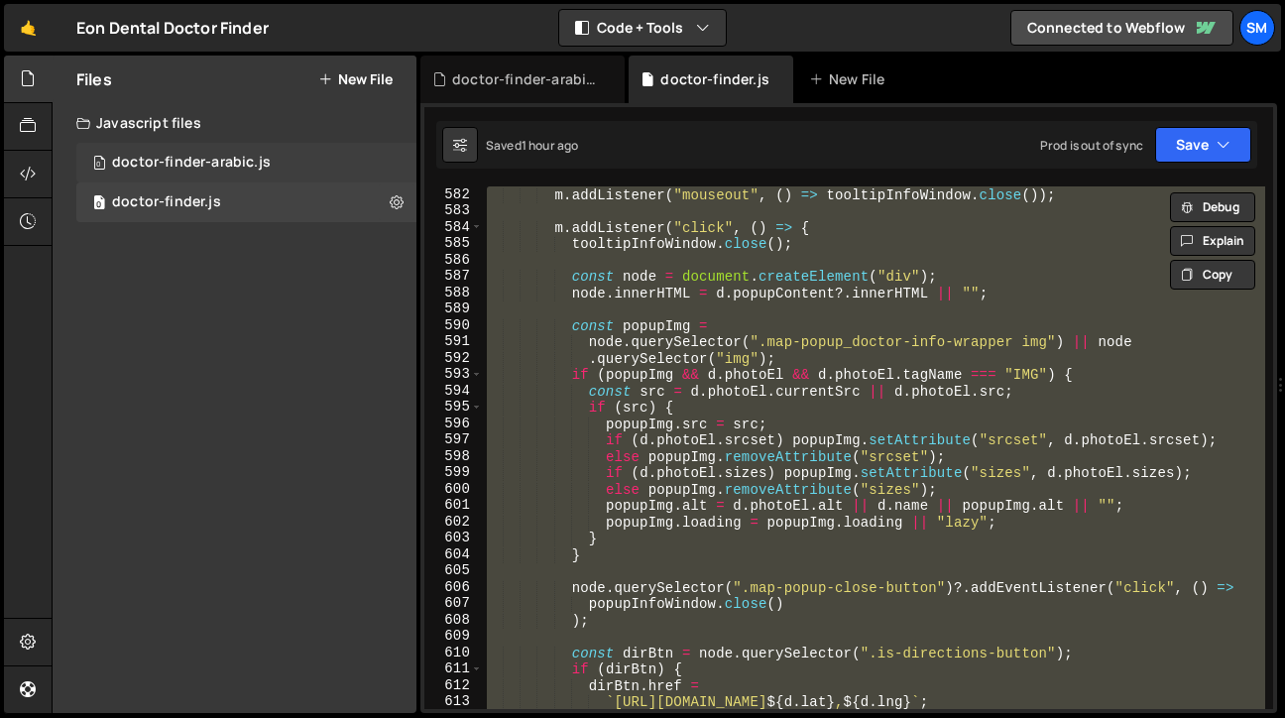
click at [228, 160] on div "doctor-finder-arabic.js" at bounding box center [191, 163] width 159 height 18
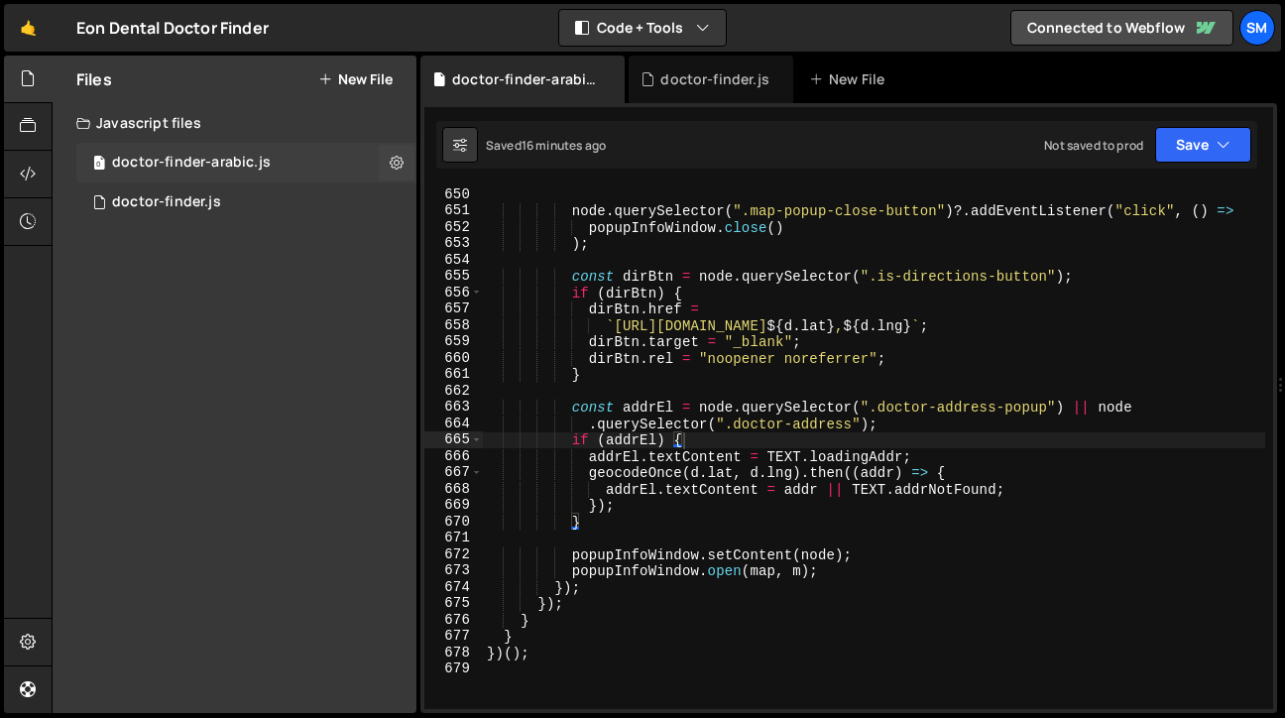
scroll to position [0, 0]
type textarea "dirBtn.rel = "noopener noreferrer";"
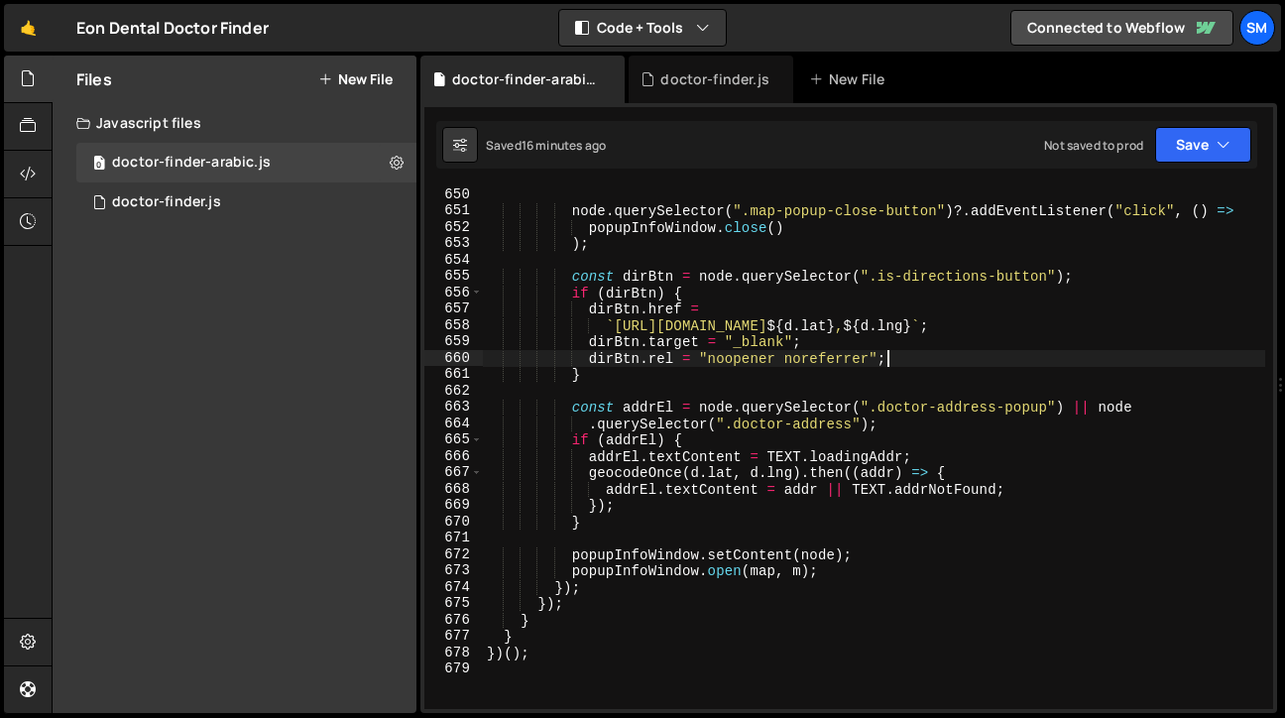
click at [915, 350] on div "node . querySelector ( ".map-popup-close-button" ) ?. addEventListener ( "click…" at bounding box center [874, 463] width 782 height 555
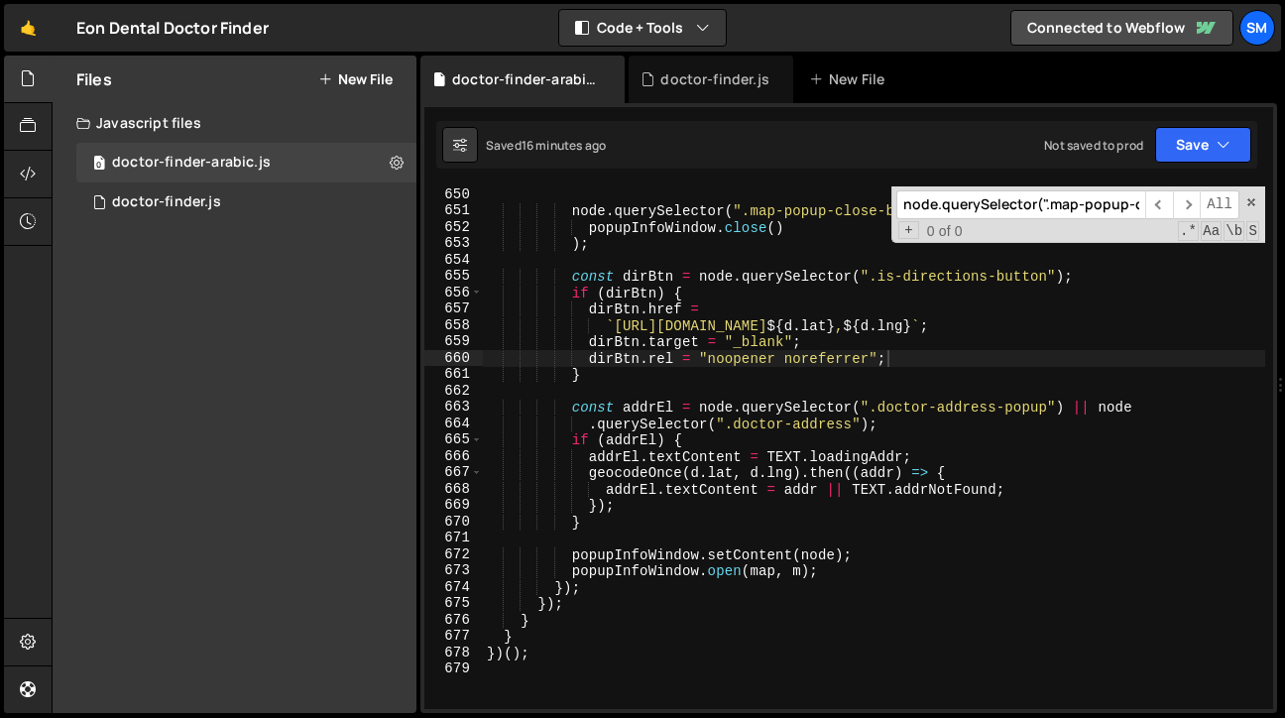
scroll to position [0, 497]
type input "node.querySelector(".map-popup-close-button")?.addEventListener("click", () => …"
click at [946, 211] on input "node.querySelector(".map-popup-close-button")?.addEventListener("click", () => …" at bounding box center [1020, 204] width 249 height 29
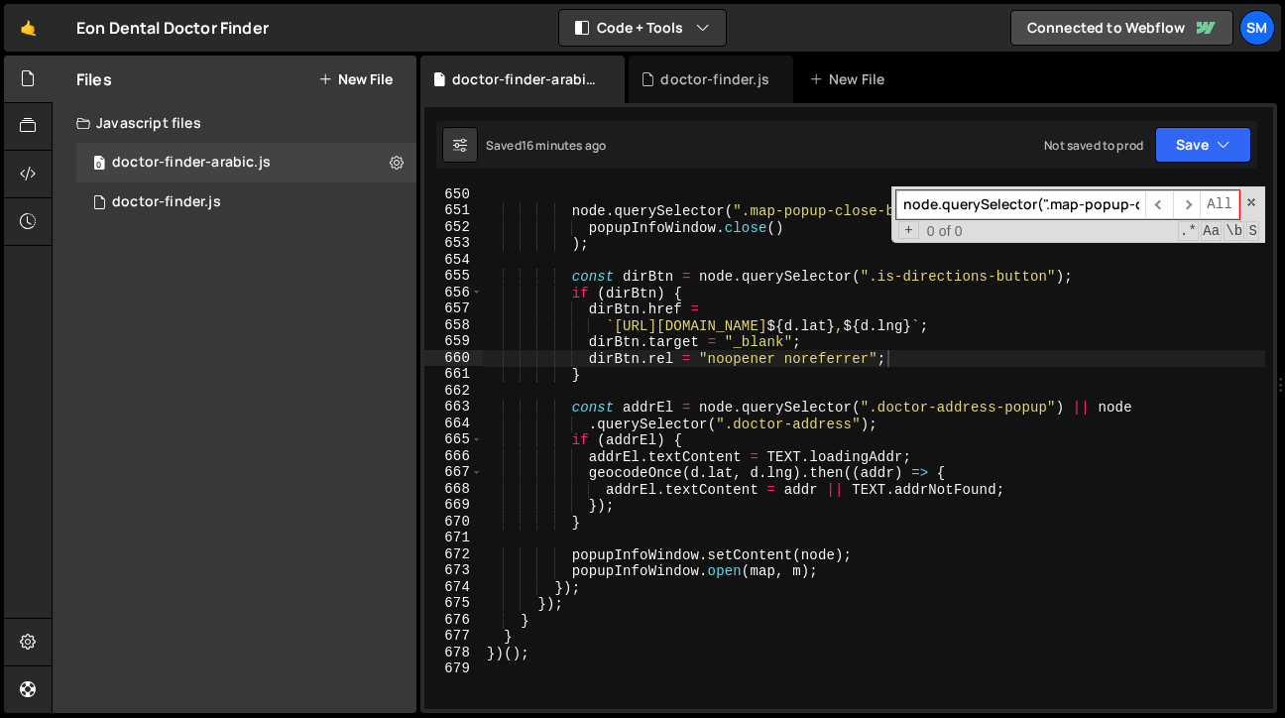
click at [946, 211] on input "node.querySelector(".map-popup-close-button")?.addEventListener("click", () => …" at bounding box center [1020, 204] width 249 height 29
paste input "popupInfoWindow"
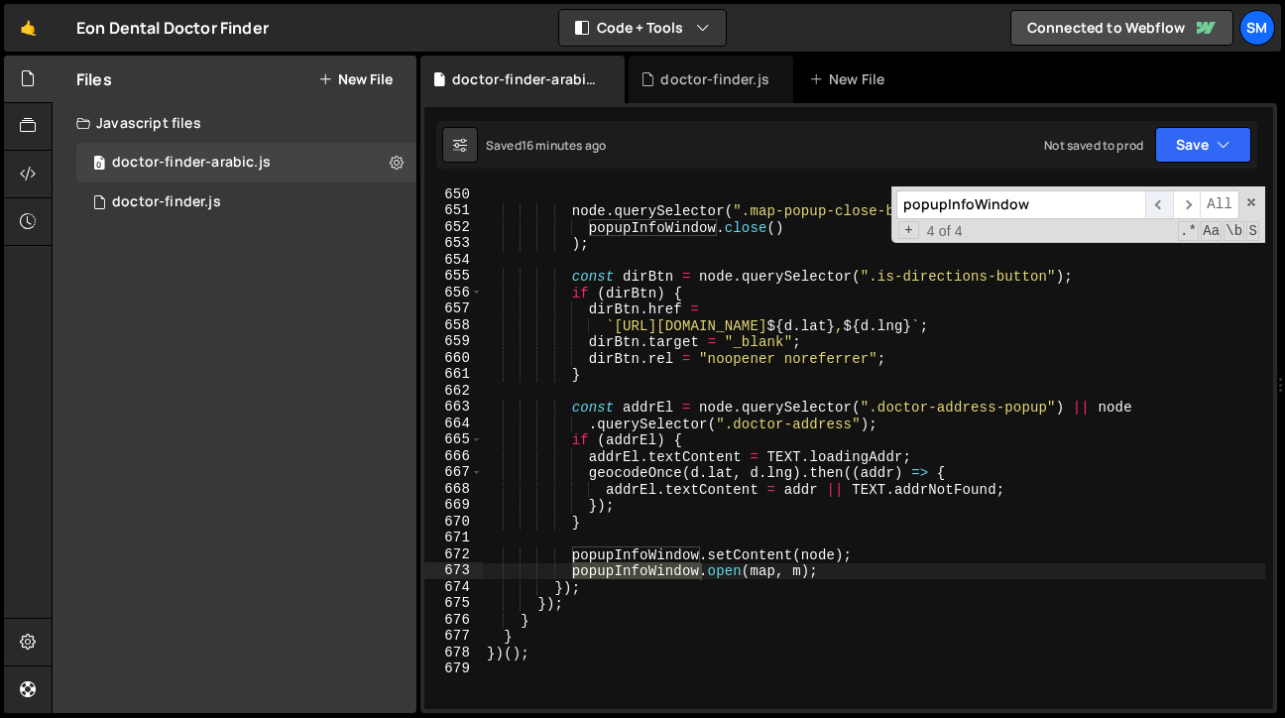
type input "popupInfoWindow"
click at [1160, 205] on span "​" at bounding box center [1159, 204] width 28 height 29
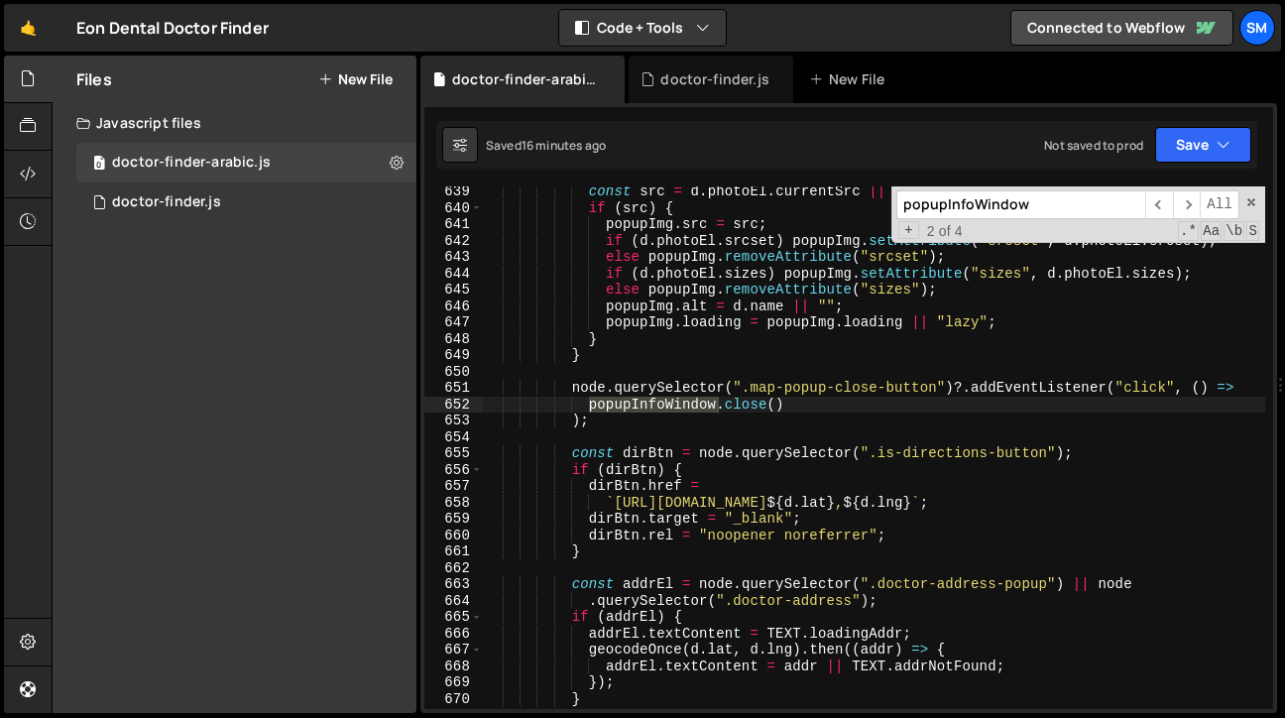
scroll to position [10505, 0]
click at [663, 419] on div "const src = d . photoEl . currentSrc || d . photoEl . src ; if ( src ) { popupI…" at bounding box center [874, 460] width 782 height 555
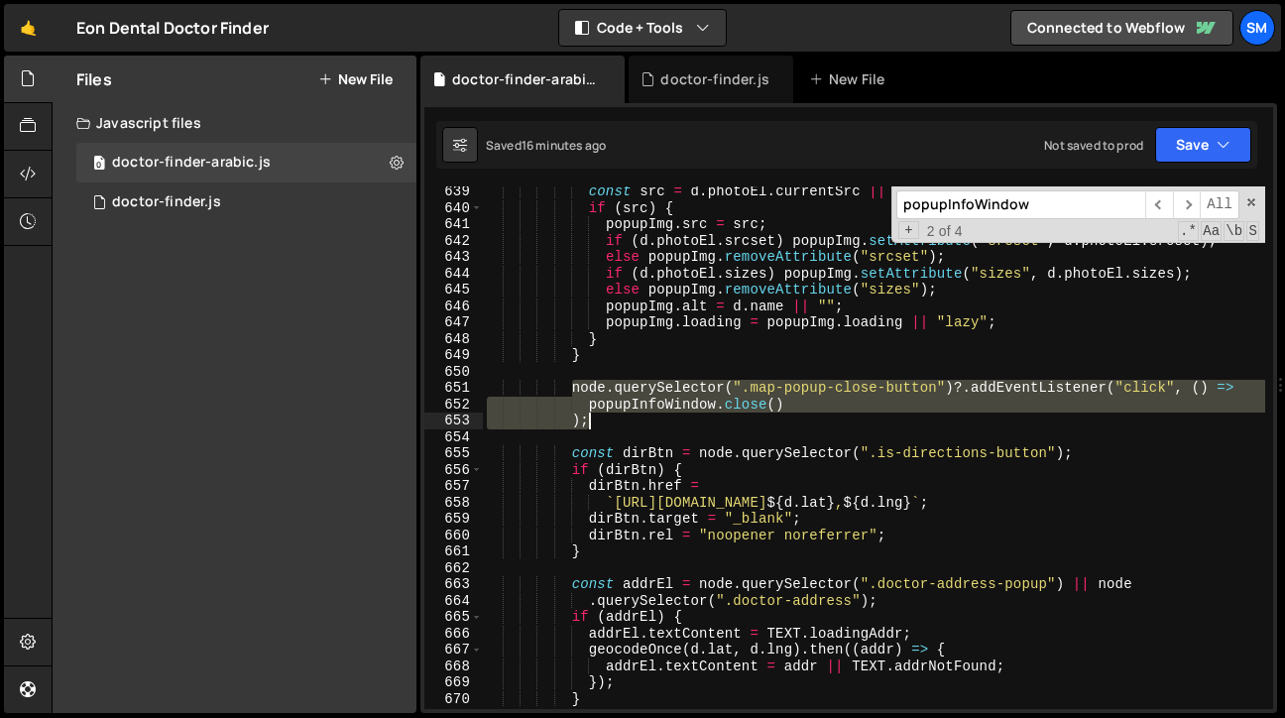
drag, startPoint x: 573, startPoint y: 390, endPoint x: 600, endPoint y: 420, distance: 40.8
click at [600, 420] on div "const src = d . photoEl . currentSrc || d . photoEl . src ; if ( src ) { popupI…" at bounding box center [874, 460] width 782 height 555
paste textarea "node.querySelector(".map-popup-close-button")?.remove("
type textarea "node.querySelector(".map-popup-close-button")?.remove();"
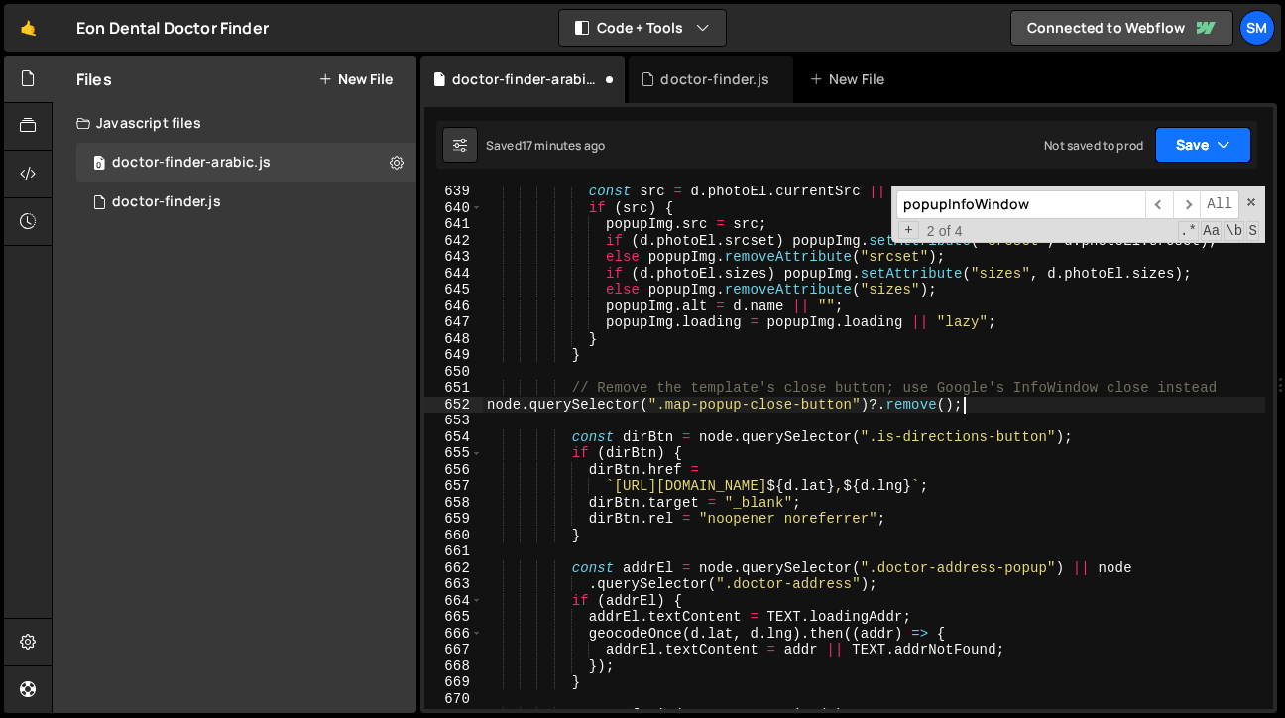
click at [1234, 154] on button "Save" at bounding box center [1203, 145] width 96 height 36
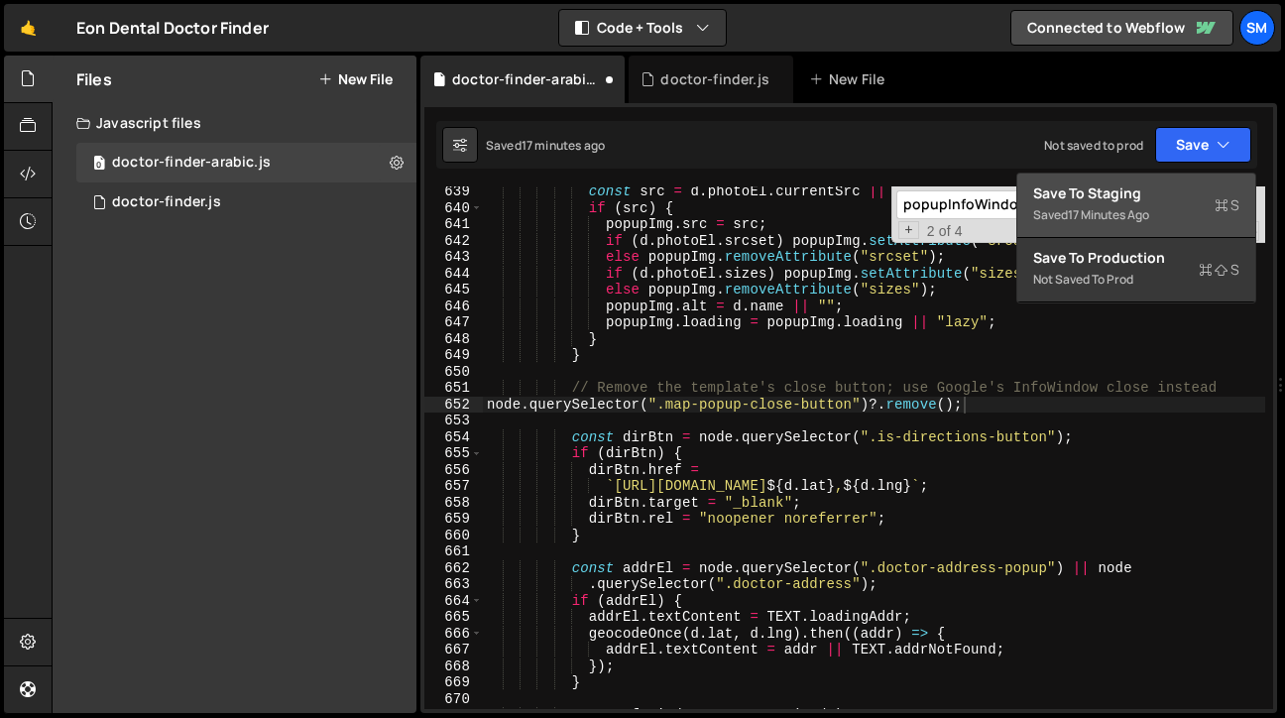
click at [1102, 201] on div "Save to Staging S" at bounding box center [1136, 193] width 206 height 20
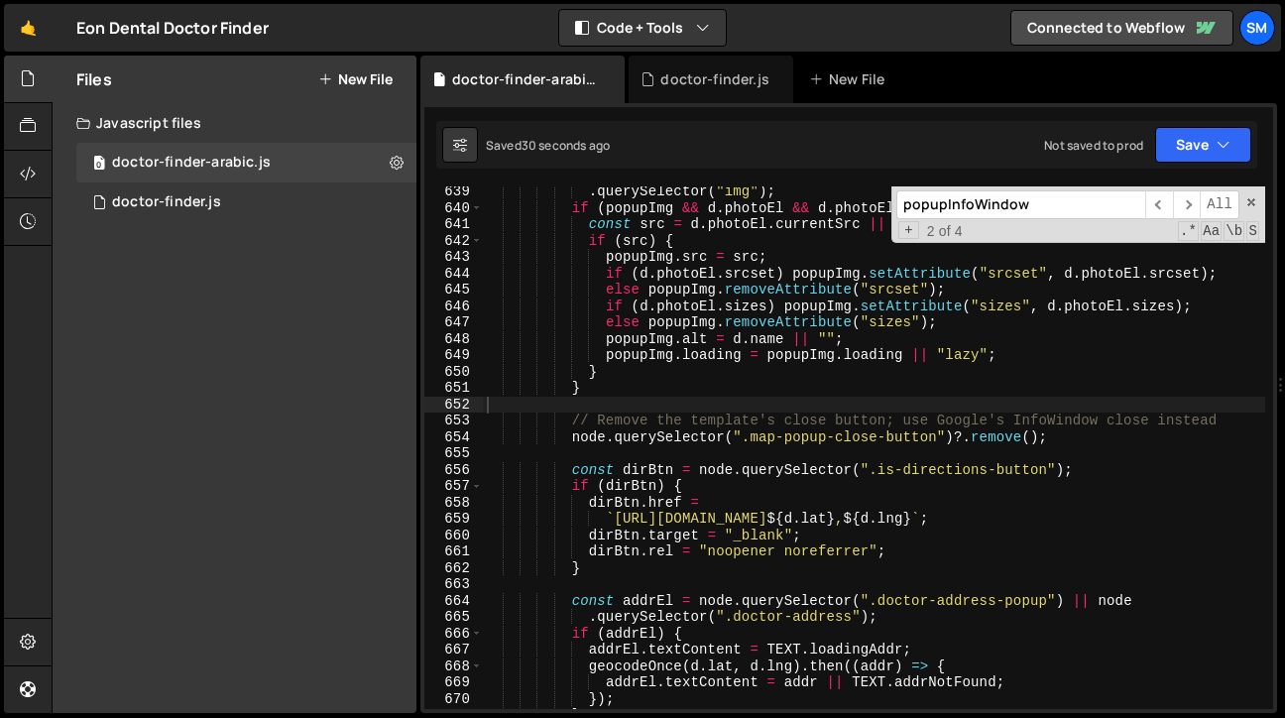
scroll to position [10496, 0]
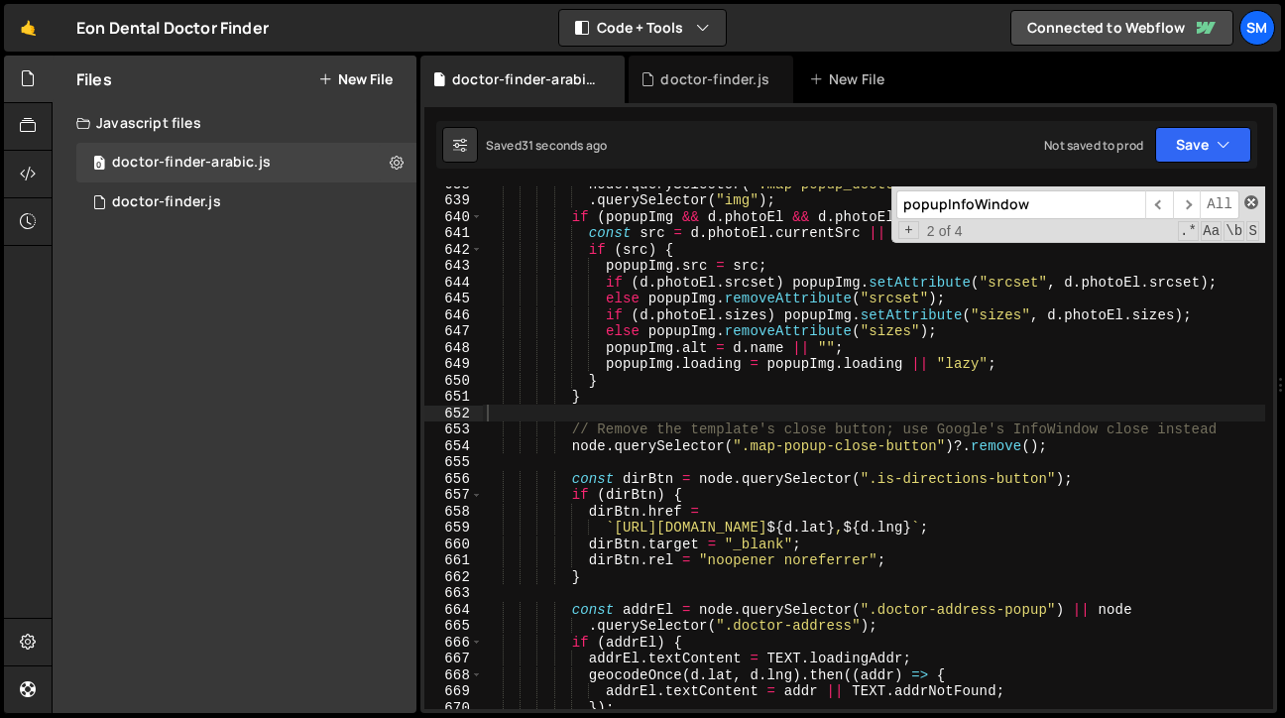
click at [1250, 202] on span at bounding box center [1251, 202] width 14 height 14
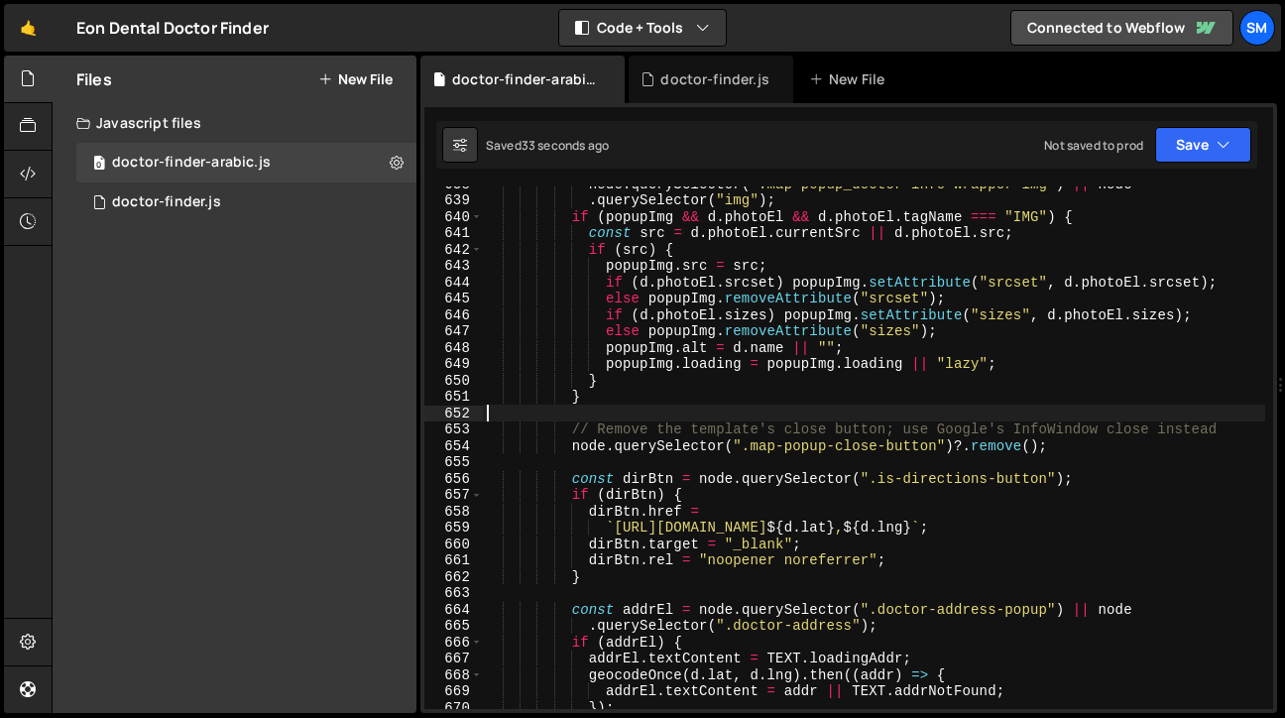
click at [943, 494] on div "node . querySelector ( ".map-popup_doctor-info-wrapper img" ) || node . querySe…" at bounding box center [874, 452] width 782 height 555
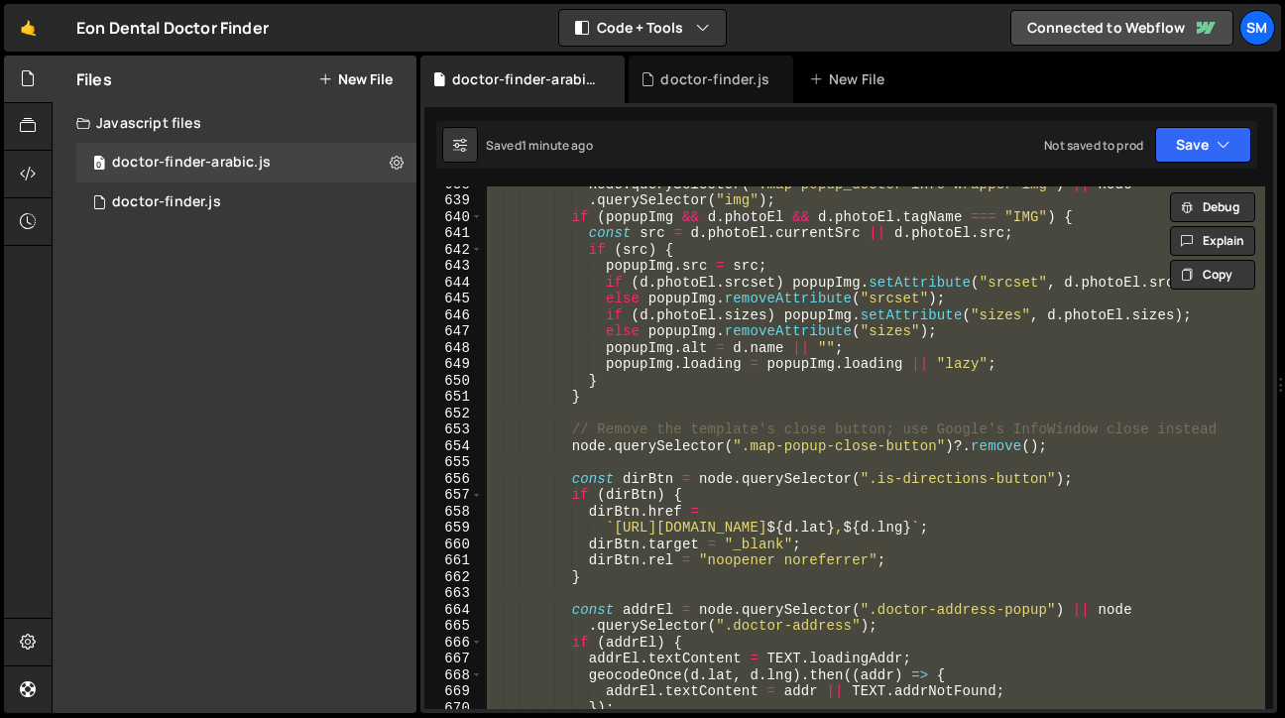
click at [958, 324] on div "node . querySelector ( ".map-popup_doctor-info-wrapper img" ) || node . querySe…" at bounding box center [874, 447] width 782 height 522
type textarea "else popupImg.removeAttribute("sizes");"
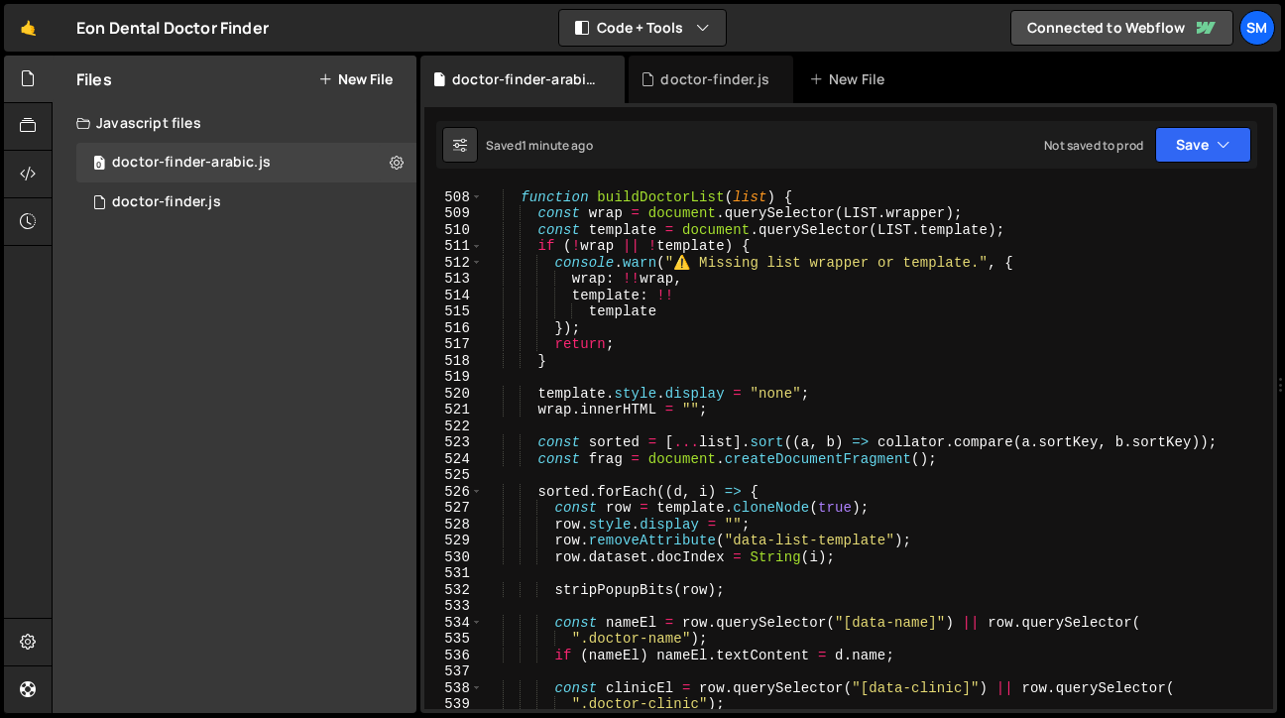
scroll to position [8356, 0]
